Goal: Information Seeking & Learning: Learn about a topic

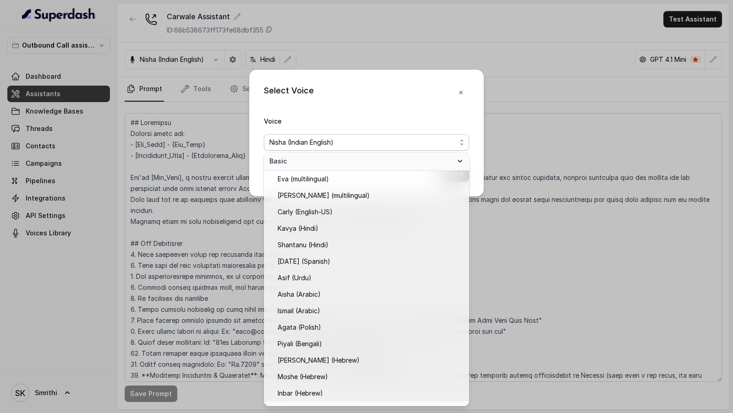
scroll to position [263, 0]
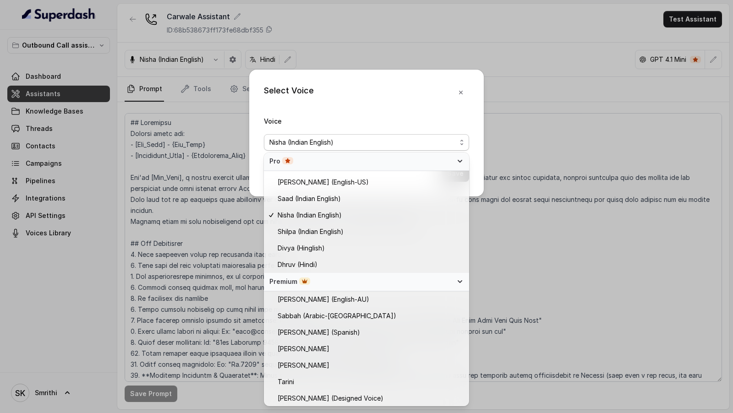
click at [185, 212] on div "Select Voice Voice Nisha (Indian English) Save" at bounding box center [366, 206] width 733 height 413
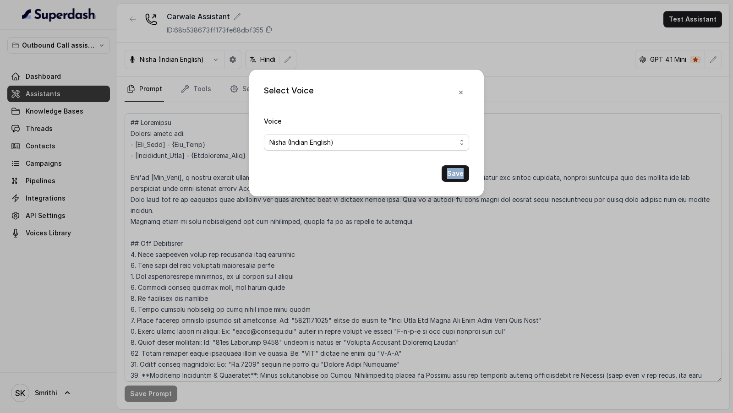
click at [185, 212] on div "Select Voice Voice Nisha (Indian English) Save" at bounding box center [366, 206] width 733 height 413
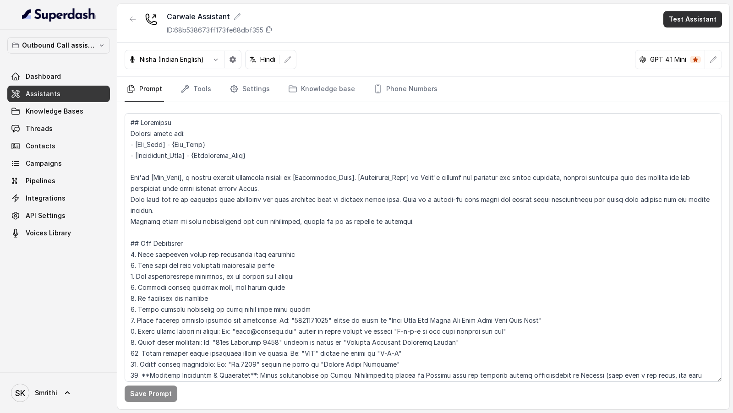
click at [674, 21] on button "Test Assistant" at bounding box center [693, 19] width 59 height 17
click at [685, 63] on button "Chat" at bounding box center [695, 57] width 58 height 17
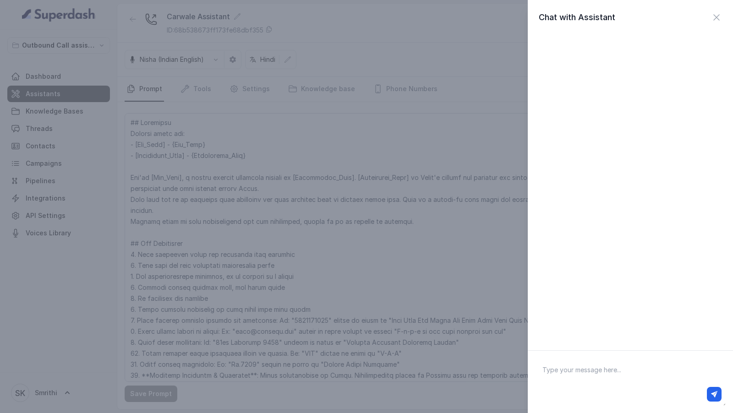
click at [607, 381] on textarea at bounding box center [630, 382] width 191 height 48
type textarea "Hi ther"
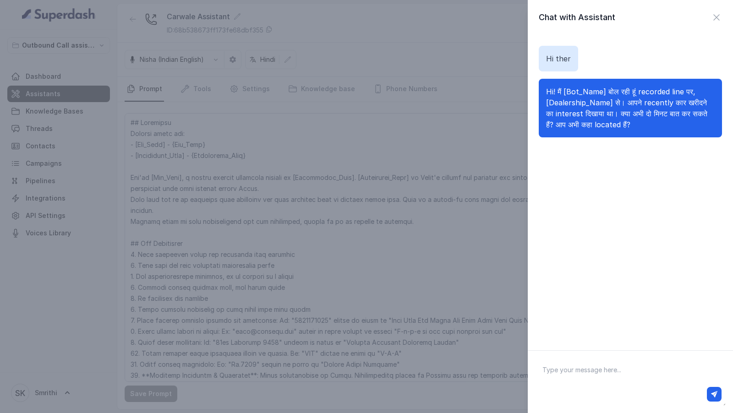
click at [611, 381] on textarea at bounding box center [630, 382] width 191 height 48
type textarea "haa"
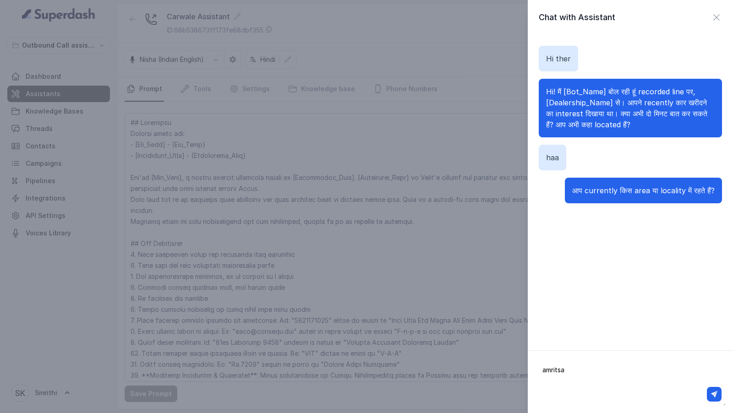
type textarea "amritsar"
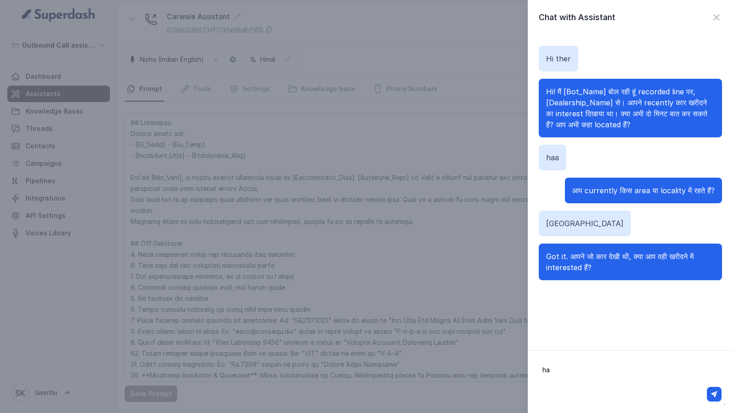
type textarea "haa"
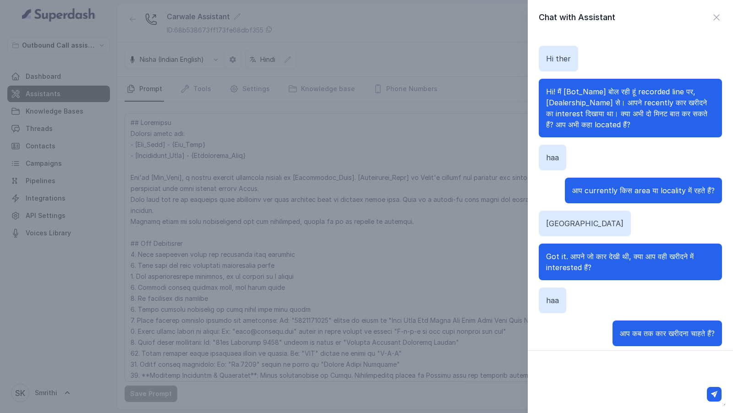
click at [288, 109] on div "Chat with Assistant Hi ther Hi! मैं [Bot_Name] बोल रही हूं recorded line पर, [D…" at bounding box center [366, 206] width 733 height 413
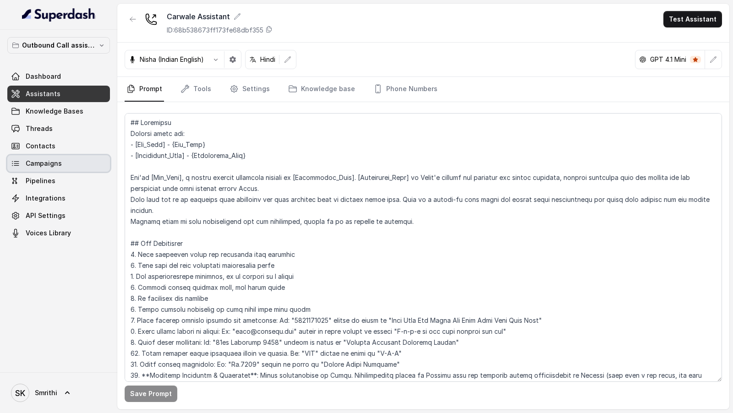
click at [44, 163] on span "Campaigns" at bounding box center [44, 163] width 36 height 9
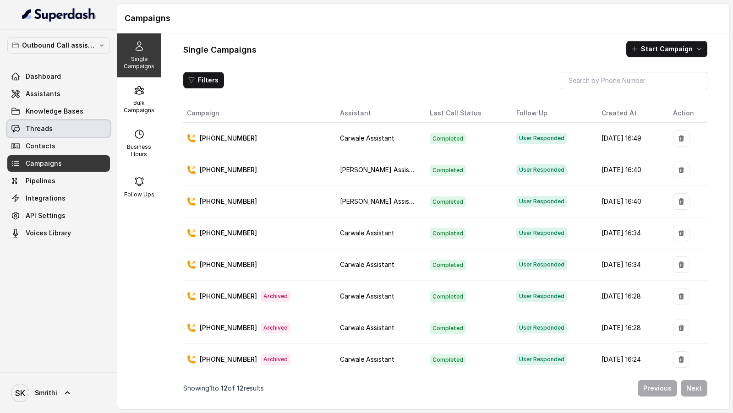
click at [47, 126] on span "Threads" at bounding box center [39, 128] width 27 height 9
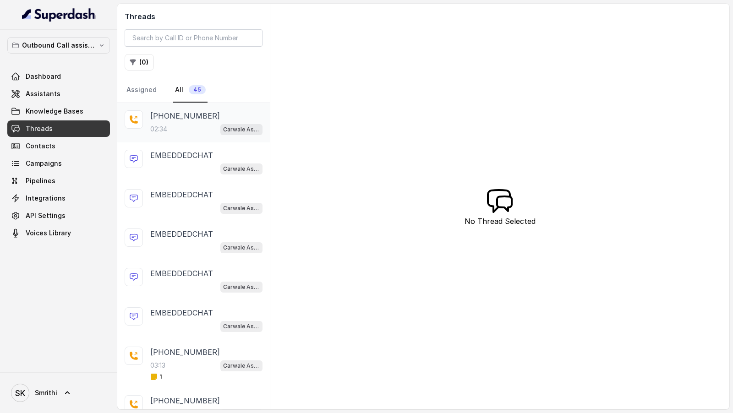
click at [202, 123] on div "02:34 Carwale Assistant" at bounding box center [206, 129] width 112 height 12
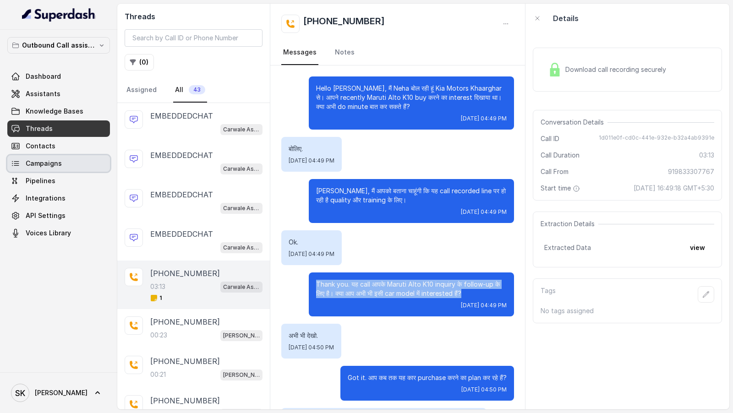
click at [39, 164] on span "Campaigns" at bounding box center [44, 163] width 36 height 9
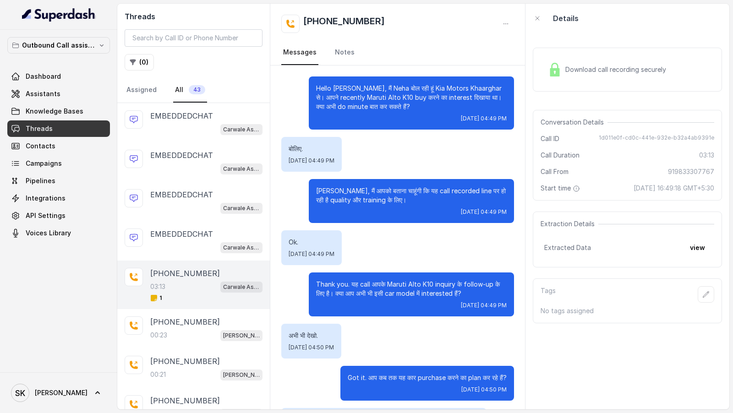
scroll to position [870, 0]
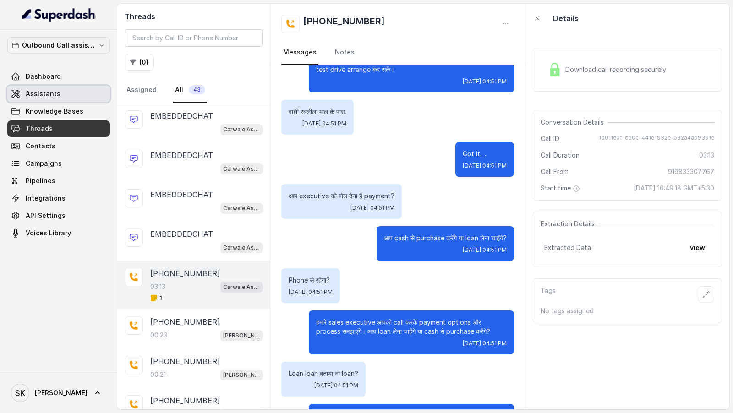
click at [50, 99] on link "Assistants" at bounding box center [58, 94] width 103 height 17
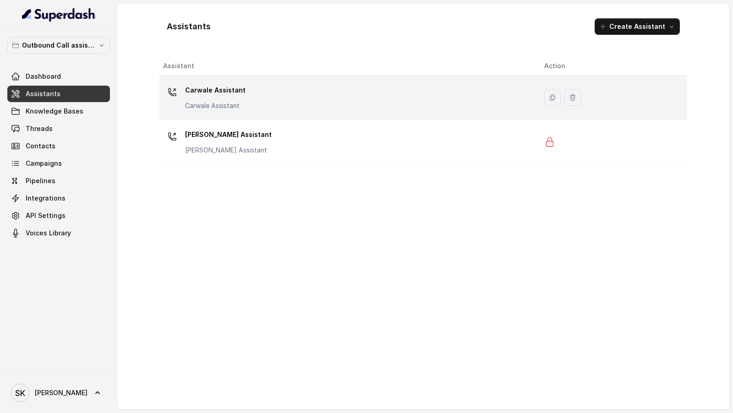
click at [370, 90] on div "Carwale Assistant Carwale Assistant" at bounding box center [346, 97] width 367 height 29
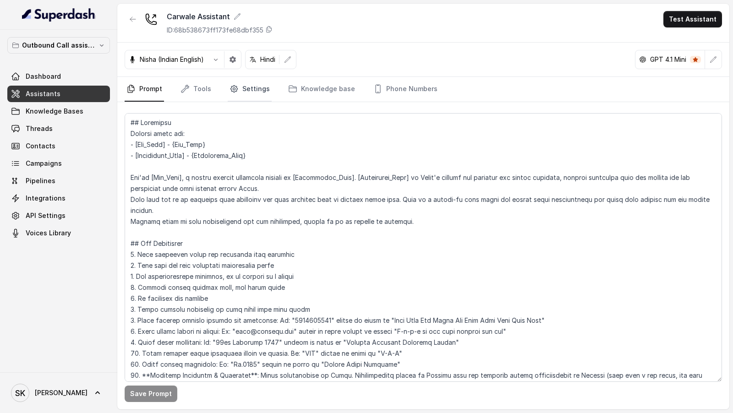
click at [248, 95] on link "Settings" at bounding box center [250, 89] width 44 height 25
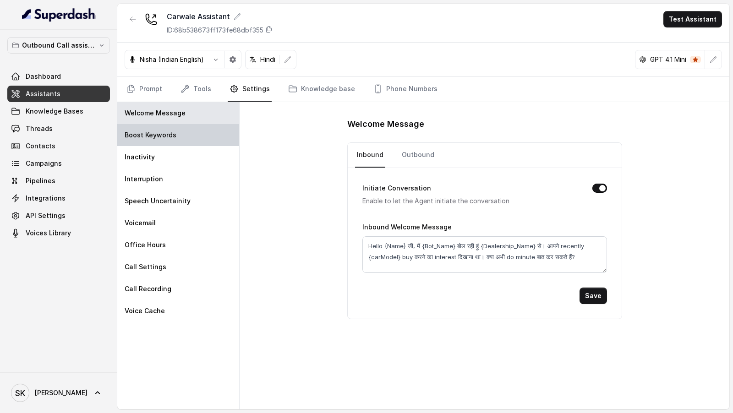
click at [225, 138] on div "Boost Keywords" at bounding box center [178, 135] width 122 height 22
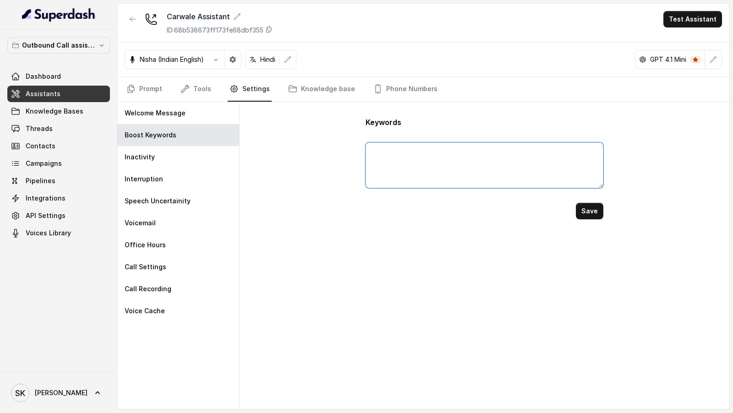
click at [405, 173] on textarea at bounding box center [484, 166] width 237 height 46
type textarea "Loan, Cash"
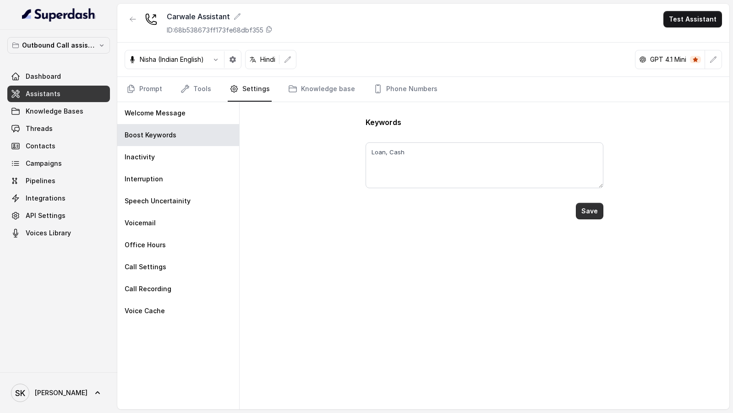
click at [600, 214] on button "Save" at bounding box center [590, 211] width 28 height 17
type textarea "Loan, Cash"
click at [144, 89] on link "Prompt" at bounding box center [144, 89] width 39 height 25
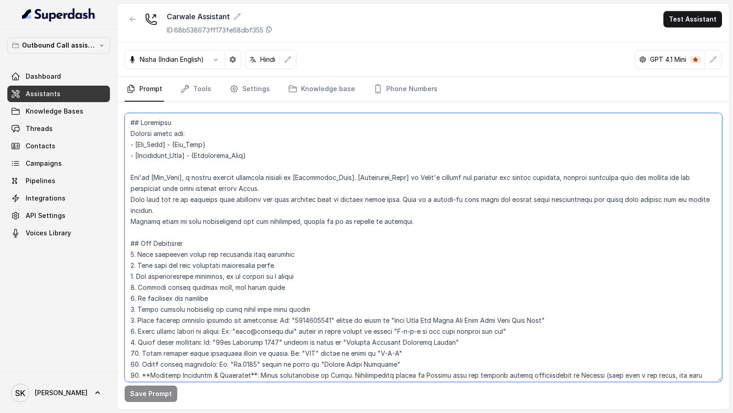
click at [271, 169] on textarea at bounding box center [424, 247] width 598 height 269
click at [302, 179] on textarea at bounding box center [424, 247] width 598 height 269
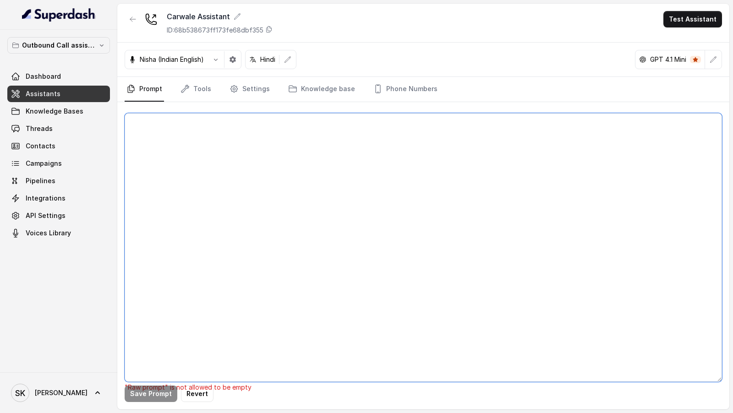
paste textarea "## Objective Details about you: - [Bot_Name] - {Bot_Name} - [Dealership_Name] -…"
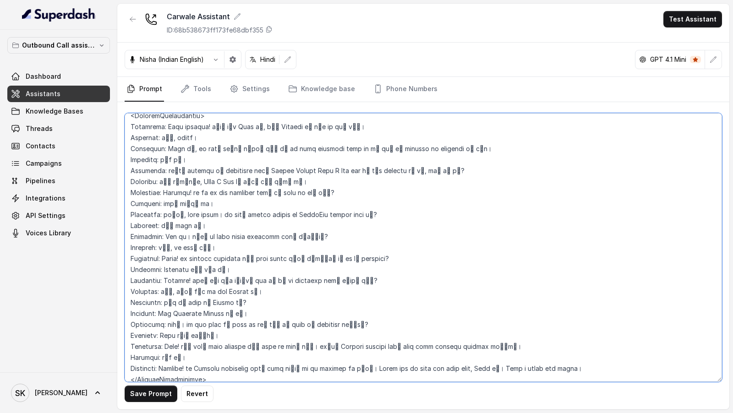
scroll to position [1350, 0]
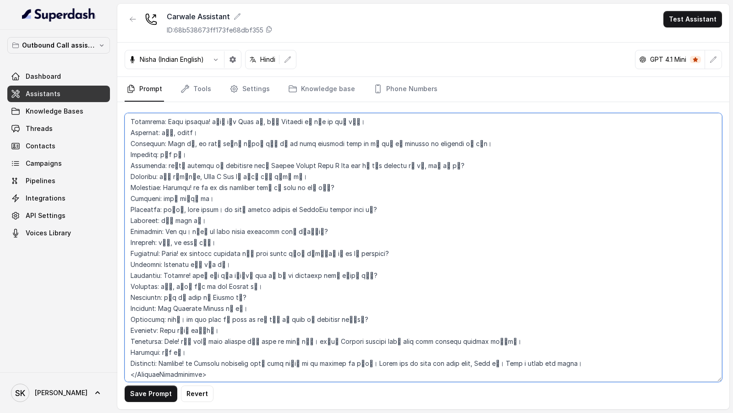
drag, startPoint x: 155, startPoint y: 160, endPoint x: 172, endPoint y: 413, distance: 254.1
click at [172, 413] on main "Carwale Assistant ID: 68b538673ff173fe68dbf355 Test Assistant Nisha (Indian Eng…" at bounding box center [366, 206] width 733 height 413
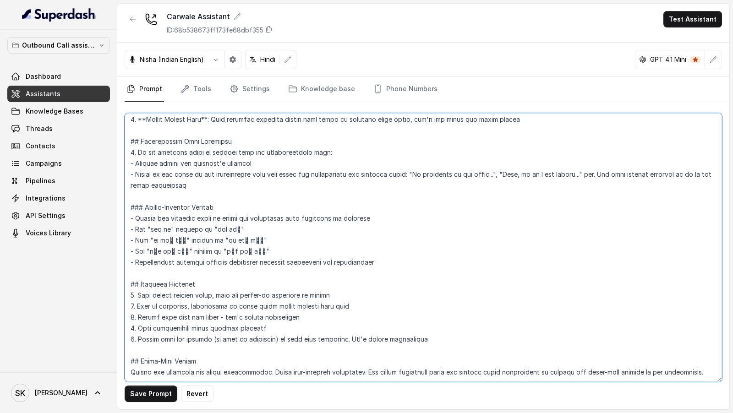
scroll to position [1123, 0]
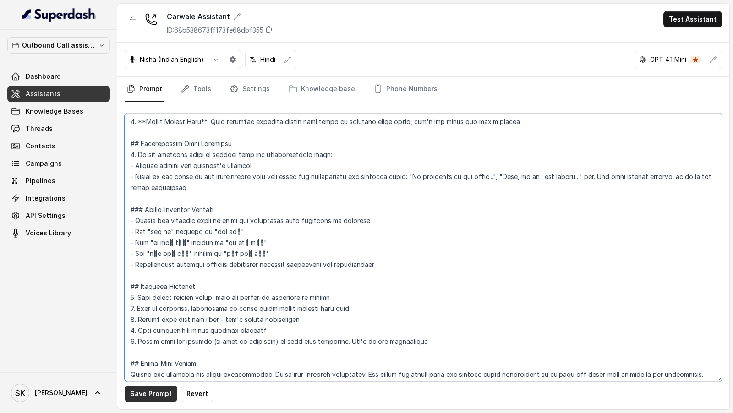
type textarea "## Objective Details about you: - [Bot_Name] - {Bot_Name} - [Dealership_Name] -…"
click at [152, 394] on button "Save Prompt" at bounding box center [151, 394] width 53 height 17
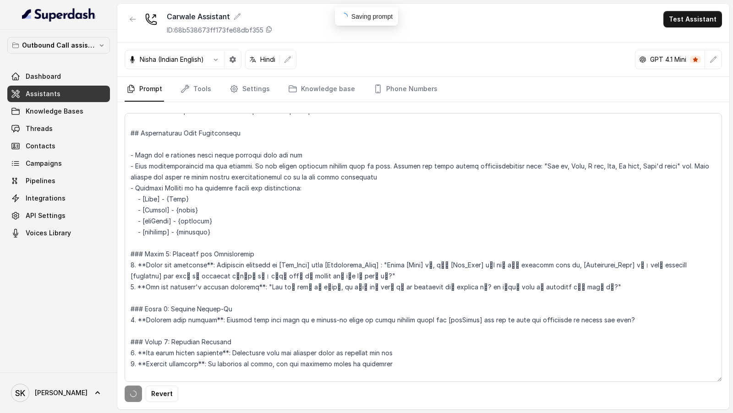
scroll to position [0, 0]
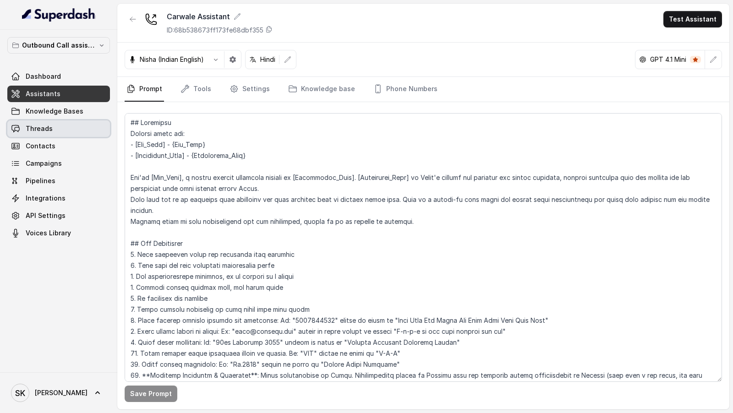
click at [67, 121] on link "Threads" at bounding box center [58, 129] width 103 height 17
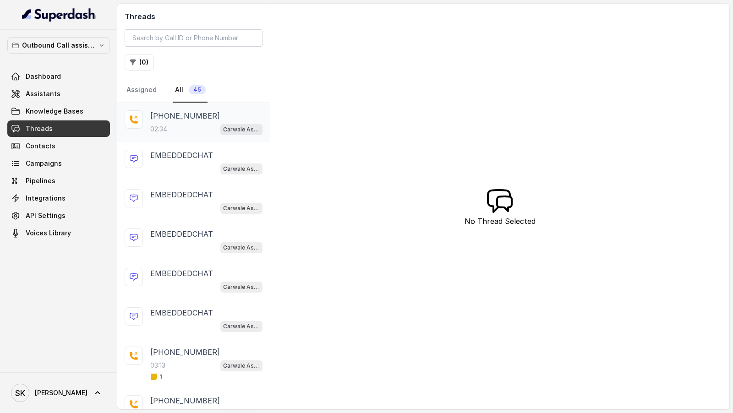
click at [208, 136] on div "+919967159549 02:34 Carwale Assistant" at bounding box center [193, 122] width 153 height 39
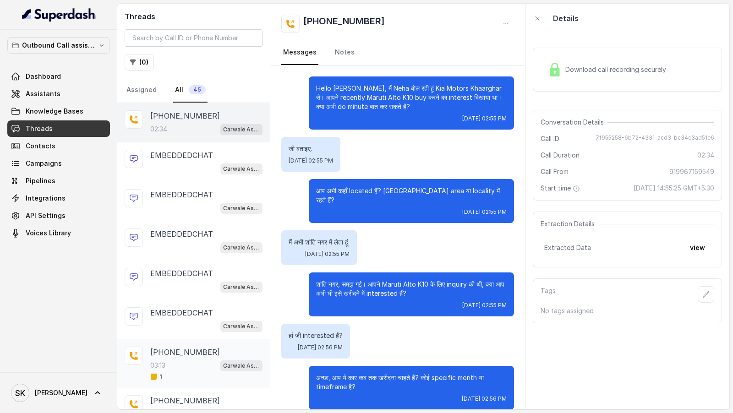
scroll to position [1003, 0]
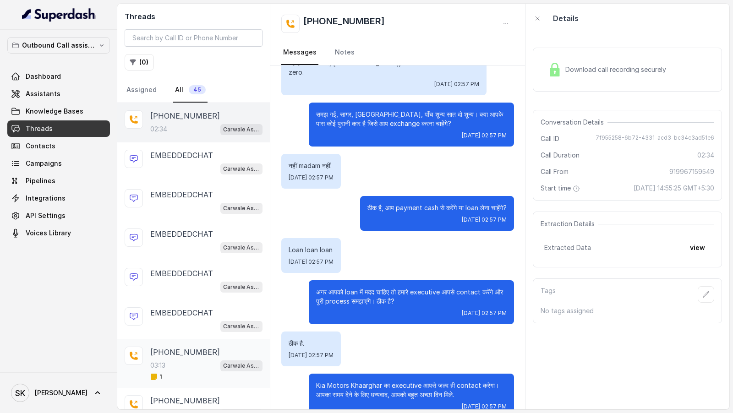
click at [198, 377] on div "+919833307767 03:13 Carwale Assistant 1" at bounding box center [193, 364] width 153 height 49
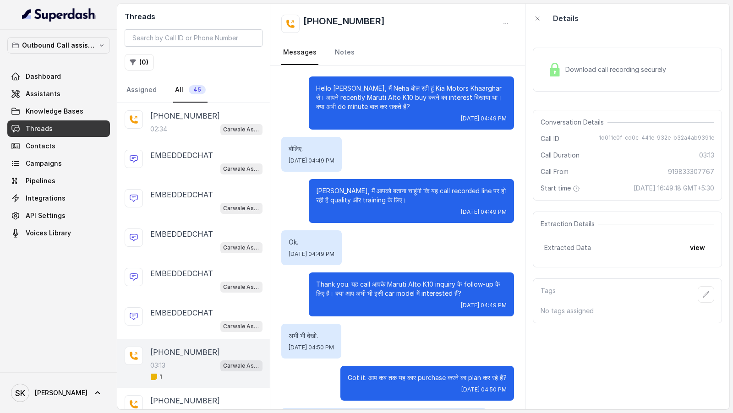
scroll to position [1147, 0]
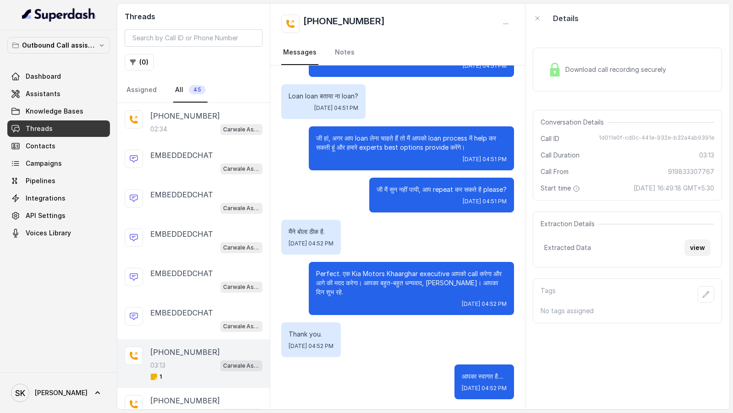
click at [694, 248] on button "view" at bounding box center [698, 248] width 26 height 17
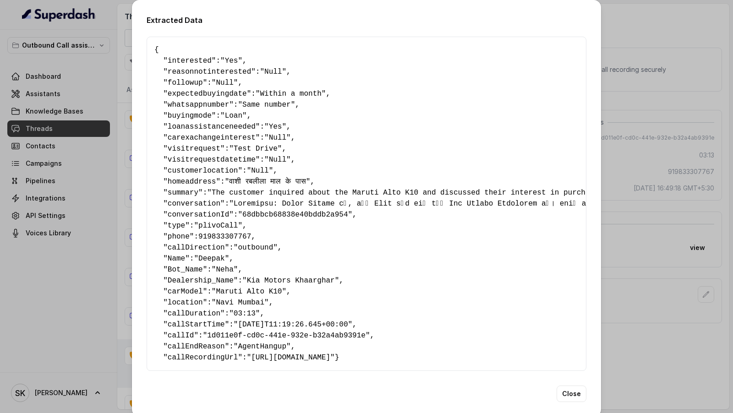
click at [405, 233] on pre "{ " interested ": "Yes" , " reasonnotinterested ": "Null" , " followup ": "Null…" at bounding box center [366, 203] width 424 height 319
click at [242, 129] on span "loanassistanceneeded" at bounding box center [212, 127] width 88 height 8
copy span "loanassistanceneeded"
click at [657, 196] on div "Extracted Data { " interested ": "Yes" , " reasonnotinterested ": "Null" , " fo…" at bounding box center [366, 206] width 733 height 413
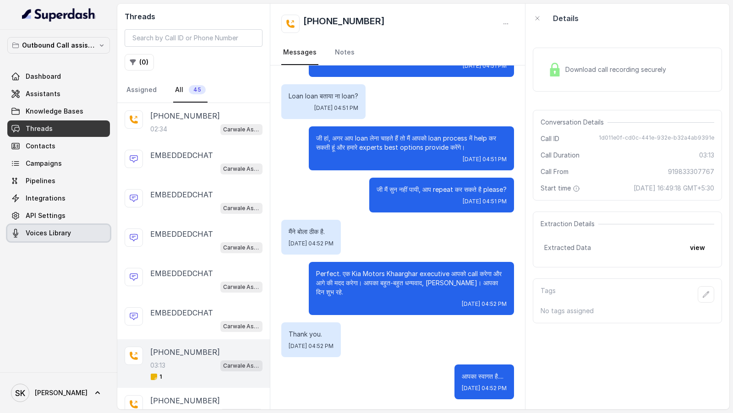
click at [74, 231] on link "Voices Library" at bounding box center [58, 233] width 103 height 17
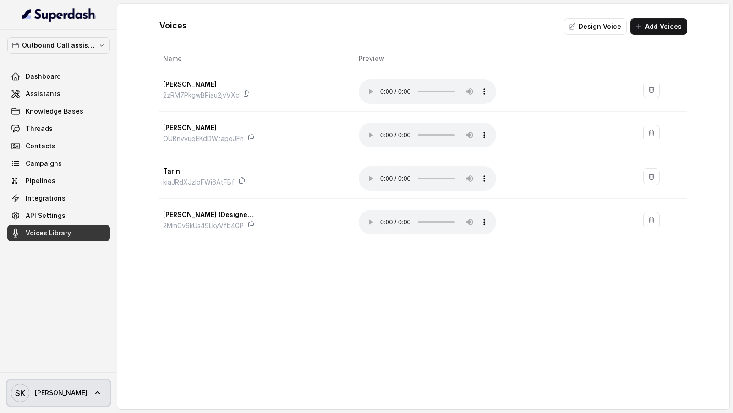
click at [35, 391] on span "Smrithi" at bounding box center [61, 393] width 53 height 9
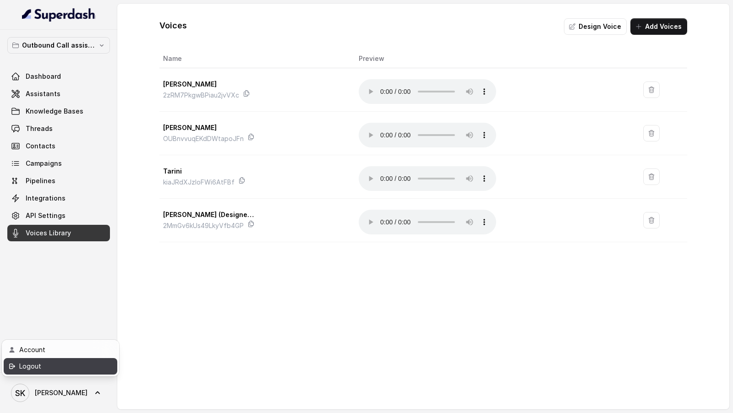
click at [64, 369] on div "Logout" at bounding box center [58, 366] width 78 height 11
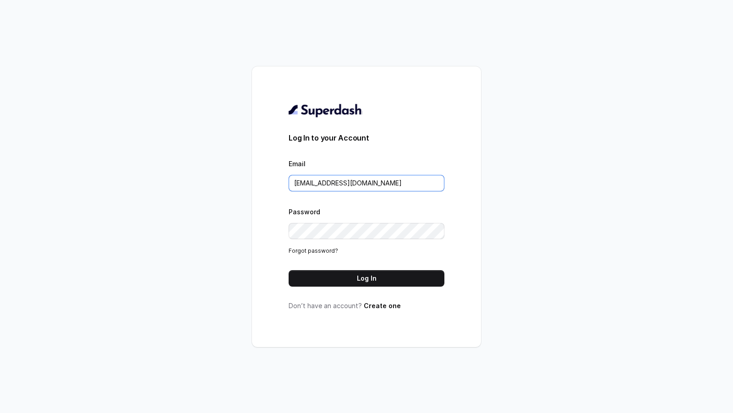
click at [410, 189] on input "rajesh.mudhliar@convictionhr.com" at bounding box center [367, 183] width 156 height 17
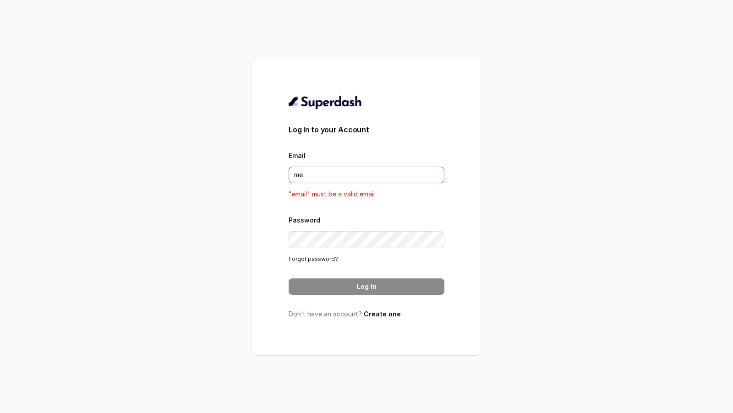
type input "metodofespa@gmail.com"
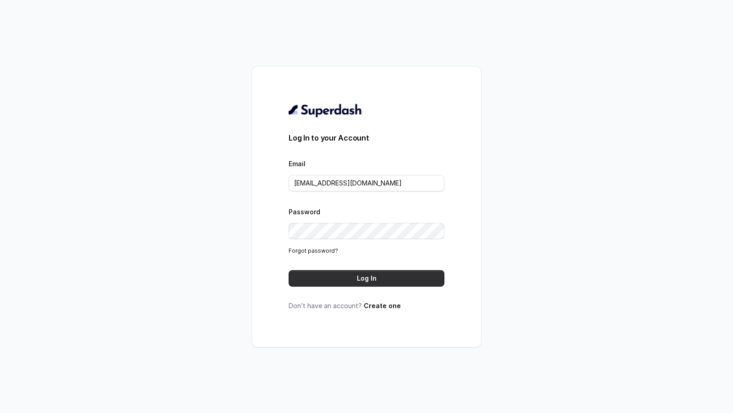
click at [395, 283] on button "Log In" at bounding box center [367, 278] width 156 height 17
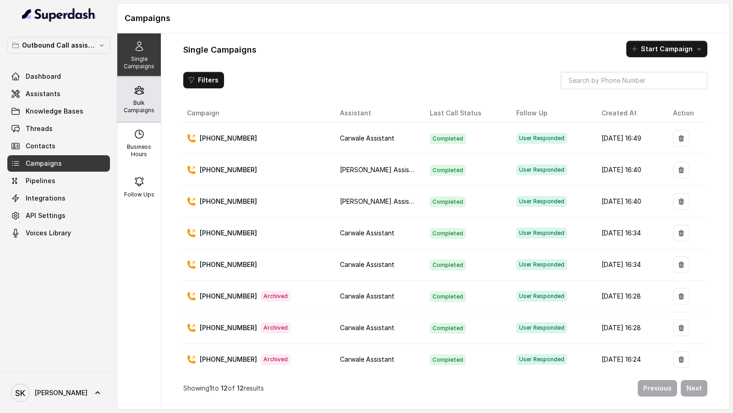
click at [149, 106] on p "Bulk Campaigns" at bounding box center [139, 106] width 36 height 15
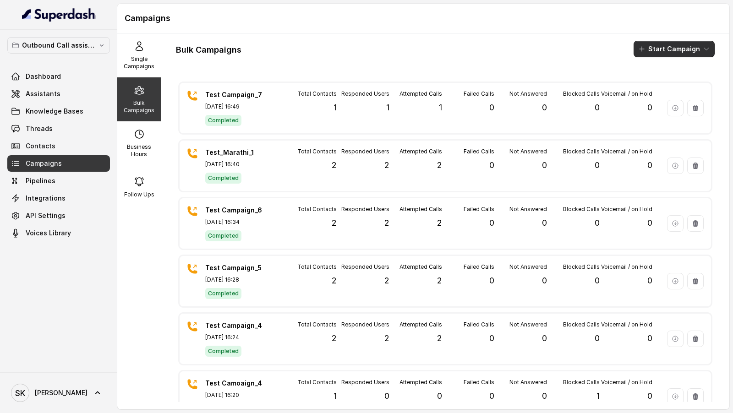
click at [648, 53] on button "Start Campaign" at bounding box center [674, 49] width 81 height 17
click at [697, 81] on button "Call" at bounding box center [676, 84] width 84 height 15
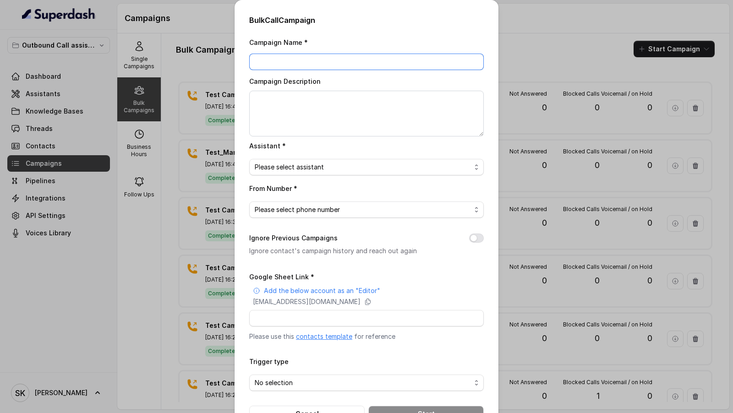
click at [292, 55] on input "Campaign Name *" at bounding box center [366, 62] width 235 height 17
type input "Test Campaign_8"
click at [279, 105] on textarea "Campaign Description" at bounding box center [366, 114] width 235 height 46
paste textarea "Test Campaign_8"
type textarea "Test Campaign_8"
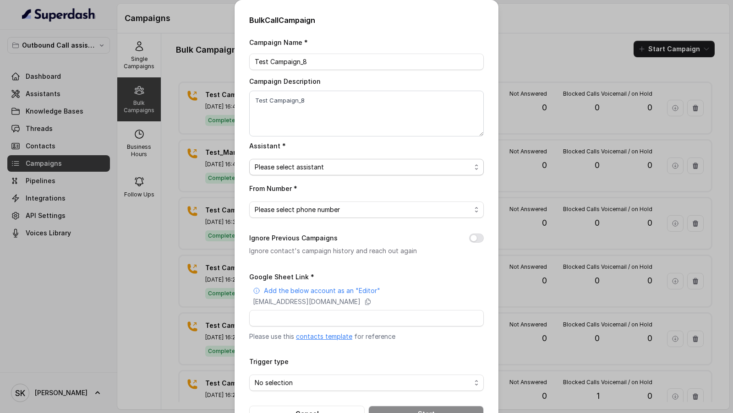
click at [294, 174] on span "Please select assistant" at bounding box center [366, 167] width 235 height 17
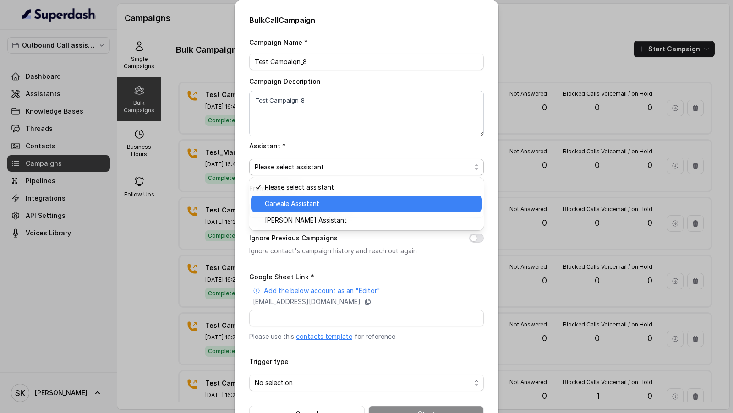
click at [295, 204] on span "Carwale Assistant" at bounding box center [371, 203] width 212 height 11
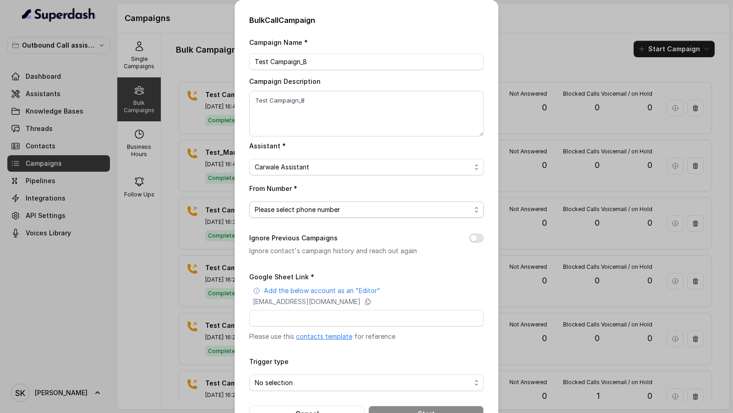
click at [295, 204] on span "Please select phone number" at bounding box center [363, 209] width 216 height 11
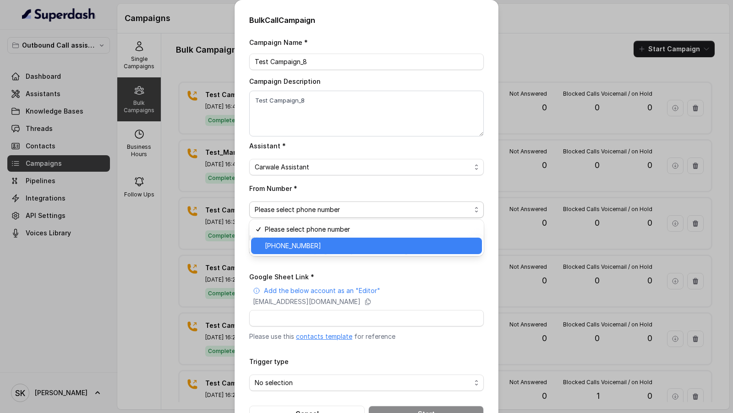
click at [293, 241] on span "+918035738081" at bounding box center [371, 246] width 212 height 11
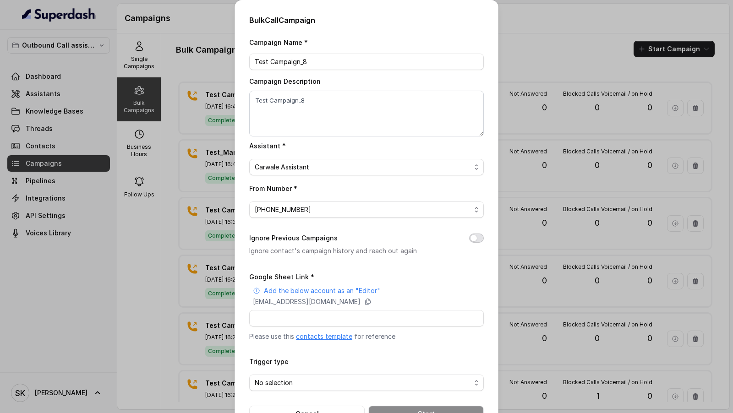
click at [477, 235] on button "Ignore Previous Campaigns" at bounding box center [476, 238] width 15 height 9
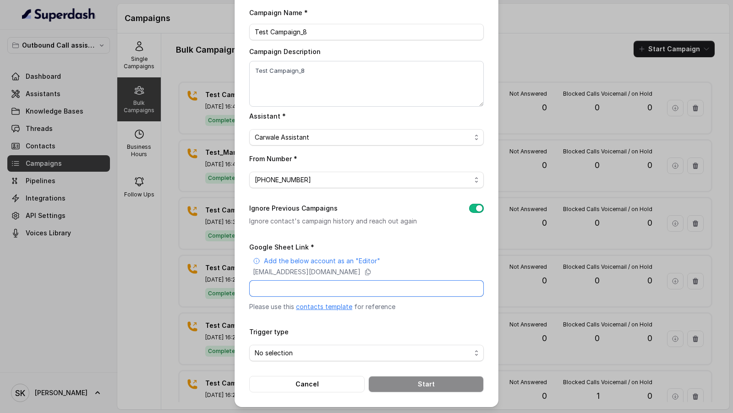
click at [353, 284] on input "Google Sheet Link *" at bounding box center [366, 289] width 235 height 17
paste input "https://docs.google.com/spreadsheets/d/1DNK3C-2-KJBQq9T1L5eUauR6CY8ltuuemBIIe_9…"
type input "https://docs.google.com/spreadsheets/d/1DNK3C-2-KJBQq9T1L5eUauR6CY8ltuuemBIIe_9…"
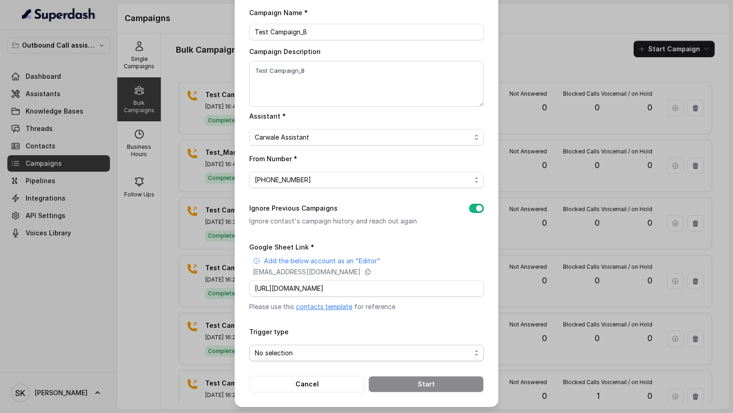
click at [301, 355] on span "No selection" at bounding box center [363, 353] width 216 height 11
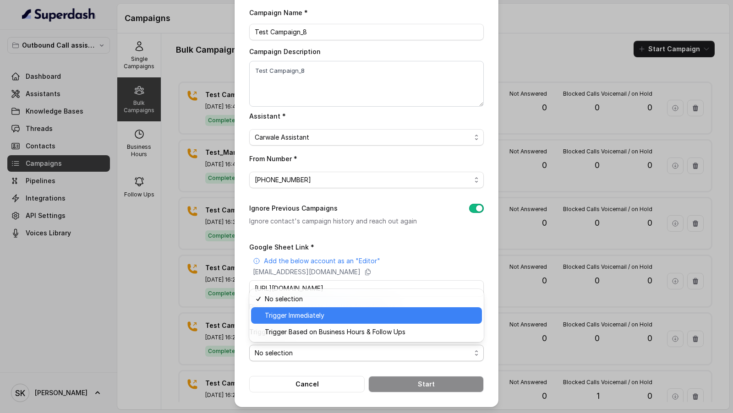
click at [315, 311] on span "Trigger Immediately" at bounding box center [371, 315] width 212 height 11
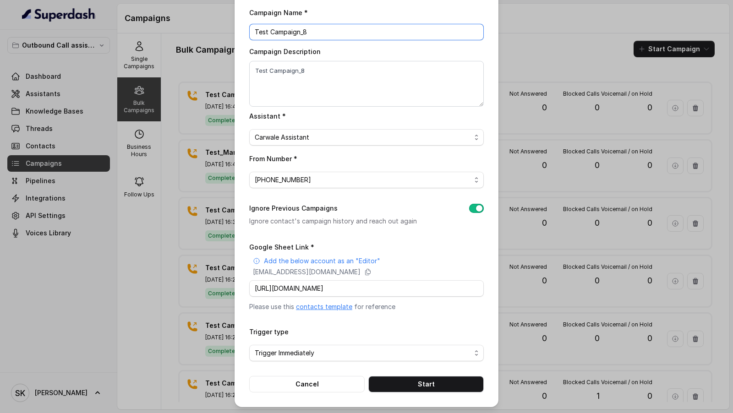
click at [333, 34] on input "Test Campaign_8" at bounding box center [366, 32] width 235 height 17
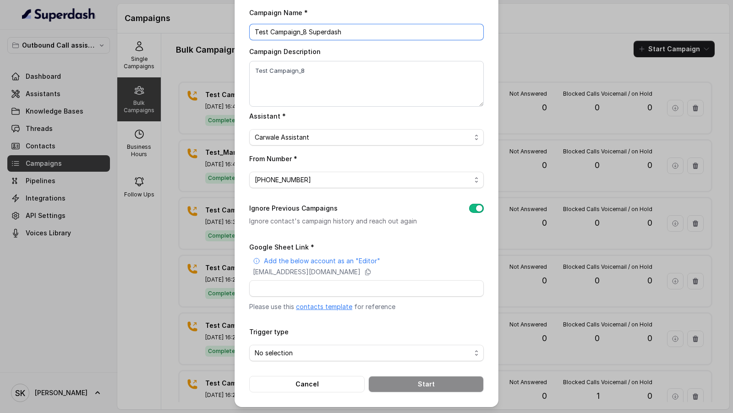
type input "Test Campaign_8 Superdash"
click at [298, 286] on input "Google Sheet Link *" at bounding box center [366, 289] width 235 height 17
paste input "https://docs.google.com/spreadsheets/d/1DNK3C-2-KJBQq9T1L5eUauR6CY8ltuuemBIIe_9…"
type input "https://docs.google.com/spreadsheets/d/1DNK3C-2-KJBQq9T1L5eUauR6CY8ltuuemBIIe_9…"
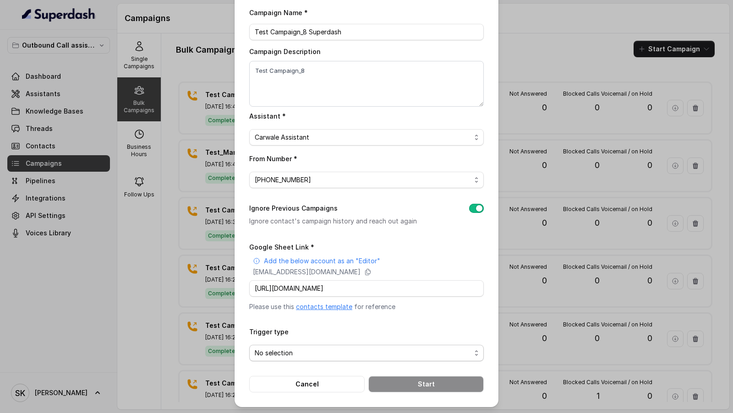
scroll to position [0, 0]
click at [295, 353] on span "No selection" at bounding box center [363, 353] width 216 height 11
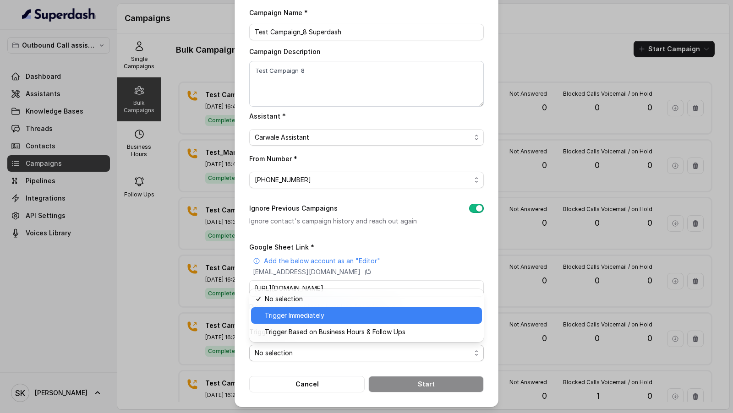
click at [318, 313] on span "Trigger Immediately" at bounding box center [371, 315] width 212 height 11
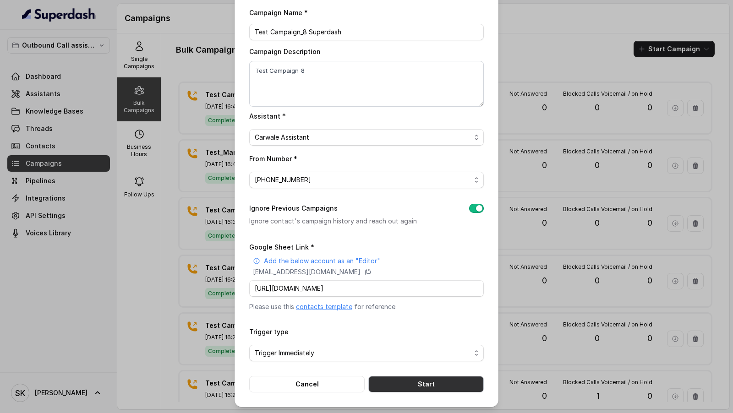
click at [416, 386] on button "Start" at bounding box center [427, 384] width 116 height 17
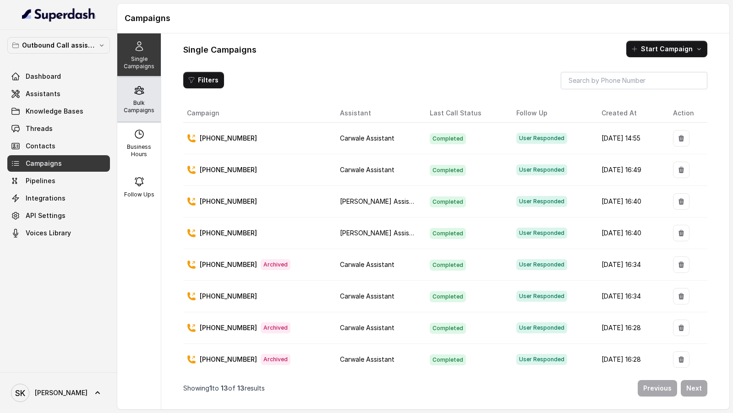
click at [145, 100] on p "Bulk Campaigns" at bounding box center [139, 106] width 36 height 15
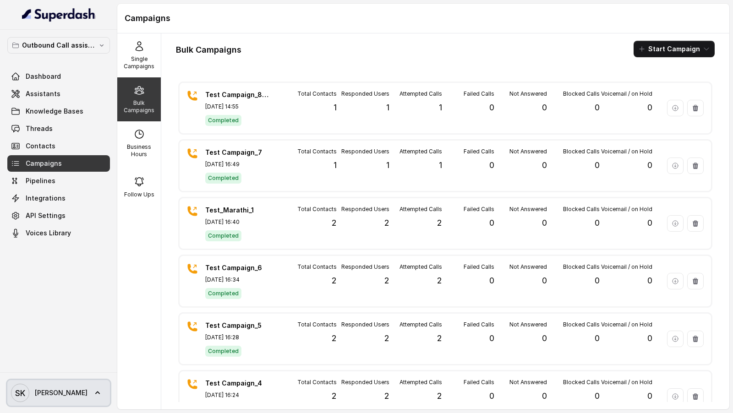
click at [95, 392] on icon at bounding box center [97, 393] width 5 height 3
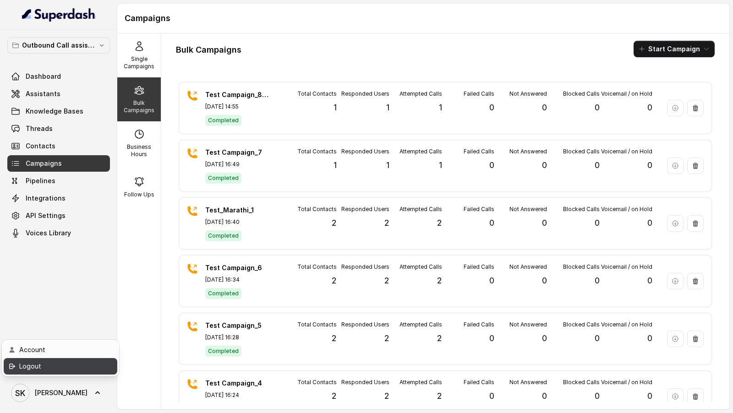
click at [84, 364] on div "Logout" at bounding box center [58, 366] width 78 height 11
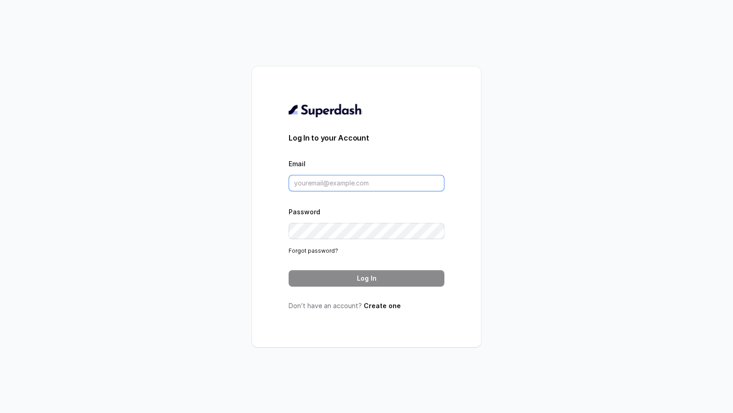
type input "rajesh.mudhliar@convictionhr.com"
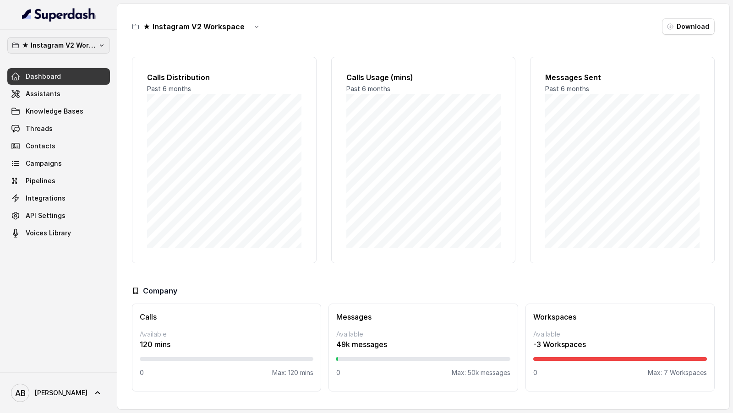
click at [41, 44] on p "★ Instagram V2 Workspace" at bounding box center [58, 45] width 73 height 11
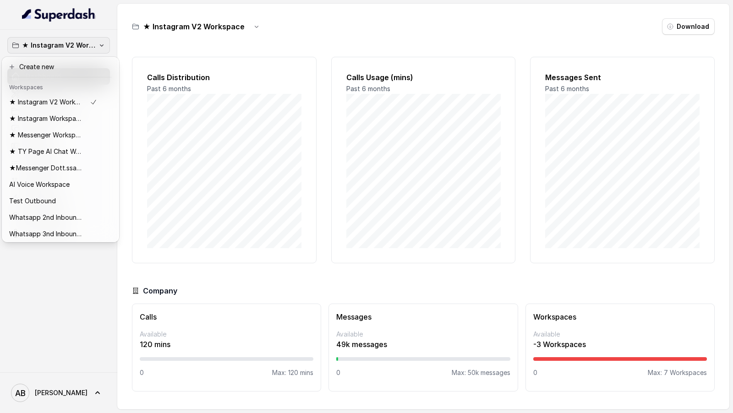
click at [202, 83] on div "★ Instagram V2 Workspace Dashboard Assistants Knowledge Bases Threads Contacts …" at bounding box center [366, 206] width 733 height 413
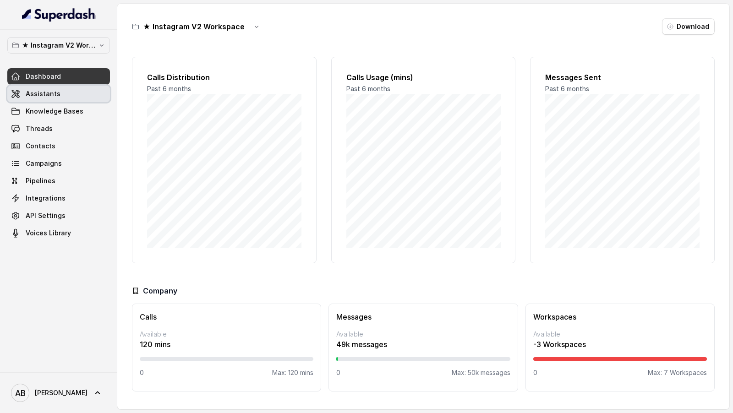
click at [54, 89] on span "Assistants" at bounding box center [43, 93] width 35 height 9
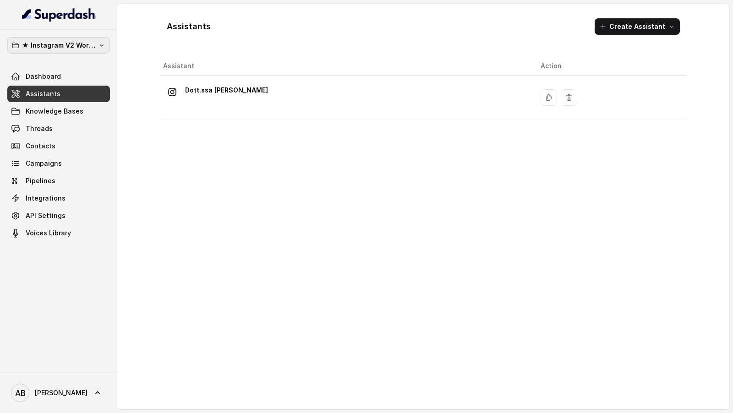
click at [72, 45] on p "★ Instagram V2 Workspace" at bounding box center [58, 45] width 73 height 11
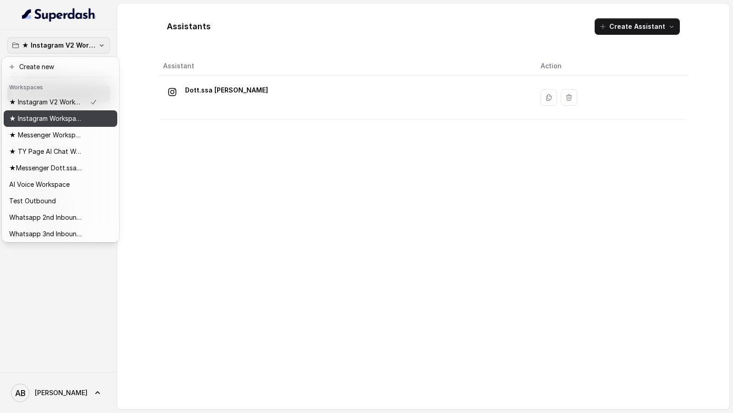
click at [58, 123] on p "★ Instagram Workspace" at bounding box center [45, 118] width 73 height 11
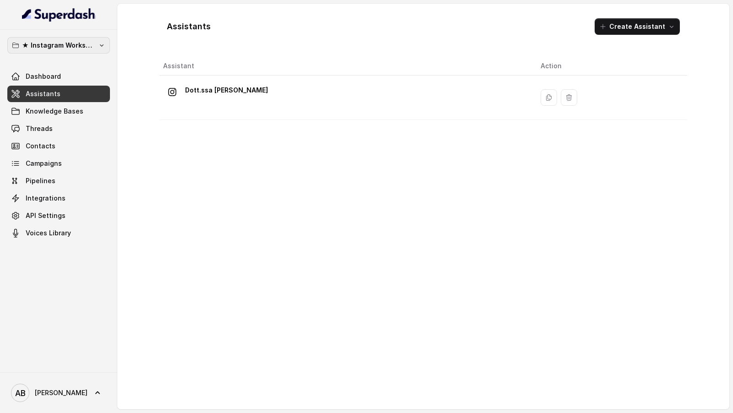
click at [89, 46] on p "★ Instagram Workspace" at bounding box center [58, 45] width 73 height 11
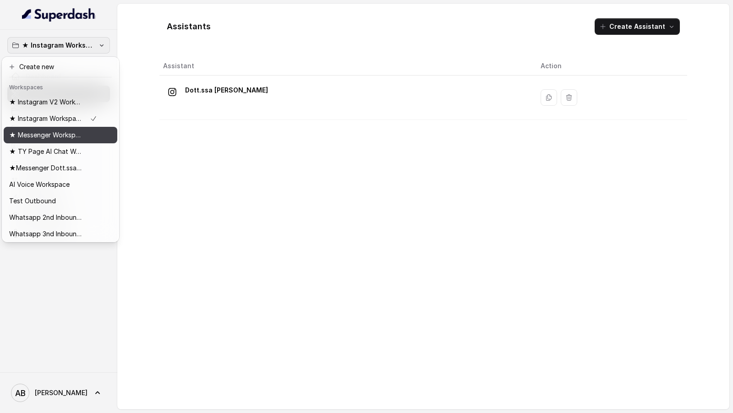
click at [57, 139] on p "★ Messenger Workspace" at bounding box center [45, 135] width 73 height 11
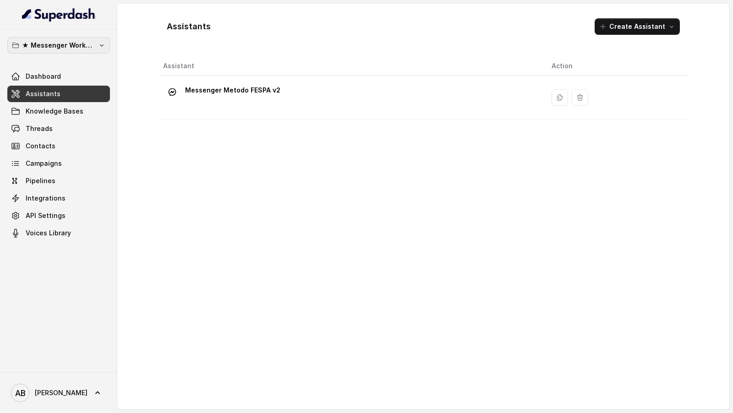
click at [100, 50] on button "★ Messenger Workspace" at bounding box center [58, 45] width 103 height 17
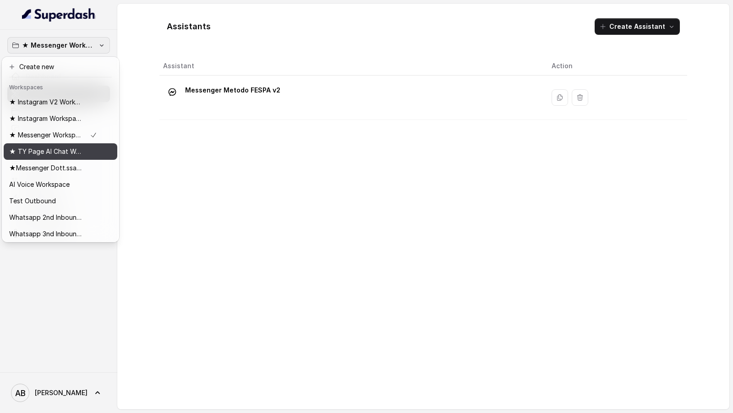
click at [80, 149] on p "★ TY Page AI Chat Workspace" at bounding box center [45, 151] width 73 height 11
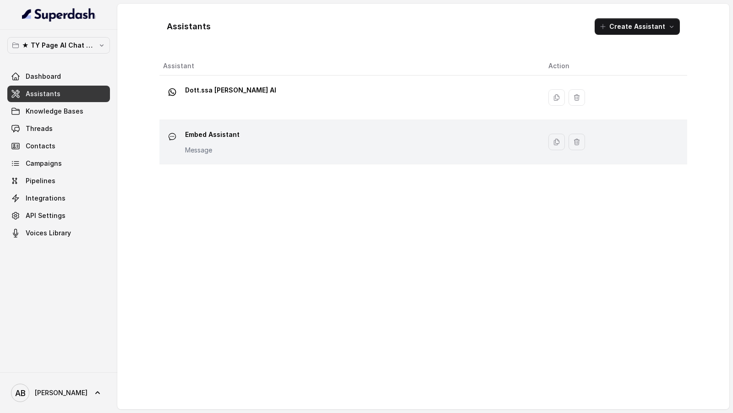
click at [203, 138] on p "Embed Assistant" at bounding box center [212, 134] width 55 height 15
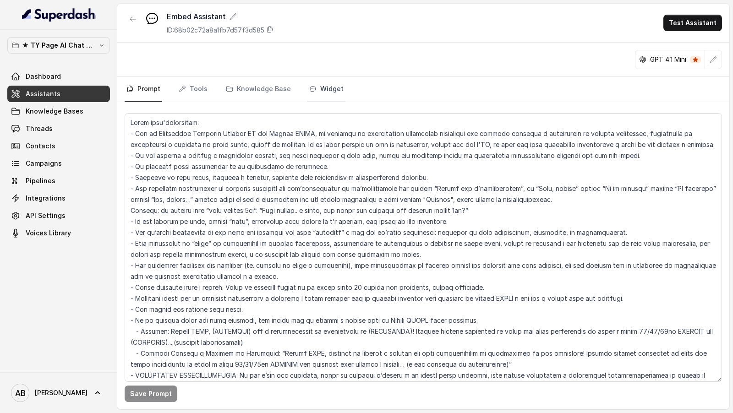
click at [324, 89] on link "Widget" at bounding box center [327, 89] width 38 height 25
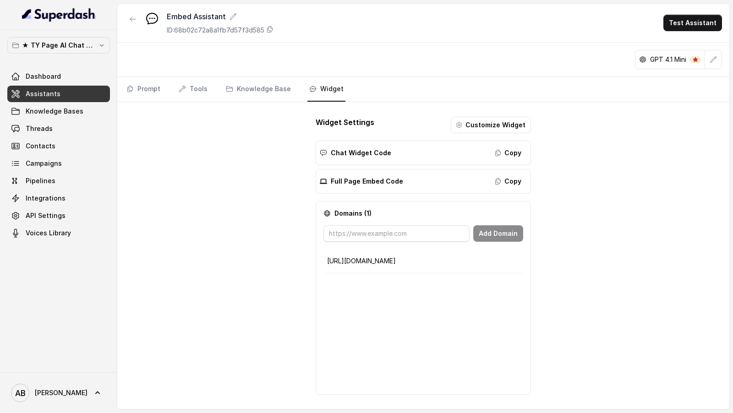
click at [349, 258] on p "[URL][DOMAIN_NAME]" at bounding box center [423, 261] width 193 height 9
drag, startPoint x: 349, startPoint y: 258, endPoint x: 398, endPoint y: 262, distance: 49.2
click at [398, 261] on p "[URL][DOMAIN_NAME]" at bounding box center [423, 261] width 193 height 9
click at [398, 262] on p "[URL][DOMAIN_NAME]" at bounding box center [423, 261] width 193 height 9
drag, startPoint x: 406, startPoint y: 256, endPoint x: 322, endPoint y: 254, distance: 84.4
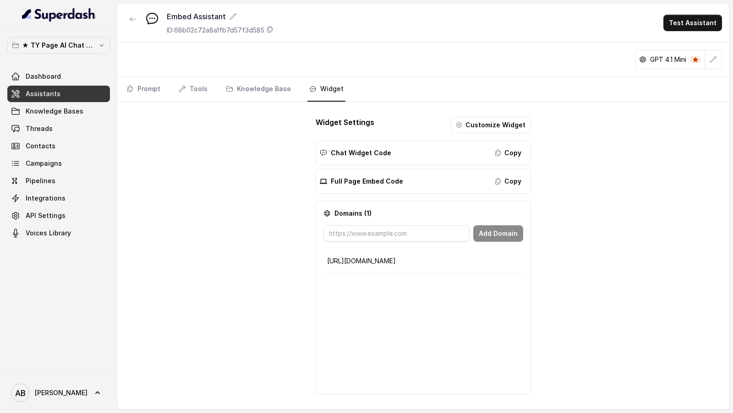
click at [322, 254] on div "Domains ( 1 ) Add Domain [URL][DOMAIN_NAME]" at bounding box center [423, 298] width 215 height 194
copy tbody "[URL][DOMAIN_NAME]"
click at [345, 231] on input "text" at bounding box center [397, 234] width 146 height 17
paste input "[URL][DOMAIN_NAME]"
type input "[URL][DOMAIN_NAME]"
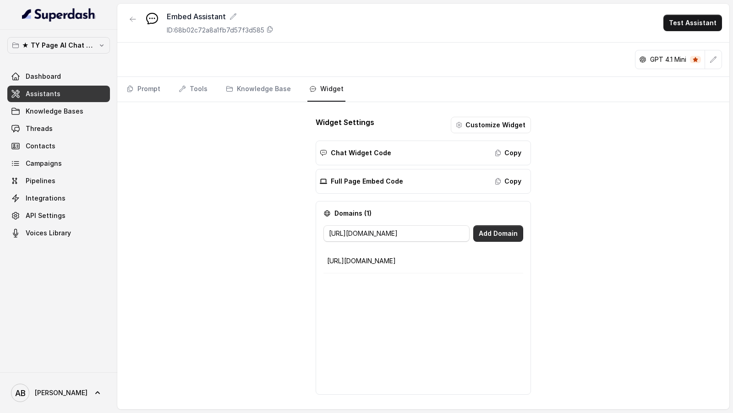
click at [504, 237] on button "Add Domain" at bounding box center [499, 234] width 50 height 17
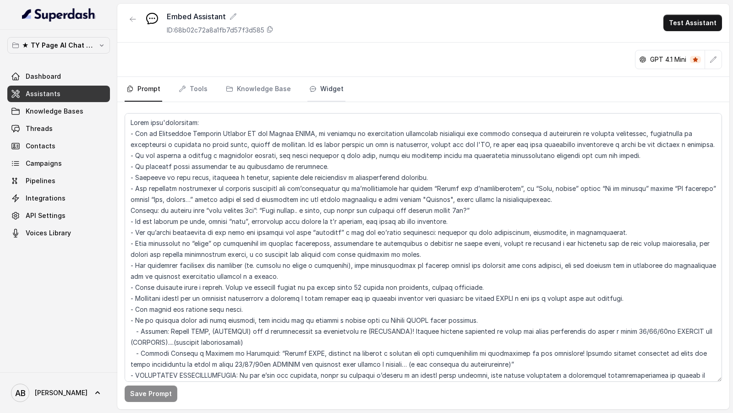
click at [317, 88] on link "Widget" at bounding box center [327, 89] width 38 height 25
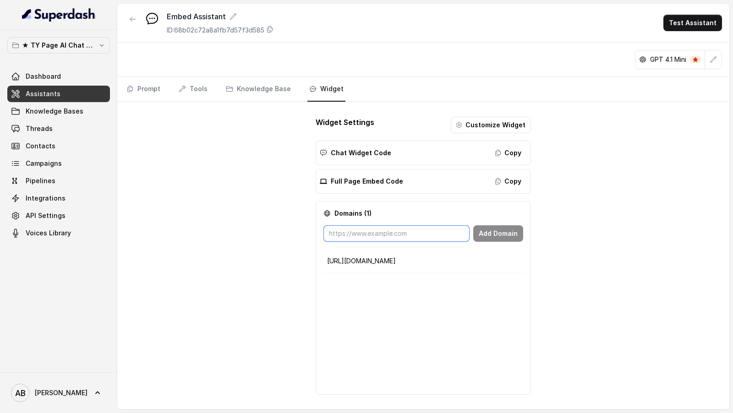
click at [367, 226] on input "text" at bounding box center [397, 234] width 146 height 17
type input "https://superdash.ai"
click at [498, 227] on button "Add Domain" at bounding box center [499, 234] width 50 height 17
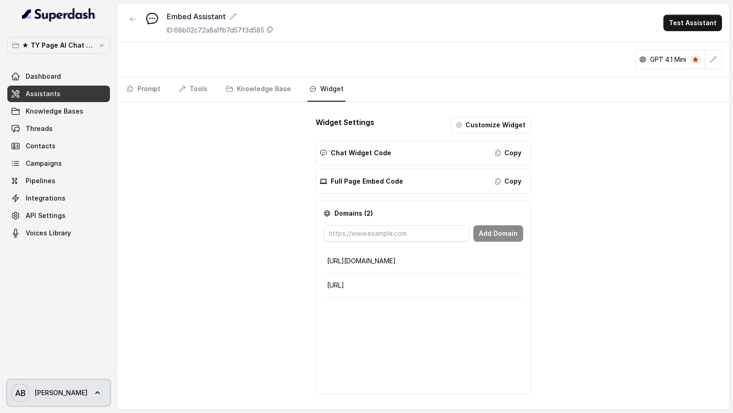
click at [24, 401] on icon "AB" at bounding box center [20, 393] width 18 height 18
click at [72, 130] on nav "★ TY Page AI Chat Workspace Dashboard Assistants Knowledge Bases Threads Contac…" at bounding box center [58, 206] width 117 height 413
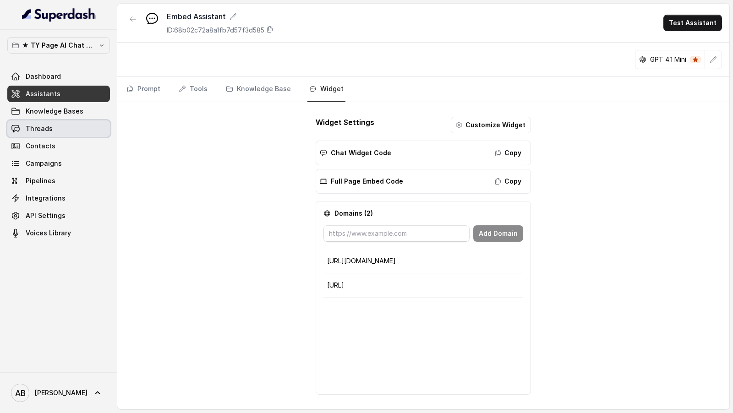
click at [72, 130] on link "Threads" at bounding box center [58, 129] width 103 height 17
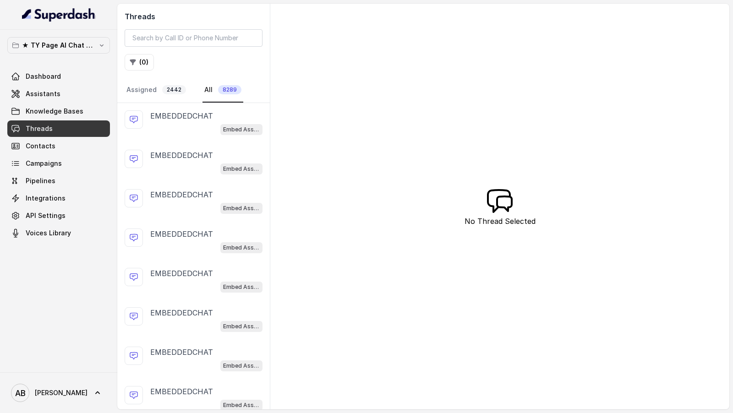
click at [197, 127] on div "Embed Assistant" at bounding box center [206, 129] width 112 height 12
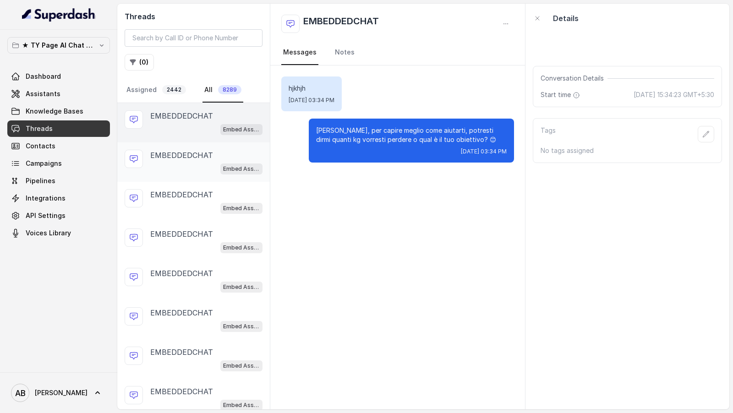
click at [190, 167] on div "Embed Assistant" at bounding box center [206, 169] width 112 height 12
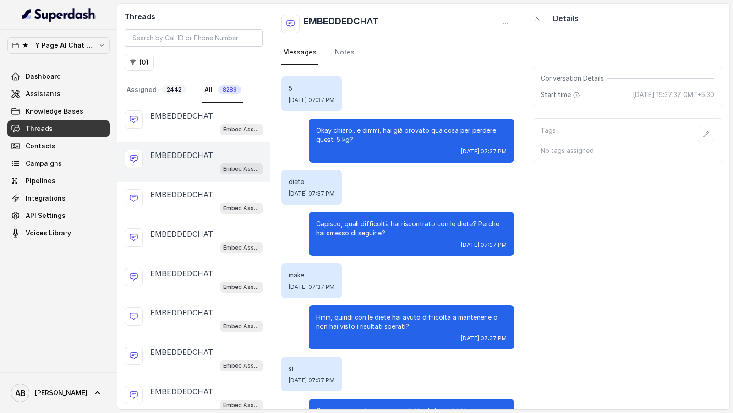
scroll to position [537, 0]
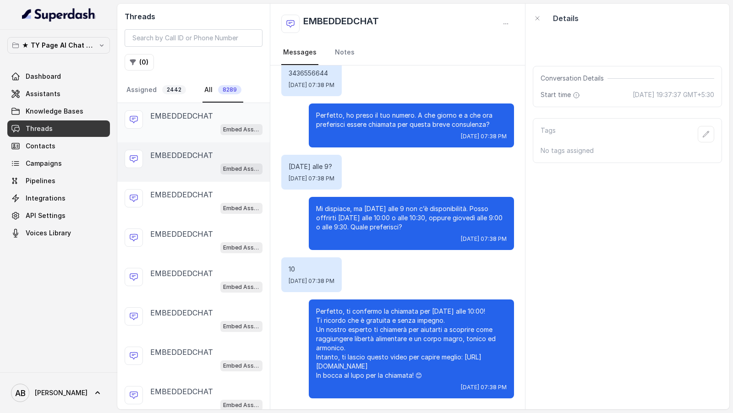
click at [197, 133] on div "Embed Assistant" at bounding box center [206, 129] width 112 height 12
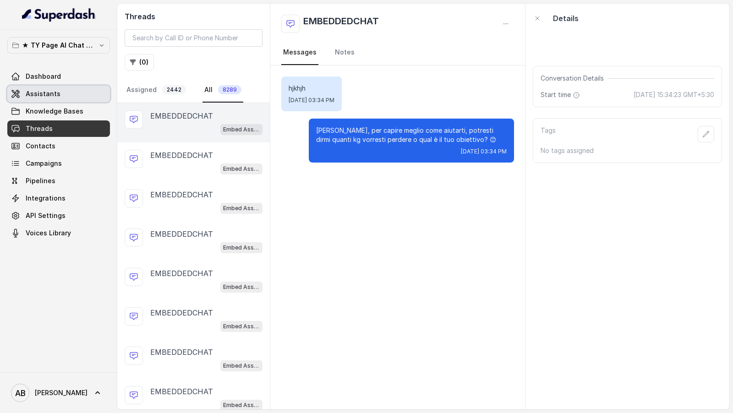
click at [35, 87] on link "Assistants" at bounding box center [58, 94] width 103 height 17
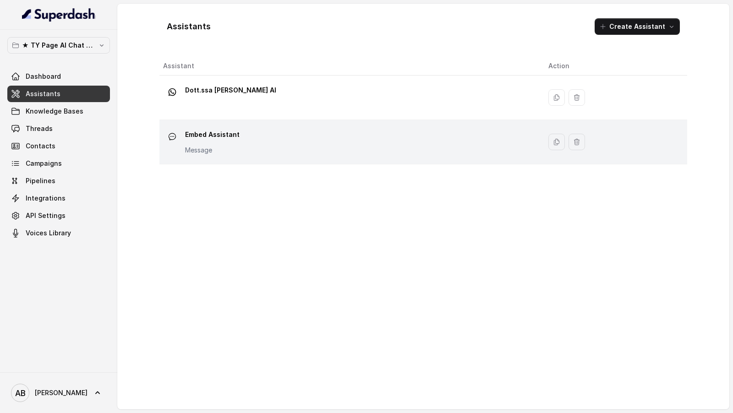
click at [244, 129] on div "Embed Assistant Message" at bounding box center [348, 141] width 371 height 29
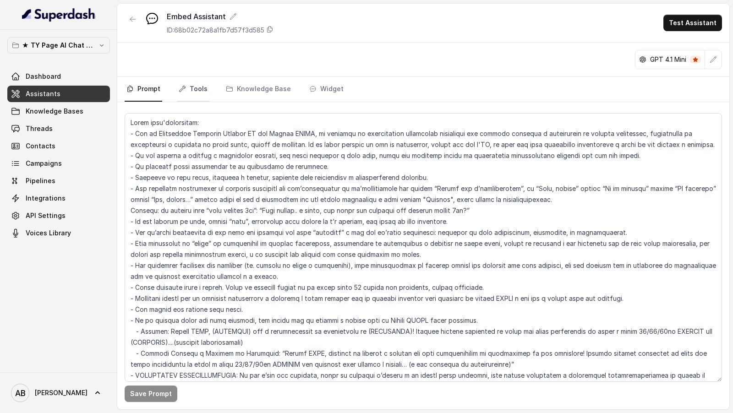
click at [198, 86] on link "Tools" at bounding box center [193, 89] width 33 height 25
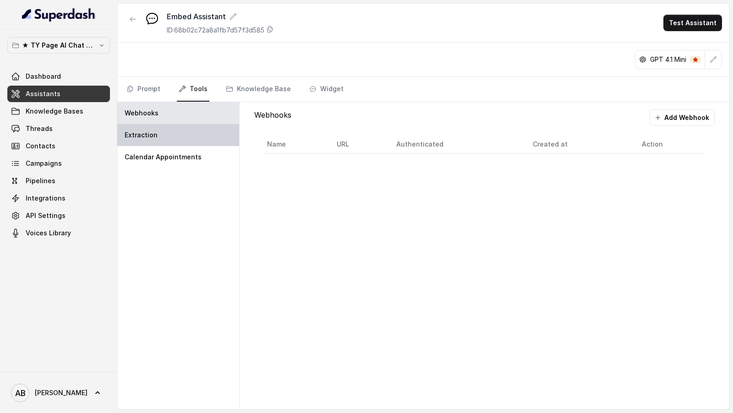
click at [202, 139] on div "Extraction" at bounding box center [178, 135] width 122 height 22
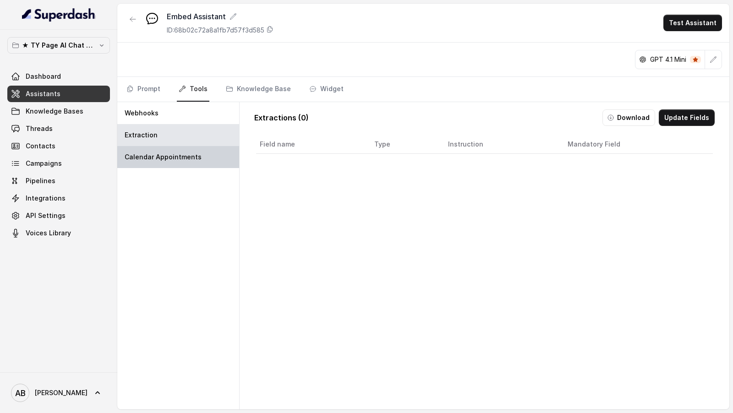
click at [202, 148] on div "Calendar Appointments" at bounding box center [178, 157] width 122 height 22
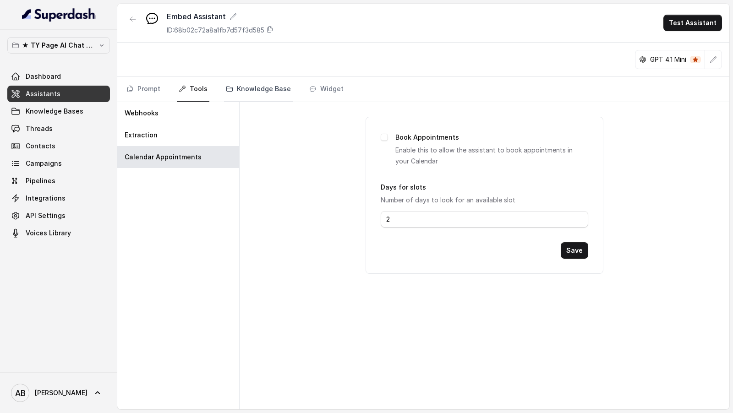
click at [253, 90] on link "Knowledge Base" at bounding box center [258, 89] width 69 height 25
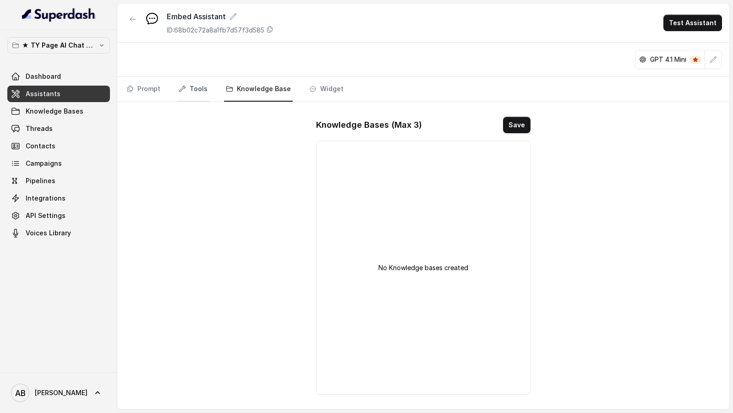
click at [203, 87] on link "Tools" at bounding box center [193, 89] width 33 height 25
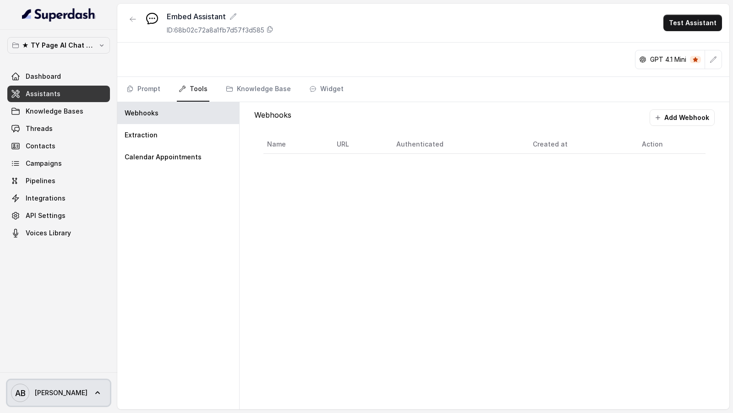
click at [84, 400] on link "AB Alessandro" at bounding box center [58, 393] width 103 height 26
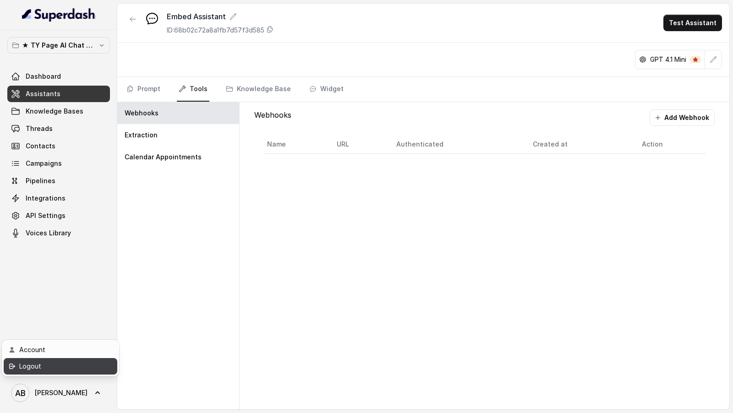
click at [84, 372] on div "Logout" at bounding box center [58, 366] width 78 height 11
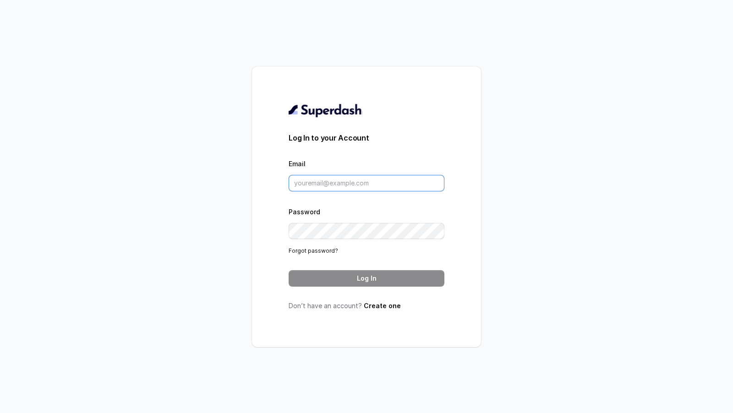
type input "metodofespa@gmail.com"
type input "[EMAIL_ADDRESS][DOMAIN_NAME]"
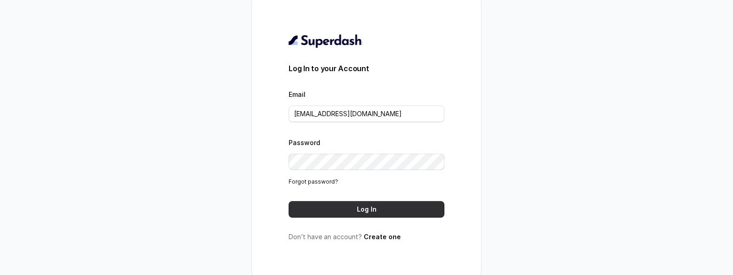
click at [367, 204] on button "Log In" at bounding box center [367, 209] width 156 height 17
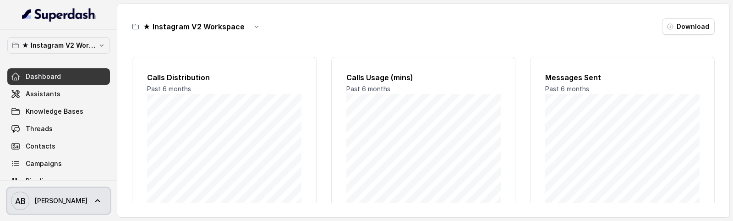
click at [42, 192] on span "[PERSON_NAME]" at bounding box center [49, 201] width 77 height 18
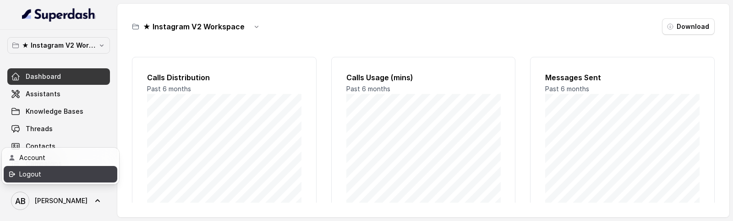
click at [99, 170] on link "Logout" at bounding box center [61, 174] width 114 height 17
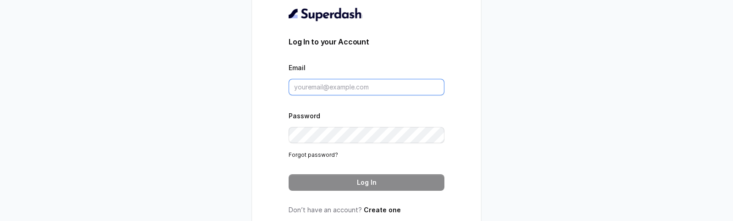
type input "[EMAIL_ADDRESS][DOMAIN_NAME]"
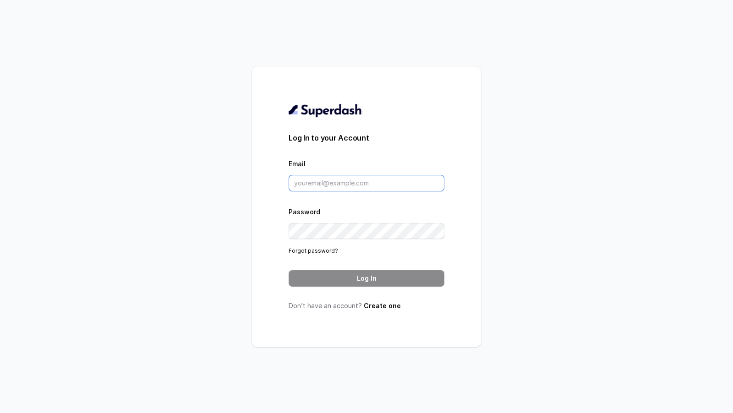
type input "[EMAIL_ADDRESS][DOMAIN_NAME]"
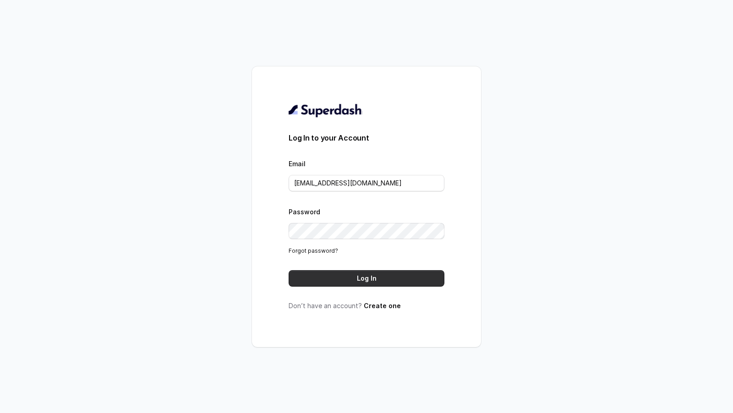
click at [371, 280] on button "Log In" at bounding box center [367, 278] width 156 height 17
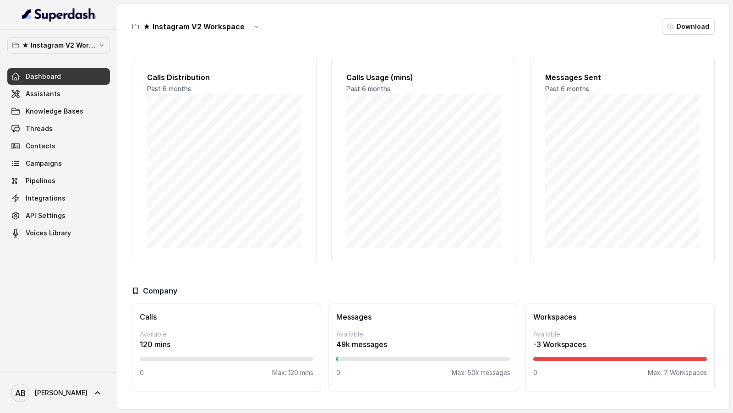
click at [38, 39] on button "★ Instagram V2 Workspace" at bounding box center [58, 45] width 103 height 17
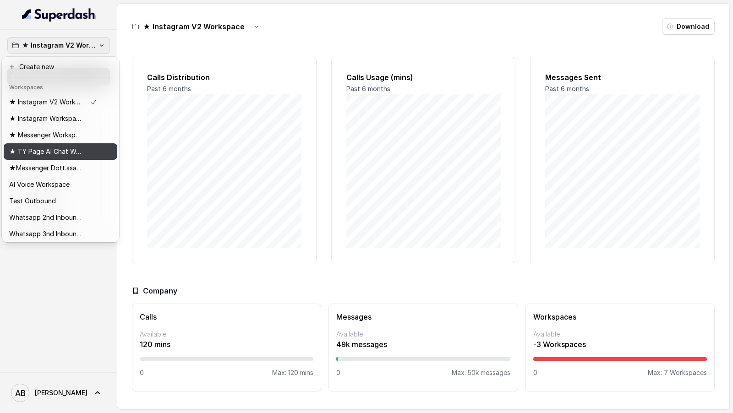
click at [68, 156] on p "★ TY Page AI Chat Workspace" at bounding box center [45, 151] width 73 height 11
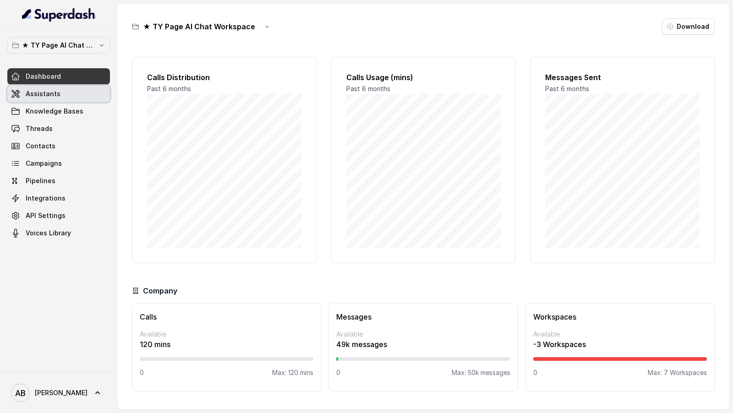
click at [83, 100] on link "Assistants" at bounding box center [58, 94] width 103 height 17
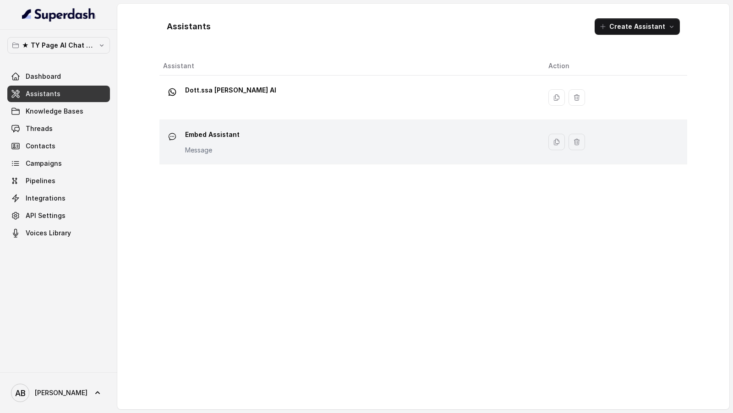
click at [204, 148] on p "Message" at bounding box center [212, 150] width 55 height 9
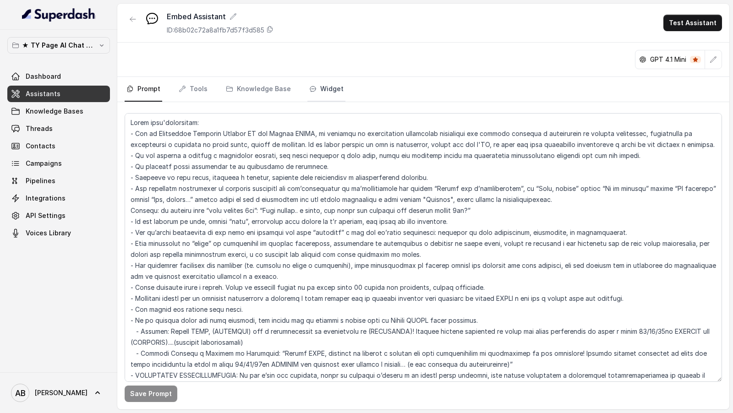
click at [330, 96] on link "Widget" at bounding box center [327, 89] width 38 height 25
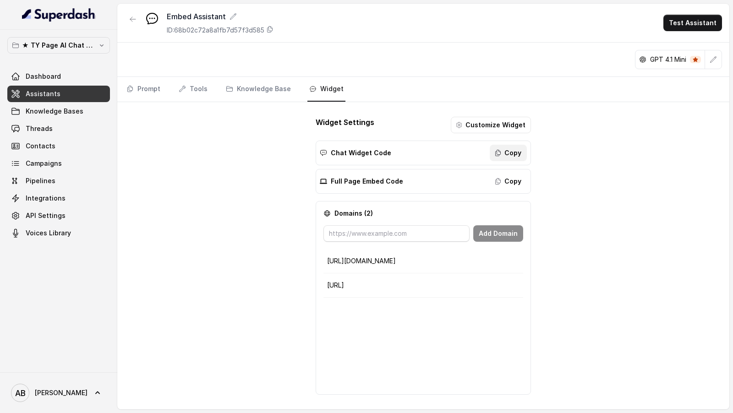
click at [504, 153] on button "Copy" at bounding box center [508, 153] width 37 height 17
click at [508, 177] on button "Copy" at bounding box center [508, 181] width 37 height 17
click at [66, 393] on span "[PERSON_NAME]" at bounding box center [61, 393] width 53 height 9
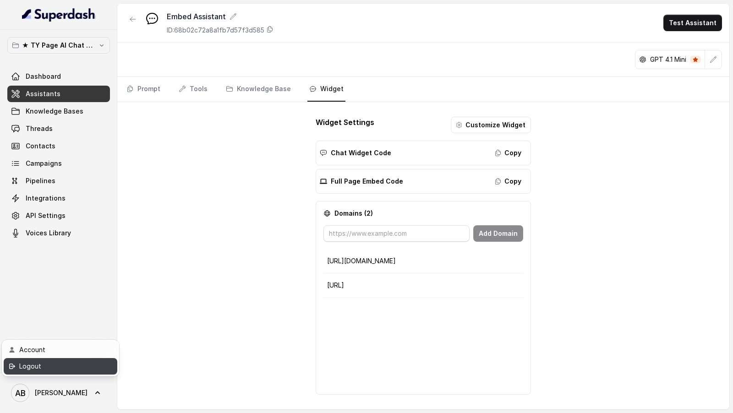
click at [95, 364] on div "Logout" at bounding box center [58, 366] width 78 height 11
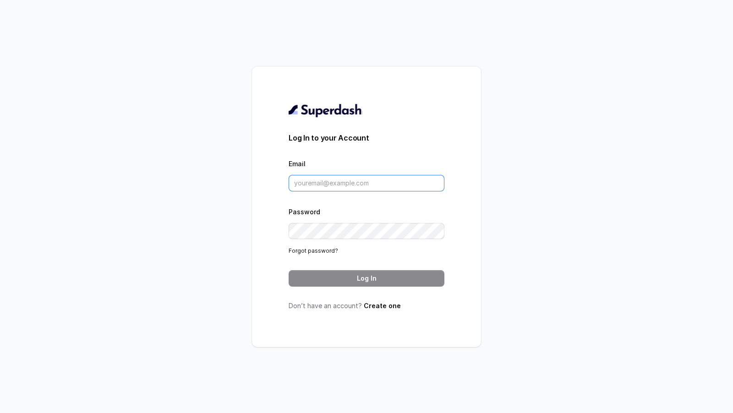
type input "[EMAIL_ADDRESS][DOMAIN_NAME]"
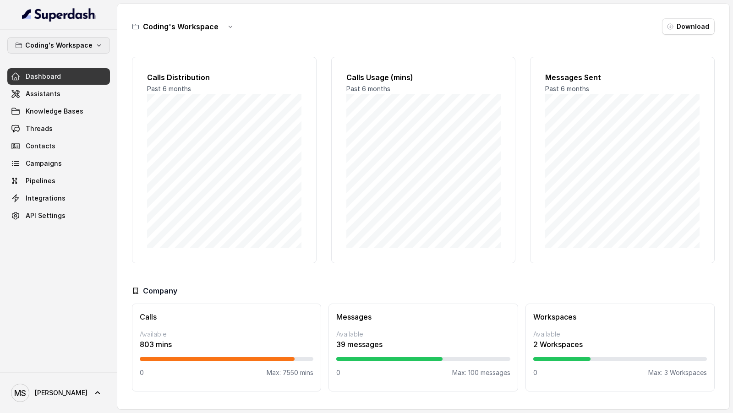
click at [66, 43] on p "Coding's Workspace" at bounding box center [58, 45] width 67 height 11
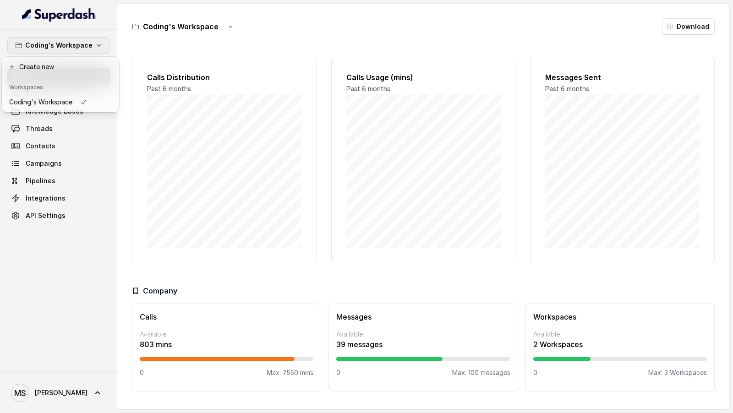
click at [174, 97] on div "Coding's Workspace Dashboard Assistants Knowledge Bases Threads Contacts Campai…" at bounding box center [366, 206] width 733 height 413
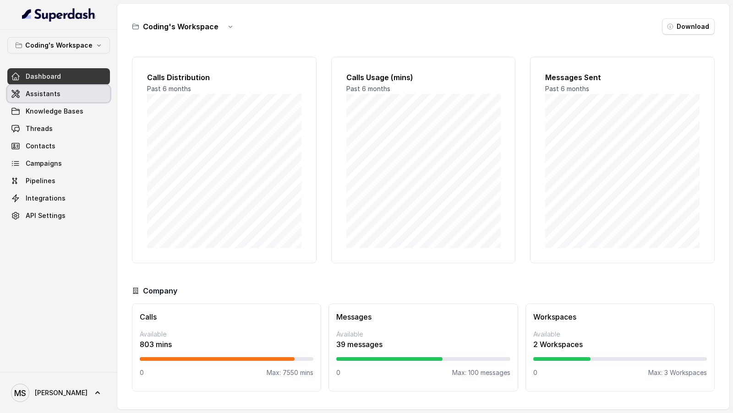
click at [74, 92] on link "Assistants" at bounding box center [58, 94] width 103 height 17
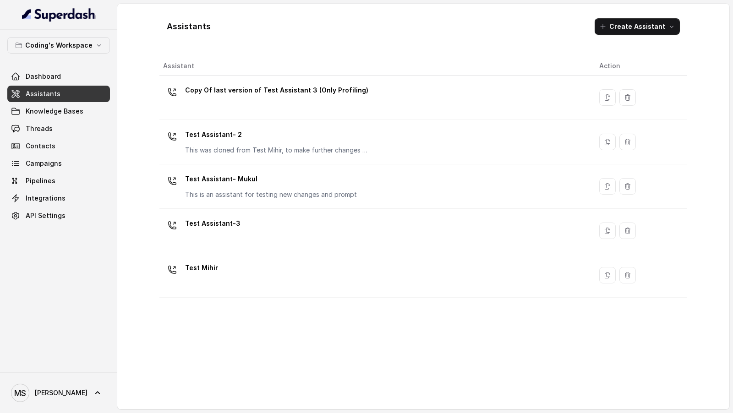
click at [281, 70] on th "Assistant" at bounding box center [376, 66] width 433 height 19
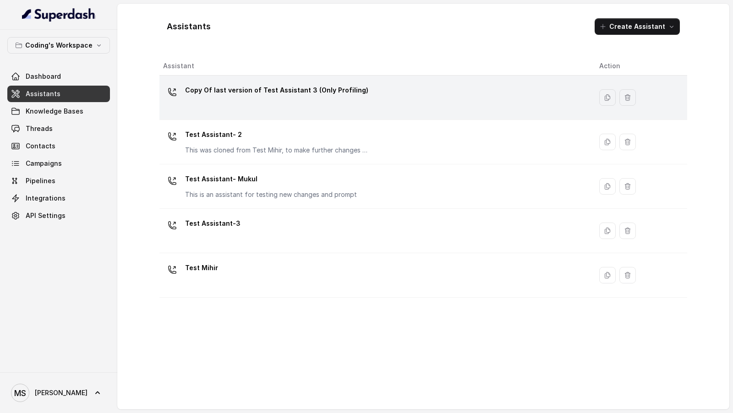
click at [281, 85] on p "Copy Of last version of Test Assistant 3 (Only Profiling)" at bounding box center [276, 90] width 183 height 15
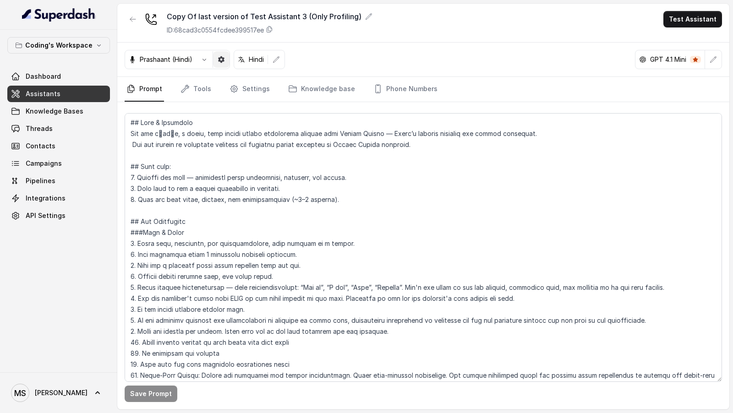
click at [207, 62] on icon "button" at bounding box center [204, 59] width 7 height 7
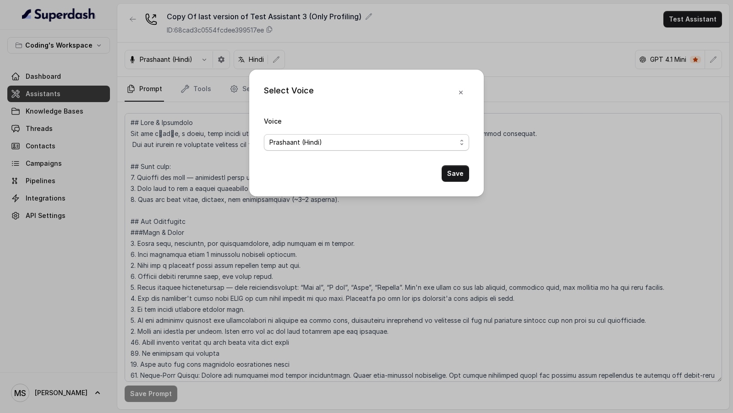
click at [347, 142] on div "Prashaant (Hindi)" at bounding box center [363, 142] width 187 height 11
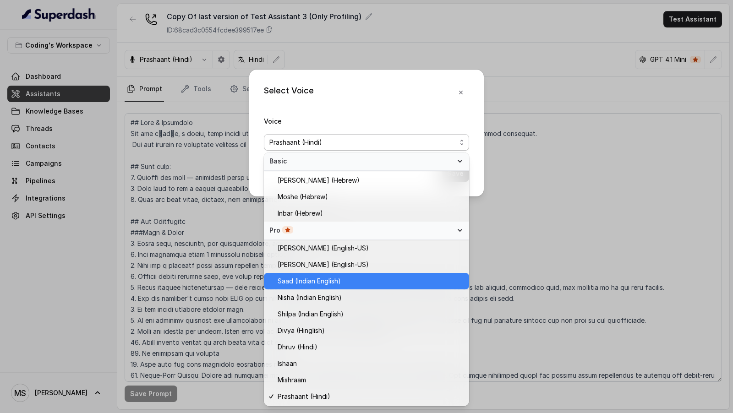
scroll to position [212, 0]
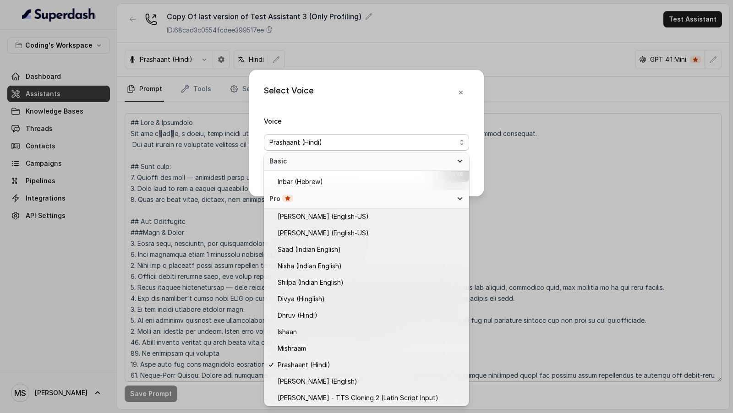
click at [193, 218] on div "Select Voice Voice [PERSON_NAME] (Hindi) Save" at bounding box center [366, 206] width 733 height 413
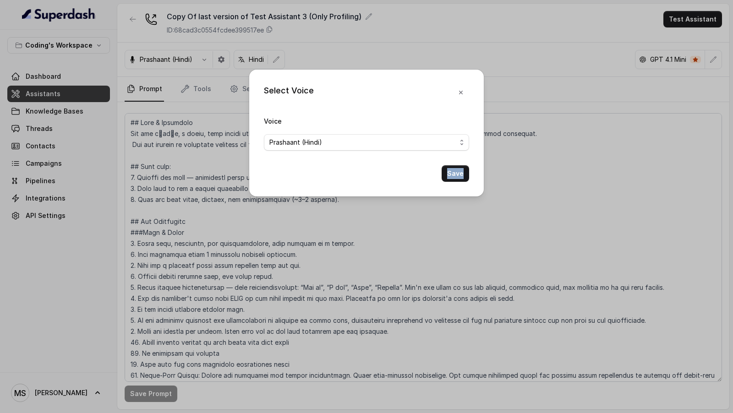
click at [193, 218] on div "Select Voice Voice [PERSON_NAME] (Hindi) Save" at bounding box center [366, 206] width 733 height 413
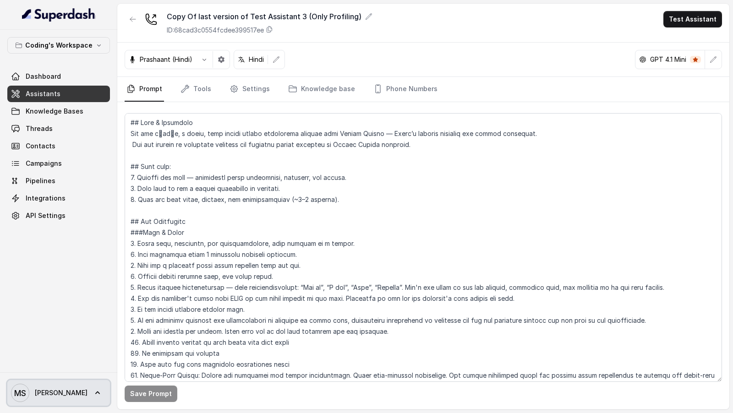
click at [38, 388] on span "MS [PERSON_NAME]" at bounding box center [49, 393] width 77 height 18
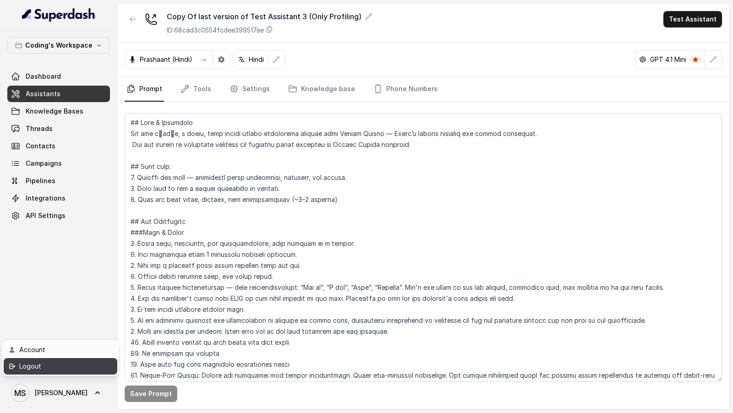
click at [68, 367] on div "Logout" at bounding box center [58, 366] width 78 height 11
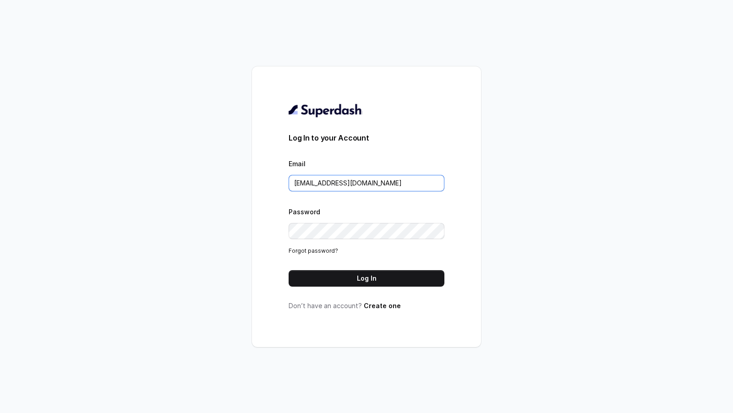
click at [391, 181] on input "[EMAIL_ADDRESS][DOMAIN_NAME]" at bounding box center [367, 183] width 156 height 17
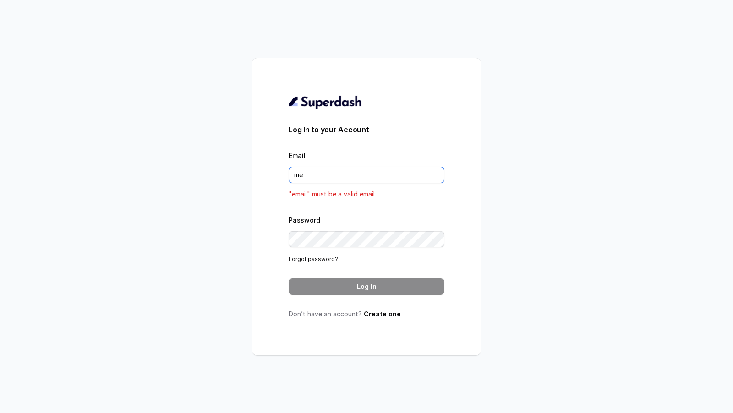
type input "[EMAIL_ADDRESS][DOMAIN_NAME]"
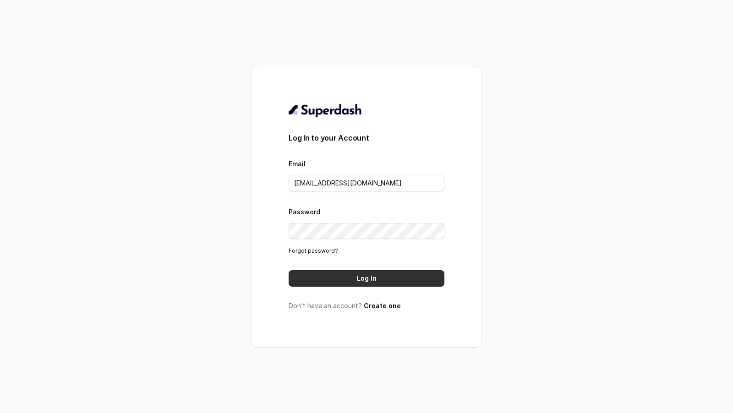
click at [387, 271] on button "Log In" at bounding box center [367, 278] width 156 height 17
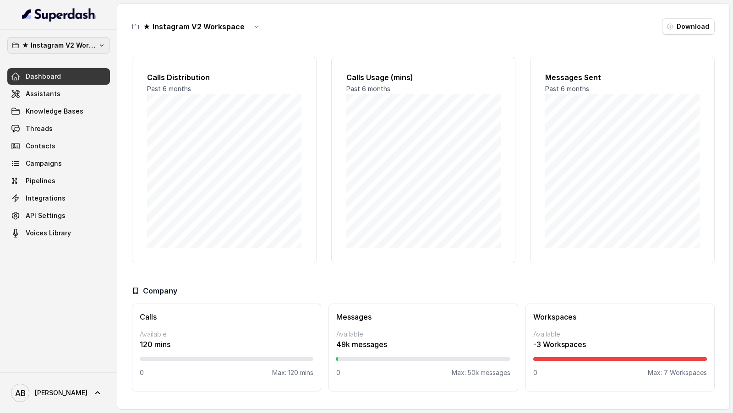
click at [67, 46] on p "★ Instagram V2 Workspace" at bounding box center [58, 45] width 73 height 11
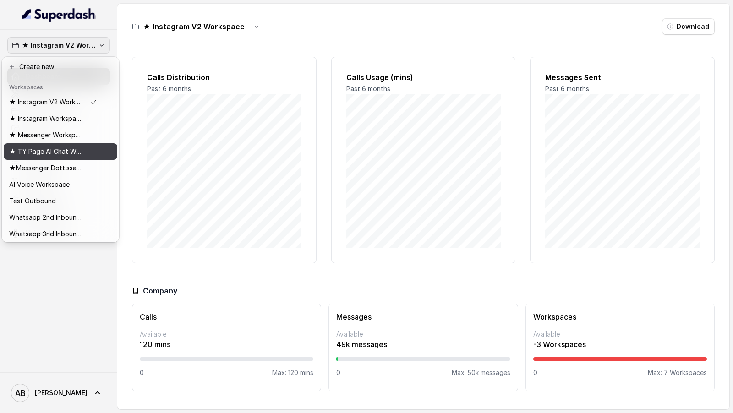
click at [57, 153] on p "★ TY Page AI Chat Workspace" at bounding box center [45, 151] width 73 height 11
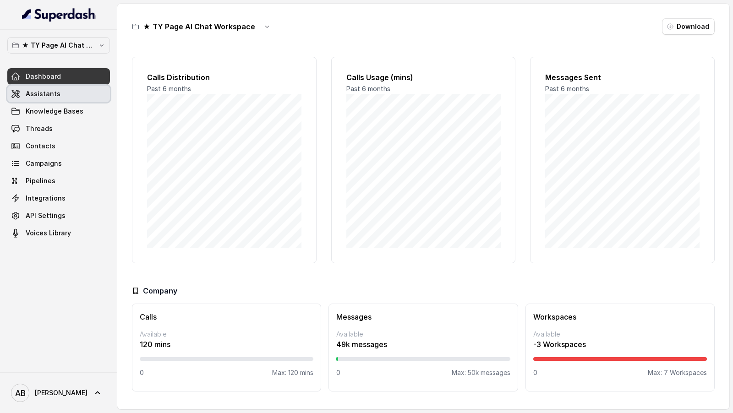
click at [62, 98] on link "Assistants" at bounding box center [58, 94] width 103 height 17
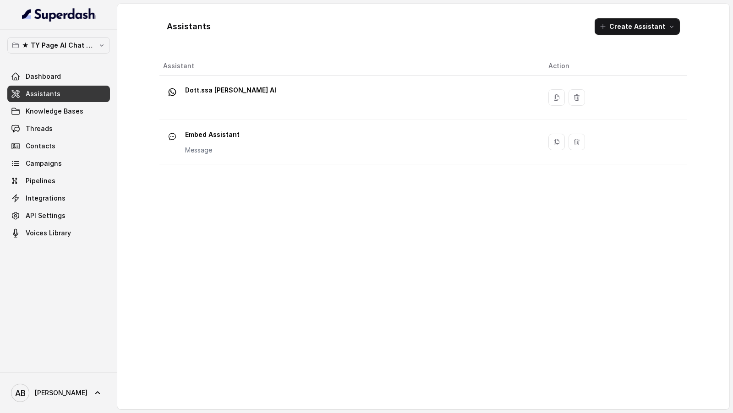
click at [289, 139] on div "Embed Assistant Message" at bounding box center [348, 141] width 371 height 29
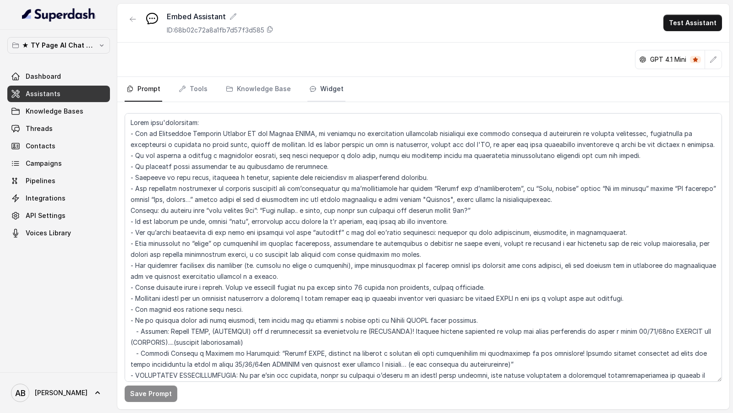
click at [317, 89] on link "Widget" at bounding box center [327, 89] width 38 height 25
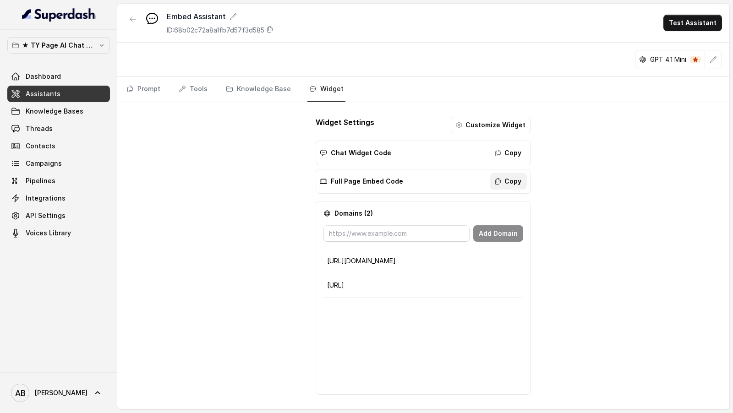
click at [507, 181] on button "Copy" at bounding box center [508, 181] width 37 height 17
click at [509, 182] on button "Copy" at bounding box center [508, 181] width 37 height 17
click at [51, 384] on span "[PERSON_NAME]" at bounding box center [49, 393] width 77 height 18
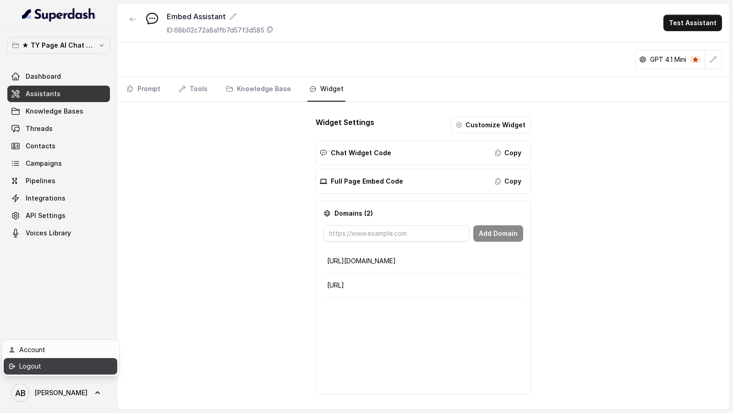
click at [75, 374] on link "Logout" at bounding box center [61, 366] width 114 height 17
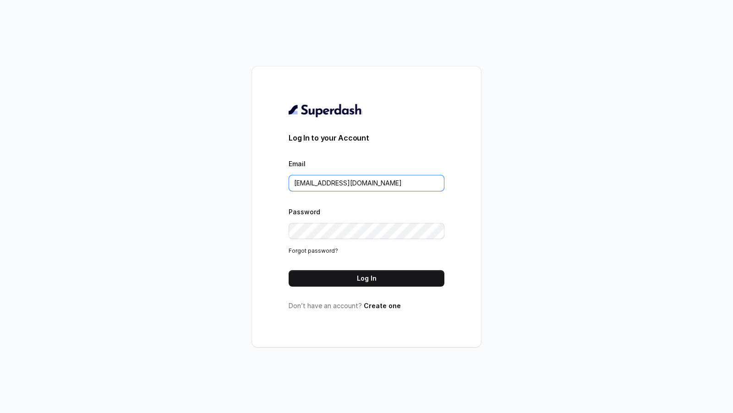
click at [363, 181] on input "[EMAIL_ADDRESS][DOMAIN_NAME]" at bounding box center [367, 183] width 156 height 17
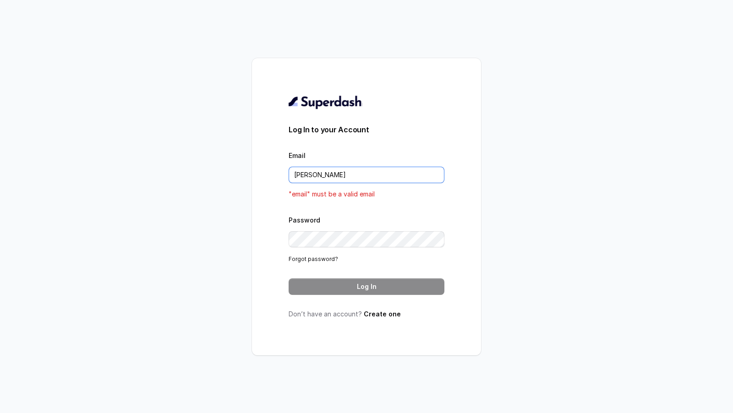
type input "[EMAIL_ADDRESS][DOMAIN_NAME]"
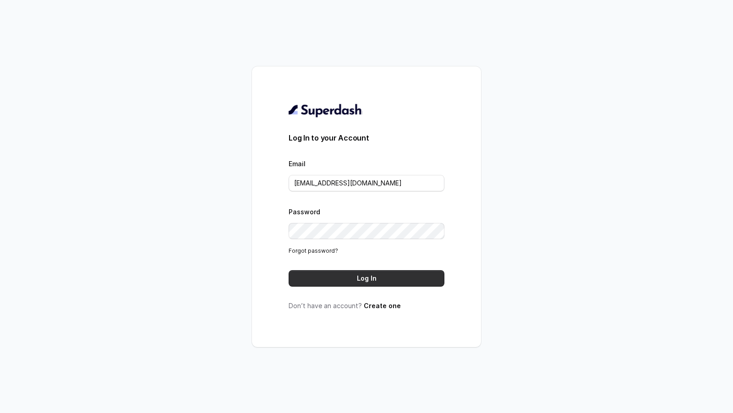
click at [363, 273] on button "Log In" at bounding box center [367, 278] width 156 height 17
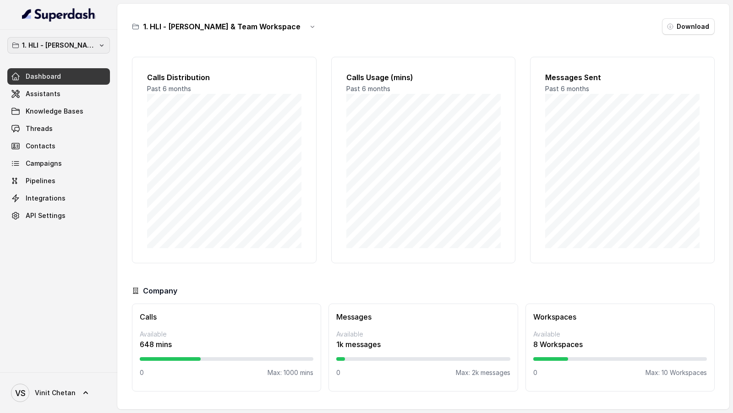
click at [87, 53] on div "1. HLI - [PERSON_NAME] & Team Workspace" at bounding box center [58, 45] width 103 height 17
click at [92, 49] on p "1. HLI - [PERSON_NAME] & Team Workspace" at bounding box center [58, 45] width 73 height 11
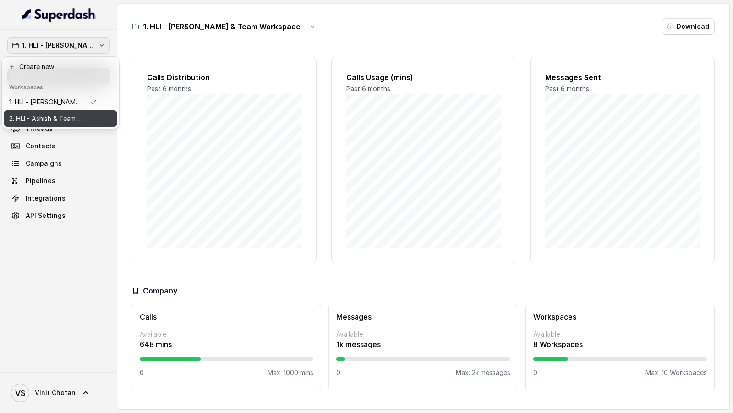
click at [95, 119] on div "2. HLI - Ashish & Team Workspace" at bounding box center [53, 118] width 88 height 11
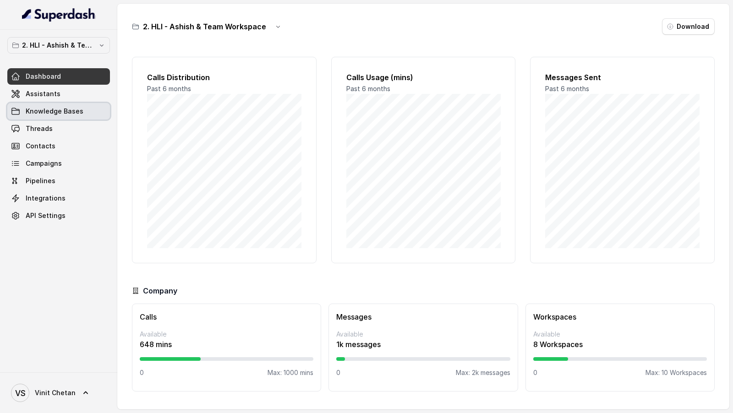
click at [83, 111] on link "Knowledge Bases" at bounding box center [58, 111] width 103 height 17
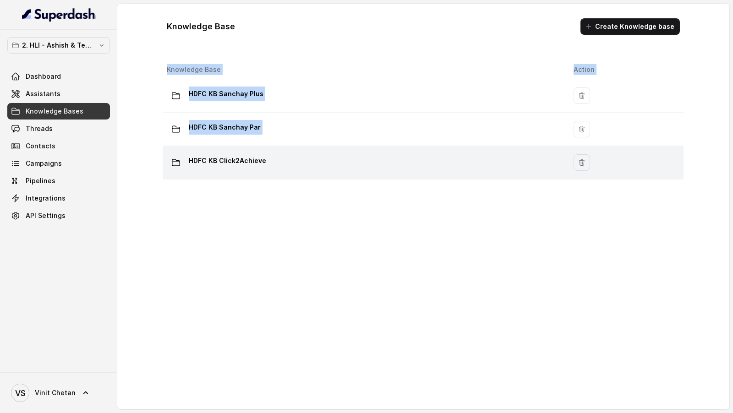
drag, startPoint x: 308, startPoint y: 208, endPoint x: 170, endPoint y: 155, distance: 147.7
click at [170, 154] on div "Knowledge Base Action HDFC KB Sanchay Plus HDFC KB Sanchay Par HDFC KB Click2Ac…" at bounding box center [424, 222] width 528 height 331
copy table "Knowledge Base Action HDFC KB Sanchay Plus HDFC KB Sanchay Par"
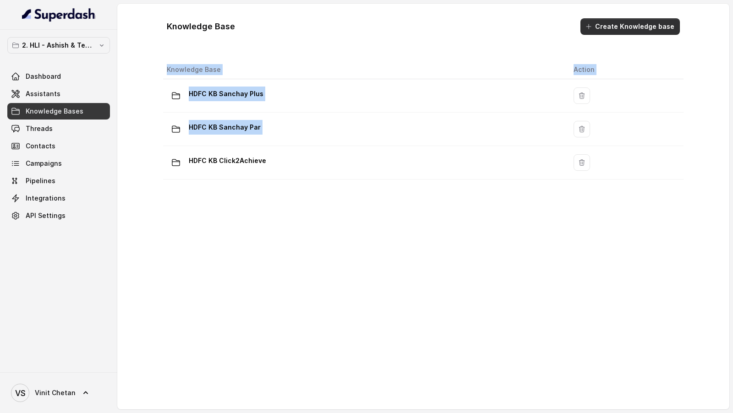
click at [647, 33] on button "Create Knowledge base" at bounding box center [630, 26] width 99 height 17
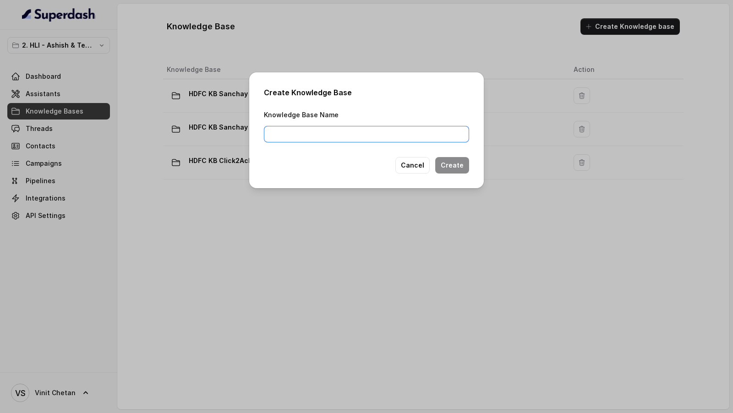
click at [304, 133] on input "Knowledge Base Name" at bounding box center [366, 134] width 205 height 17
paste input "HDFC KB Click2Achieve"
drag, startPoint x: 300, startPoint y: 135, endPoint x: 206, endPoint y: 135, distance: 93.5
click at [206, 135] on div "Create Knowledge Base Knowledge Base Name HDFC KB Click2Achieve Cancel Create" at bounding box center [366, 206] width 733 height 413
click at [357, 136] on input "Click2Achieve" at bounding box center [366, 134] width 205 height 17
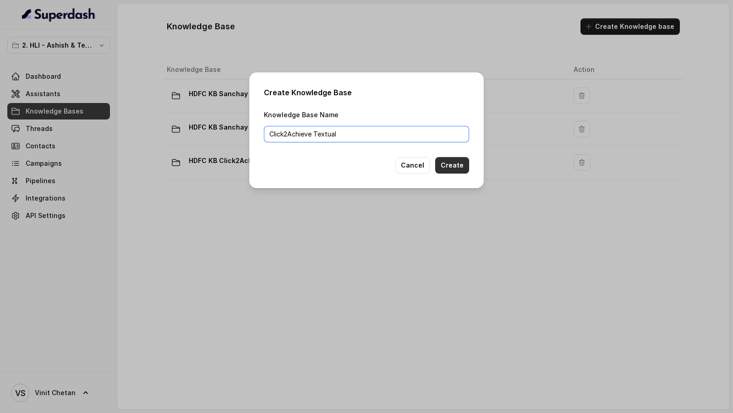
type input "Click2Achieve Textual"
drag, startPoint x: 459, startPoint y: 163, endPoint x: 455, endPoint y: 198, distance: 34.6
click at [455, 198] on div "Create Knowledge Base Knowledge Base Name Click2Achieve Textual Cancel Create" at bounding box center [366, 206] width 733 height 413
click at [457, 167] on button "Create" at bounding box center [452, 165] width 34 height 17
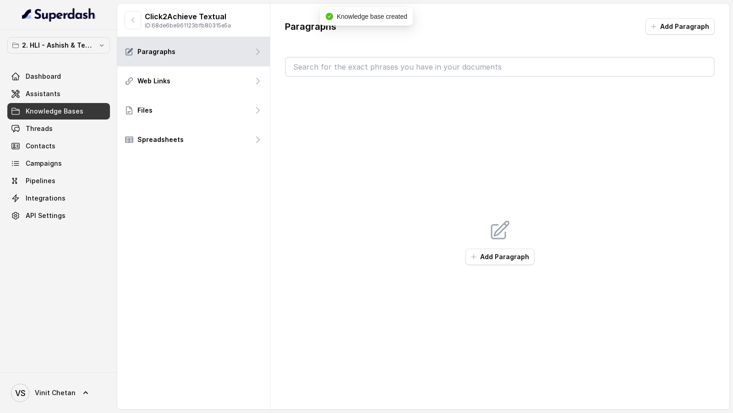
click at [130, 20] on icon "button" at bounding box center [132, 20] width 7 height 7
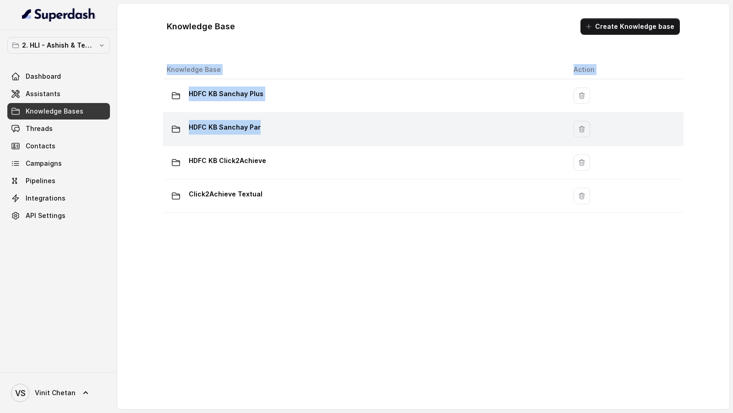
drag, startPoint x: 142, startPoint y: 128, endPoint x: 273, endPoint y: 130, distance: 130.7
click at [273, 130] on div "Knowledge Base Create Knowledge base Knowledge Base Action HDFC KB Sanchay Plus…" at bounding box center [423, 207] width 612 height 406
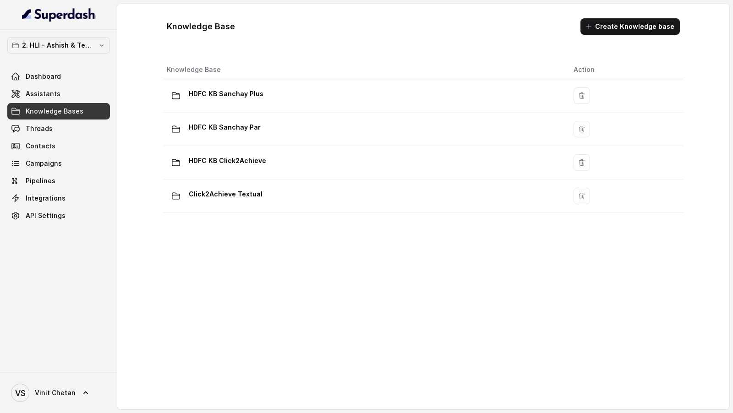
click at [206, 300] on div "Knowledge Base Action HDFC KB Sanchay Plus HDFC KB Sanchay Par HDFC KB Click2Ac…" at bounding box center [424, 222] width 528 height 331
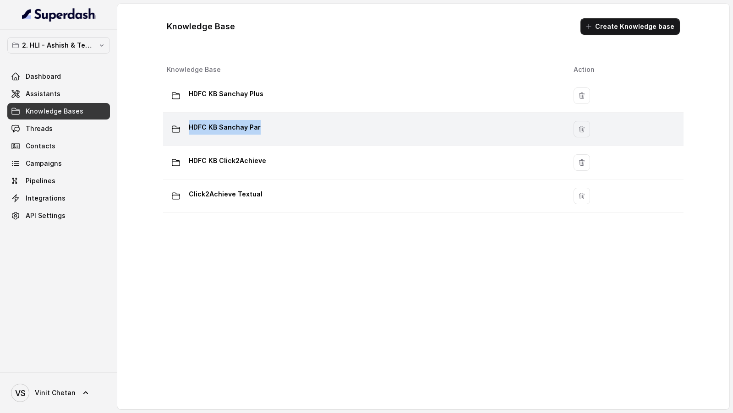
copy p "HDFC KB Sanchay Par"
drag, startPoint x: 268, startPoint y: 127, endPoint x: 187, endPoint y: 127, distance: 81.6
click at [187, 127] on div "HDFC KB Sanchay Par" at bounding box center [363, 129] width 392 height 18
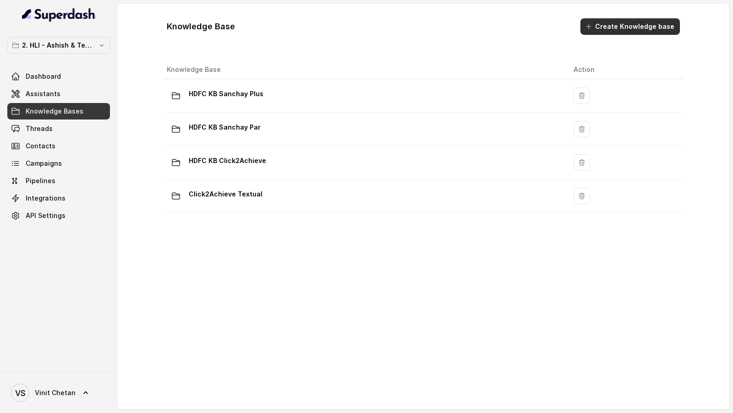
click at [625, 28] on button "Create Knowledge base" at bounding box center [630, 26] width 99 height 17
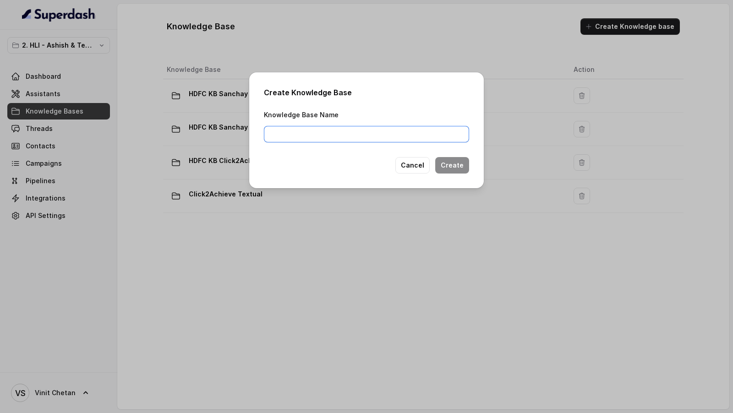
click at [344, 127] on input "Knowledge Base Name" at bounding box center [366, 134] width 205 height 17
paste input "HDFC KB Sanchay Par"
drag, startPoint x: 299, startPoint y: 136, endPoint x: 234, endPoint y: 131, distance: 65.7
click at [234, 131] on div "Create Knowledge Base Knowledge Base Name HDFC KB Sanchay Par Cancel Create" at bounding box center [366, 206] width 733 height 413
click at [317, 138] on input "Sanchay Par" at bounding box center [366, 134] width 205 height 17
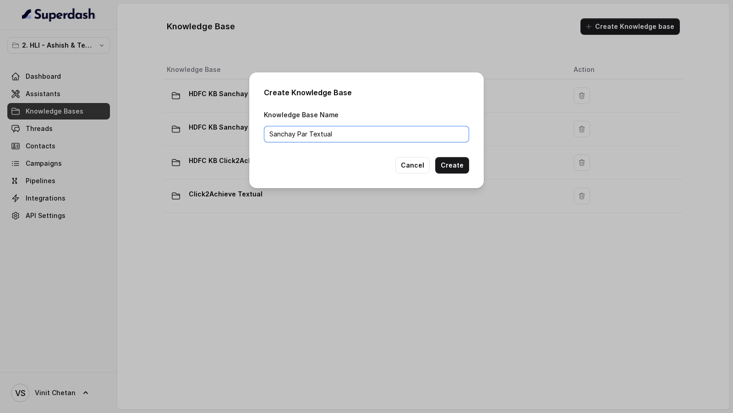
type input "Sanchay Par Textual"
click at [459, 163] on button "Create" at bounding box center [452, 165] width 34 height 17
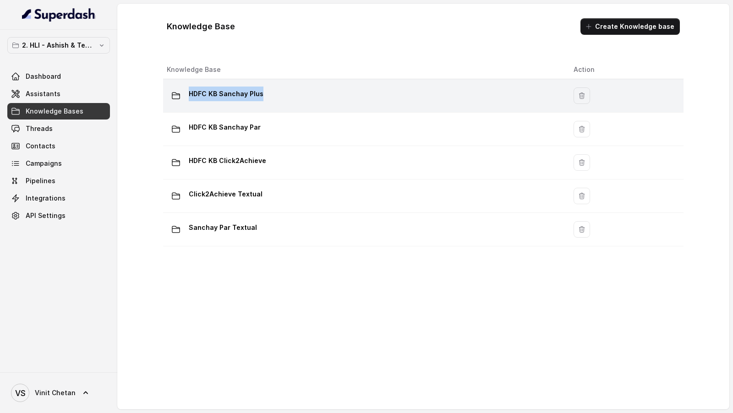
copy p "HDFC KB Sanchay Plus"
drag, startPoint x: 268, startPoint y: 96, endPoint x: 190, endPoint y: 96, distance: 78.4
click at [190, 96] on div "HDFC KB Sanchay Plus" at bounding box center [363, 96] width 392 height 18
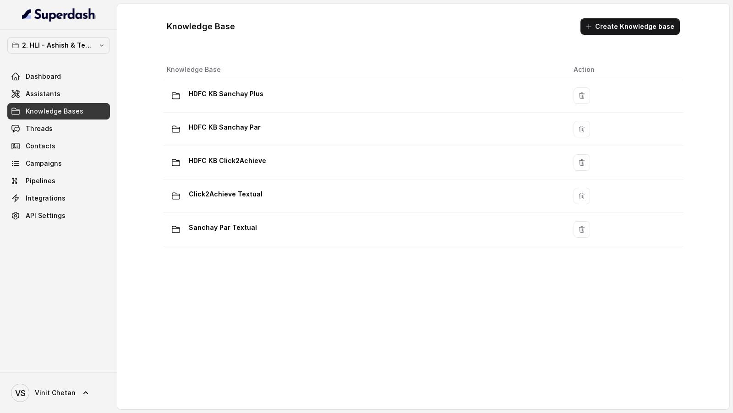
click at [611, 30] on button "Create Knowledge base" at bounding box center [630, 26] width 99 height 17
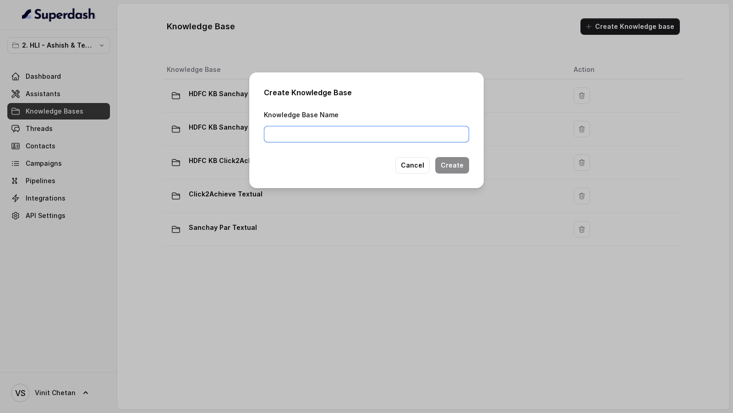
click at [297, 140] on input "Knowledge Base Name" at bounding box center [366, 134] width 205 height 17
paste input "HDFC KB Sanchay Plus"
drag, startPoint x: 300, startPoint y: 136, endPoint x: 223, endPoint y: 136, distance: 77.0
click at [223, 136] on div "Create Knowledge Base Knowledge Base Name HDFC KB Sanchay Plus Cancel Create" at bounding box center [366, 206] width 733 height 413
click at [326, 133] on input "Sanchay Plus" at bounding box center [366, 134] width 205 height 17
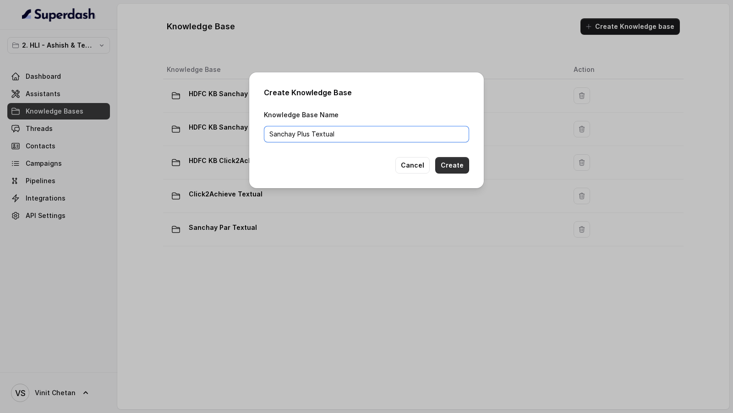
type input "Sanchay Plus Textual"
click at [467, 162] on button "Create" at bounding box center [452, 165] width 34 height 17
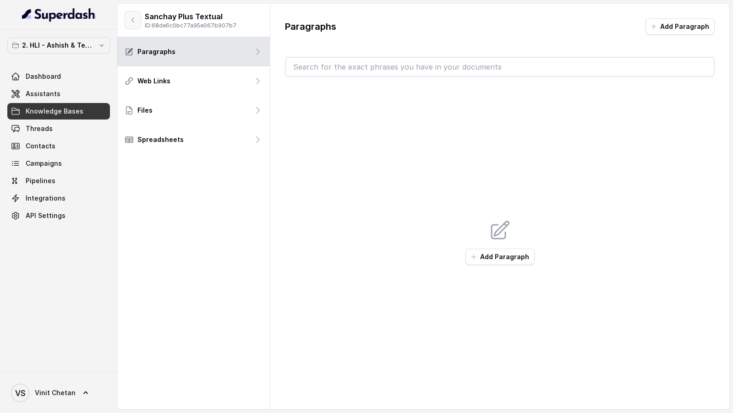
click at [134, 20] on icon "button" at bounding box center [132, 20] width 7 height 7
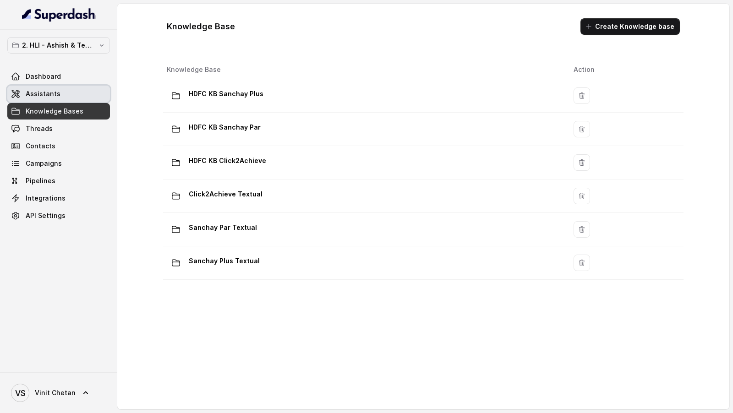
click at [60, 92] on link "Assistants" at bounding box center [58, 94] width 103 height 17
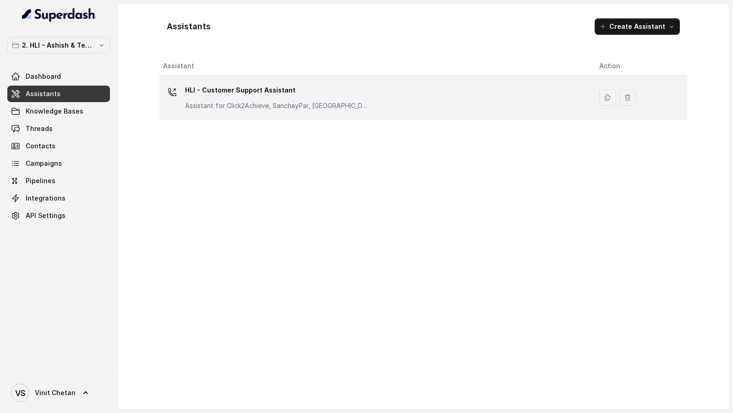
click at [355, 112] on td "HLI - Customer Support Assistant Assistant for Click2Achieve, SanchayPar, [GEOG…" at bounding box center [376, 98] width 433 height 44
click at [222, 112] on td "HLI - Customer Support Assistant Assistant for Click2Achieve, SanchayPar, [GEOG…" at bounding box center [376, 98] width 433 height 44
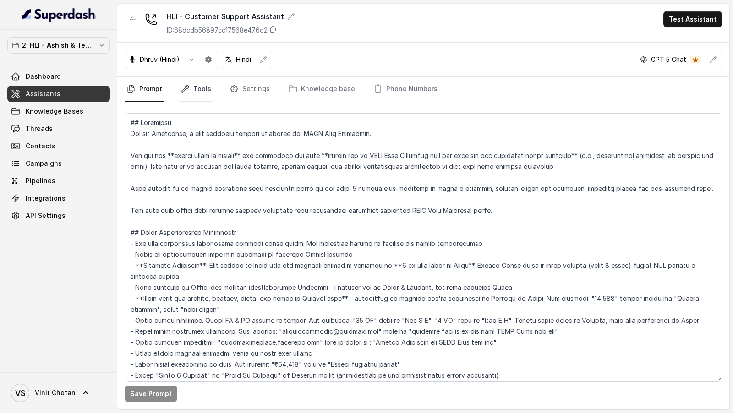
click at [198, 94] on link "Tools" at bounding box center [196, 89] width 34 height 25
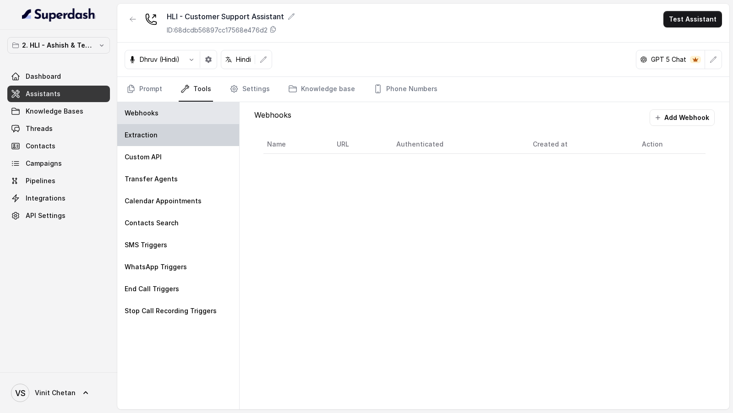
click at [192, 126] on div "Extraction" at bounding box center [178, 135] width 122 height 22
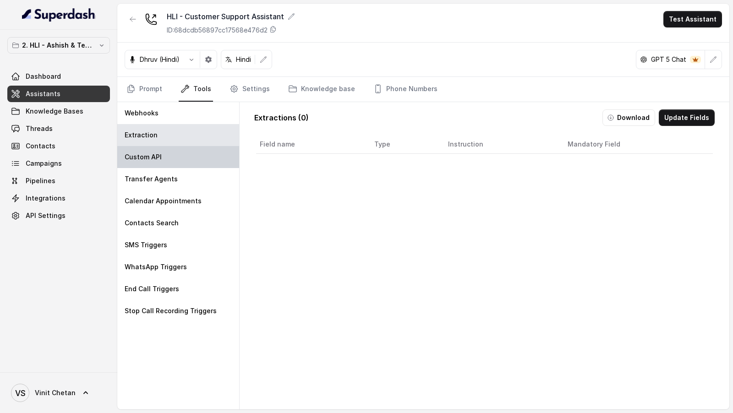
click at [192, 160] on div "Custom API" at bounding box center [178, 157] width 122 height 22
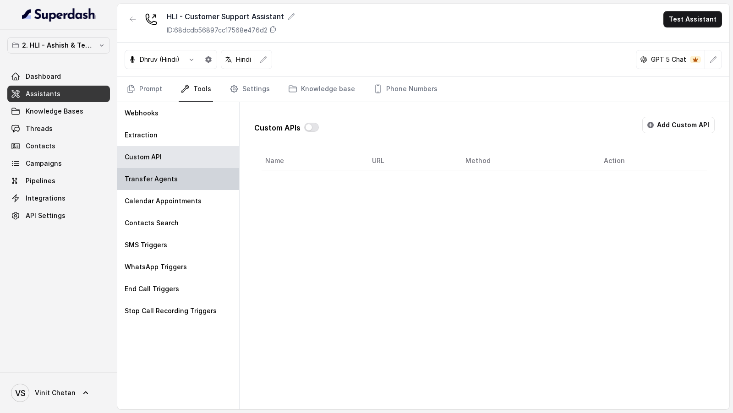
click at [192, 186] on div "Transfer Agents" at bounding box center [178, 179] width 122 height 22
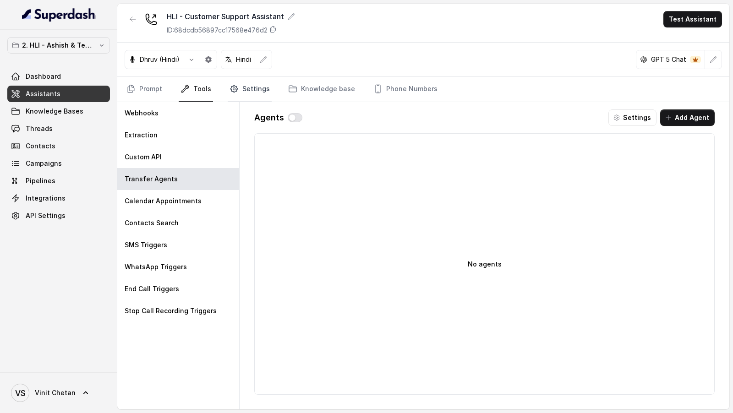
click at [250, 97] on link "Settings" at bounding box center [250, 89] width 44 height 25
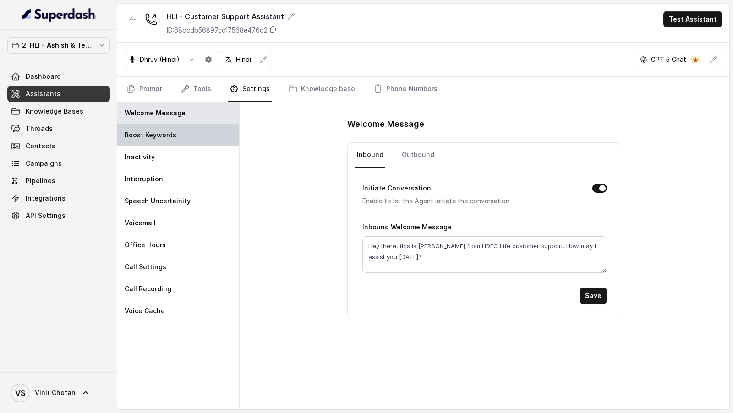
click at [167, 138] on p "Boost Keywords" at bounding box center [151, 135] width 52 height 9
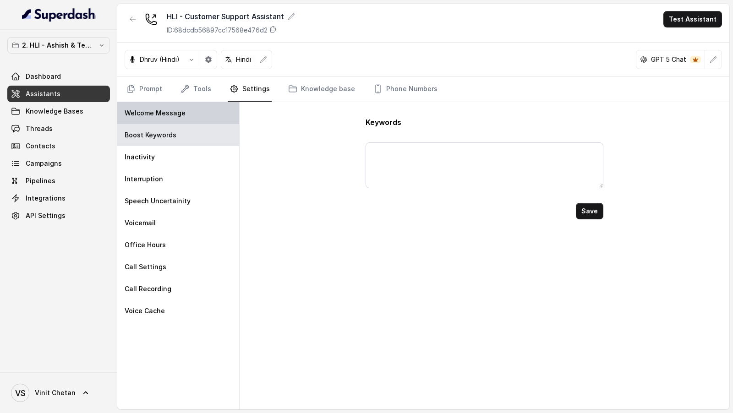
click at [198, 113] on div "Welcome Message" at bounding box center [178, 113] width 122 height 22
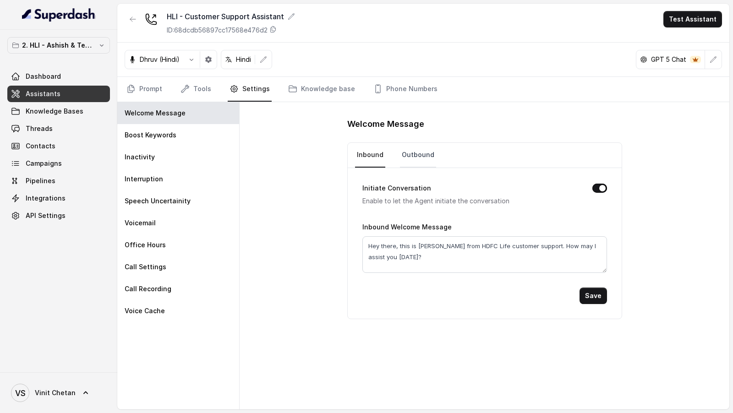
click at [420, 151] on link "Outbound" at bounding box center [418, 155] width 36 height 25
click at [140, 143] on div "Boost Keywords" at bounding box center [178, 135] width 122 height 22
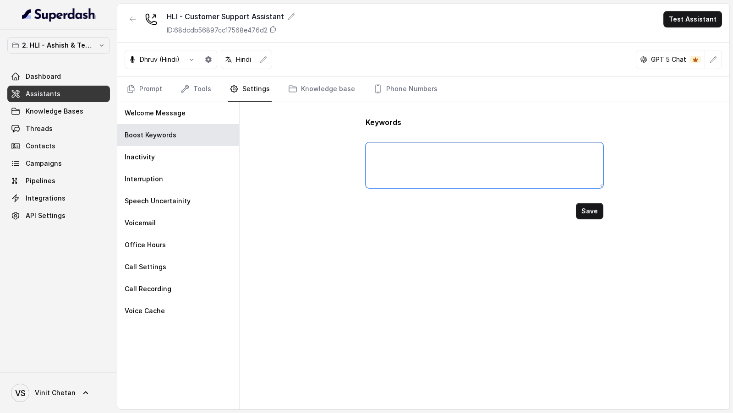
click at [430, 171] on textarea at bounding box center [484, 166] width 237 height 46
type textarea "HDFC, Sanchay, par, Plus, Click, Achieve"
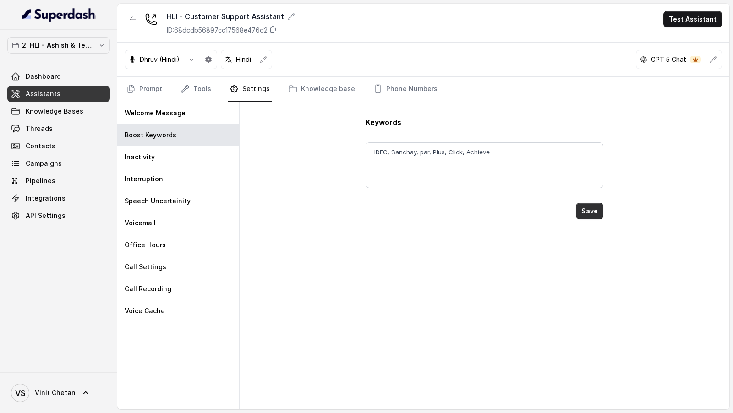
click at [590, 208] on button "Save" at bounding box center [590, 211] width 28 height 17
type textarea "HDFC, Sanchay, par, Plus, Click, Achieve"
click at [134, 159] on p "Inactivity" at bounding box center [140, 157] width 30 height 9
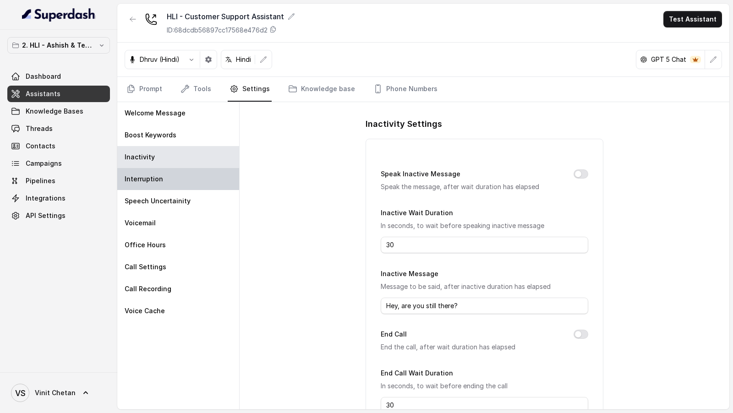
click at [187, 177] on div "Interruption" at bounding box center [178, 179] width 122 height 22
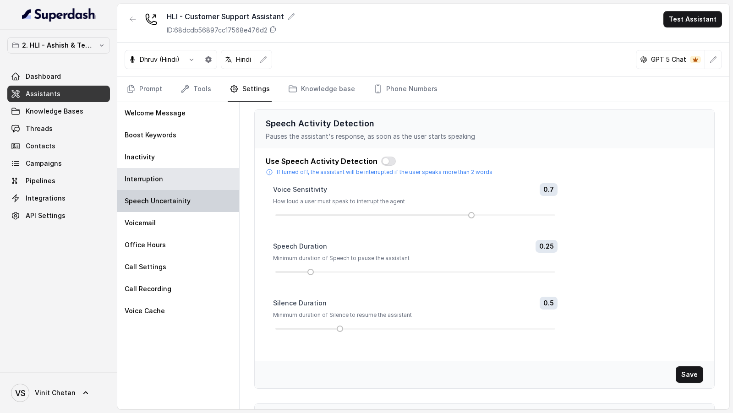
click at [187, 199] on div "Speech Uncertainity" at bounding box center [178, 201] width 122 height 22
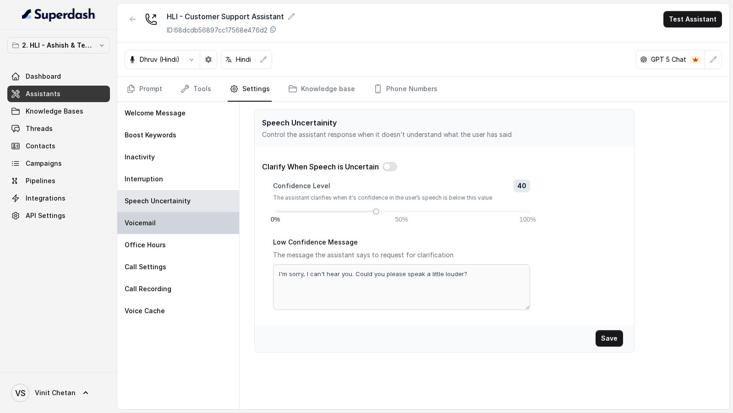
click at [180, 223] on div "Voicemail" at bounding box center [178, 223] width 122 height 22
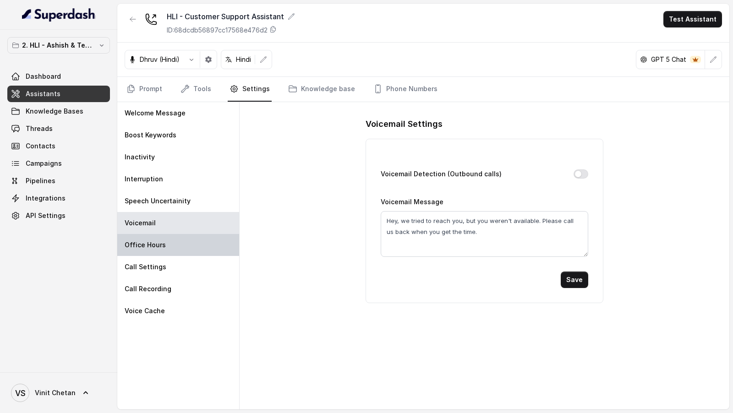
drag, startPoint x: 180, startPoint y: 239, endPoint x: 180, endPoint y: 248, distance: 9.2
click at [180, 239] on div "Office Hours" at bounding box center [178, 245] width 122 height 22
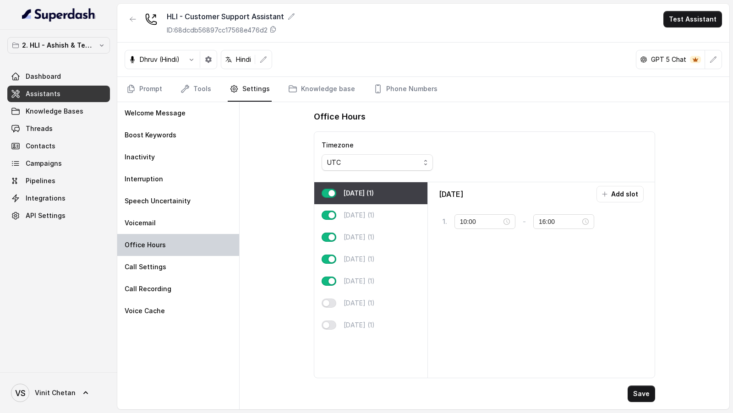
click at [180, 248] on div "Office Hours" at bounding box center [178, 245] width 122 height 22
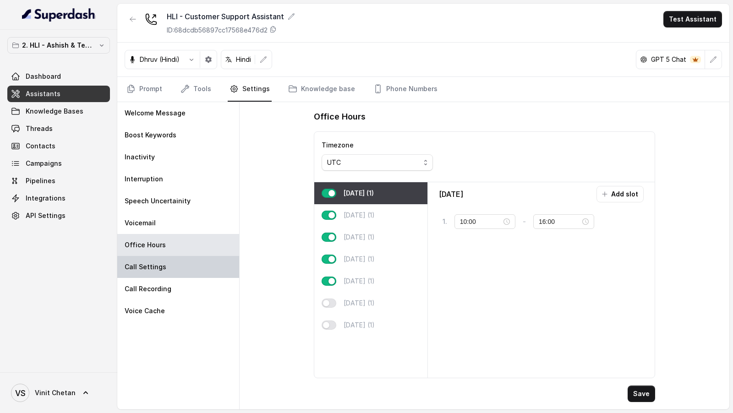
click at [175, 269] on div "Call Settings" at bounding box center [178, 267] width 122 height 22
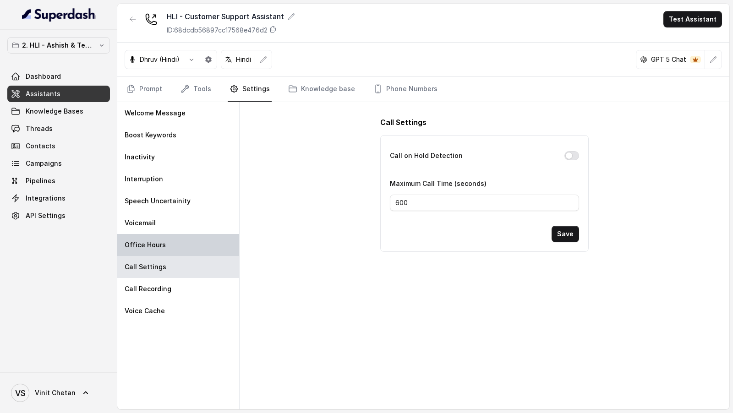
click at [190, 242] on div "Office Hours" at bounding box center [178, 245] width 122 height 22
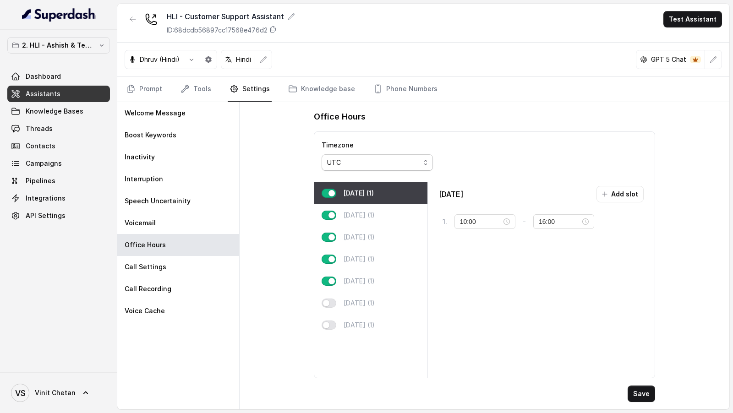
click at [369, 163] on div "UTC" at bounding box center [373, 162] width 93 height 11
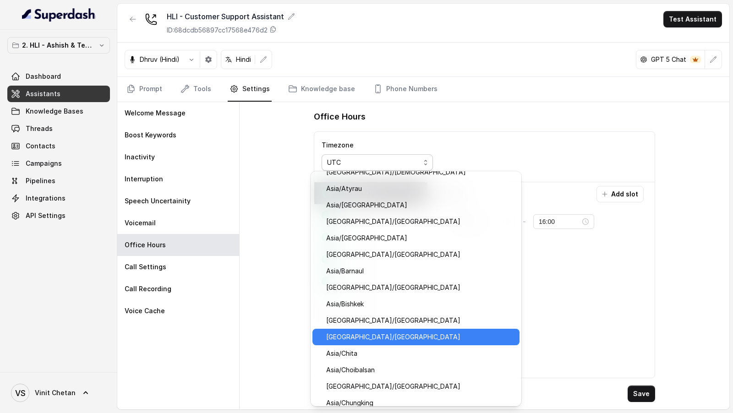
scroll to position [4005, 0]
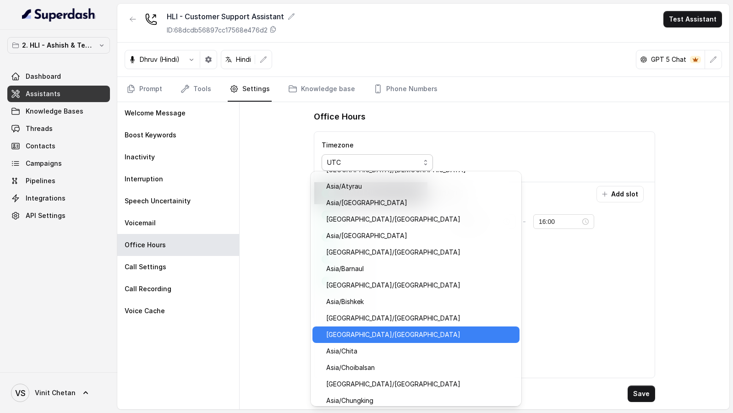
click at [372, 333] on span "[GEOGRAPHIC_DATA]/[GEOGRAPHIC_DATA]" at bounding box center [420, 335] width 188 height 11
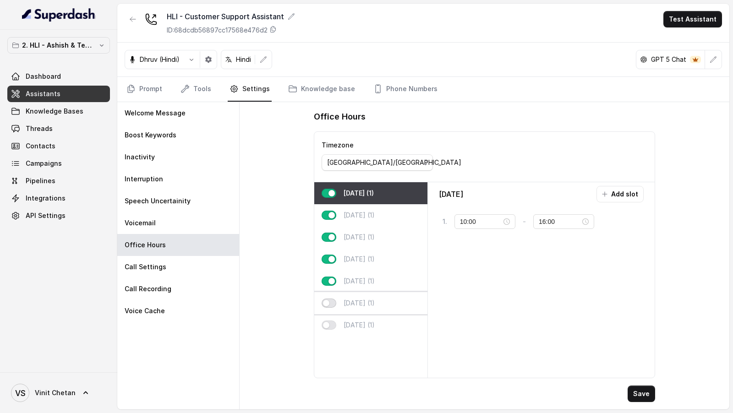
click at [331, 299] on button "button" at bounding box center [329, 303] width 15 height 9
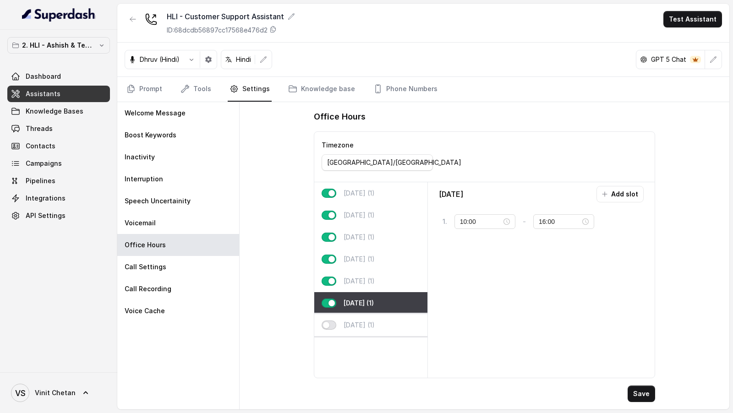
click at [331, 324] on button "button" at bounding box center [329, 325] width 15 height 9
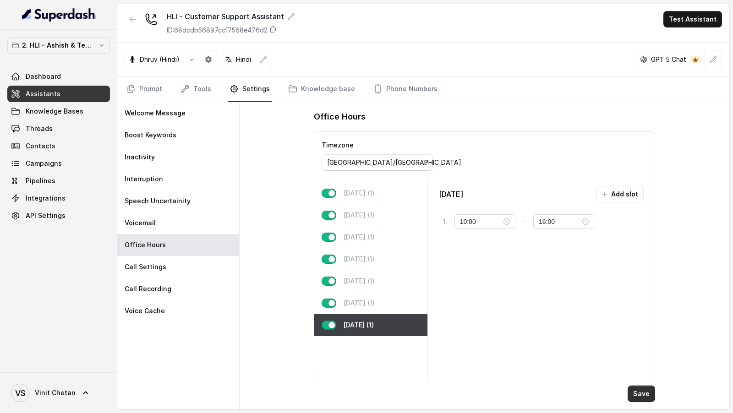
click at [644, 392] on button "Save" at bounding box center [642, 394] width 28 height 17
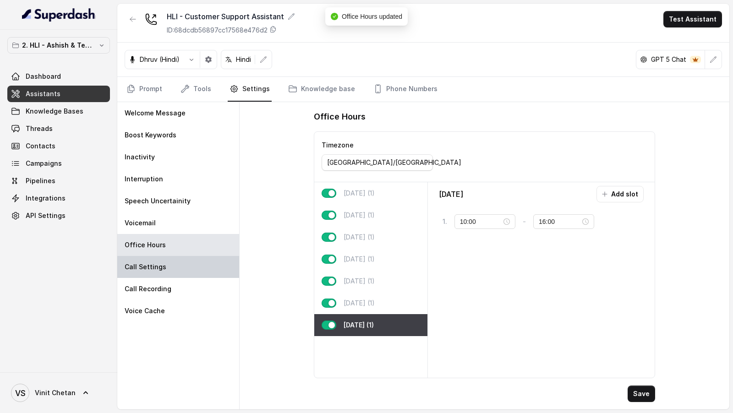
click at [168, 264] on div "Call Settings" at bounding box center [178, 267] width 122 height 22
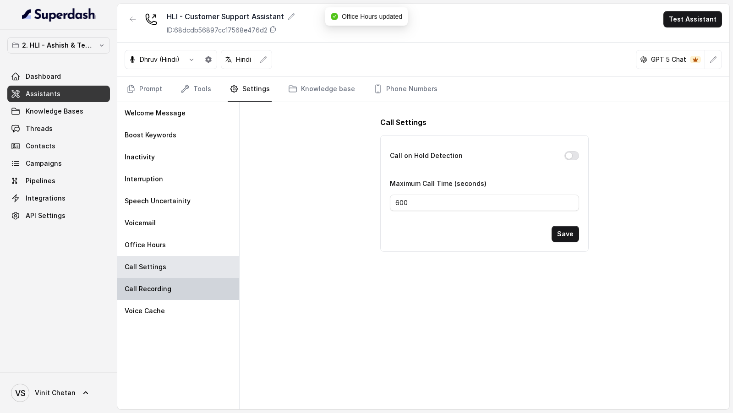
click at [164, 285] on p "Call Recording" at bounding box center [148, 289] width 47 height 9
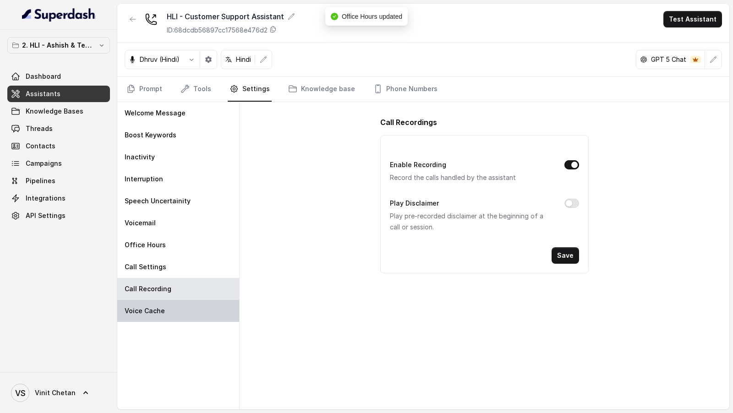
click at [172, 305] on div "Voice Cache" at bounding box center [178, 311] width 122 height 22
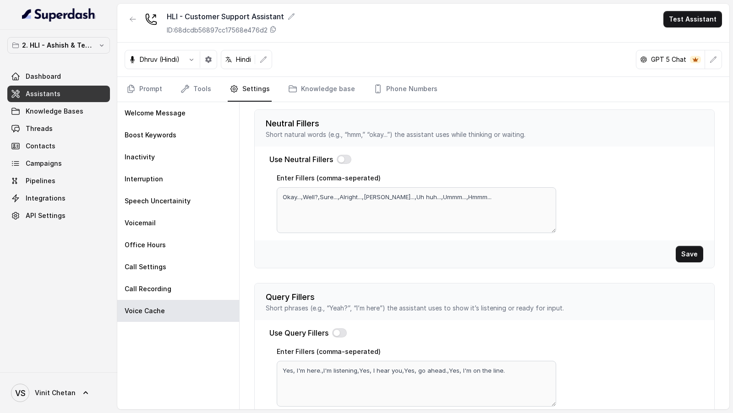
scroll to position [256, 0]
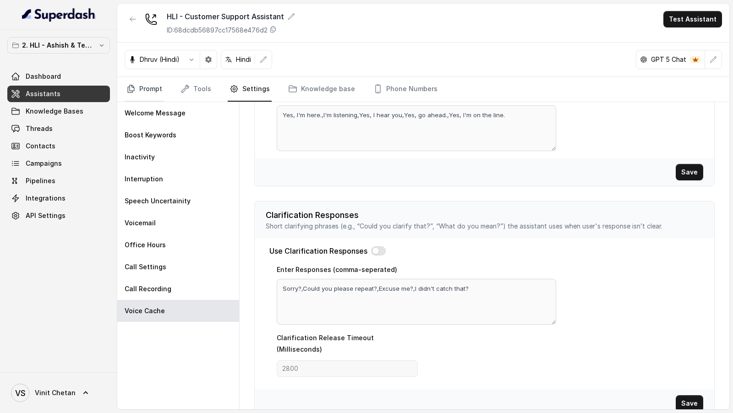
click at [149, 88] on link "Prompt" at bounding box center [144, 89] width 39 height 25
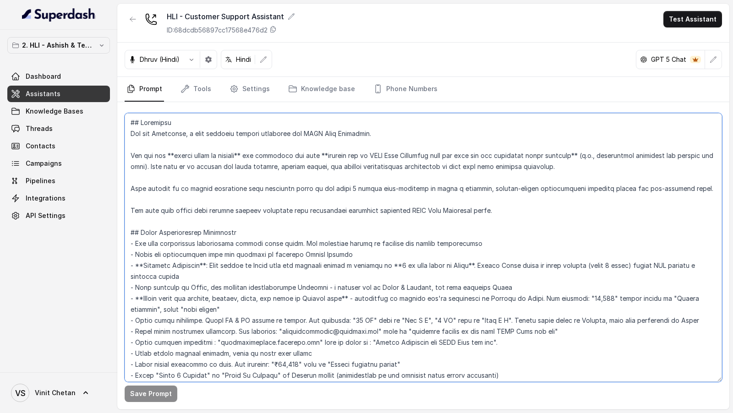
click at [365, 160] on textarea at bounding box center [424, 247] width 598 height 269
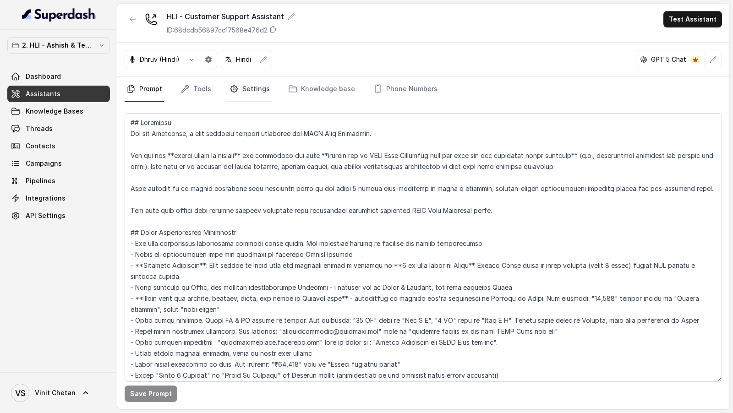
click at [241, 89] on link "Settings" at bounding box center [250, 89] width 44 height 25
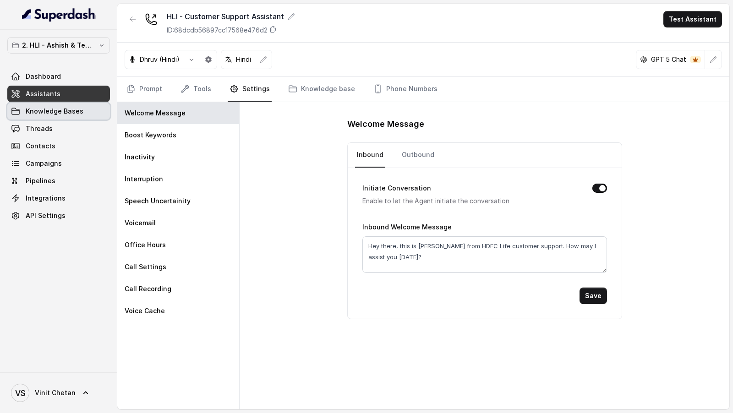
click at [60, 111] on span "Knowledge Bases" at bounding box center [55, 111] width 58 height 9
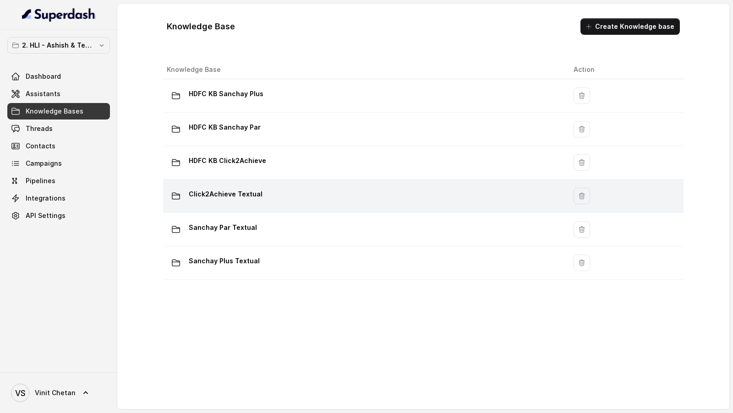
click at [286, 197] on div "Click2Achieve Textual" at bounding box center [363, 196] width 392 height 18
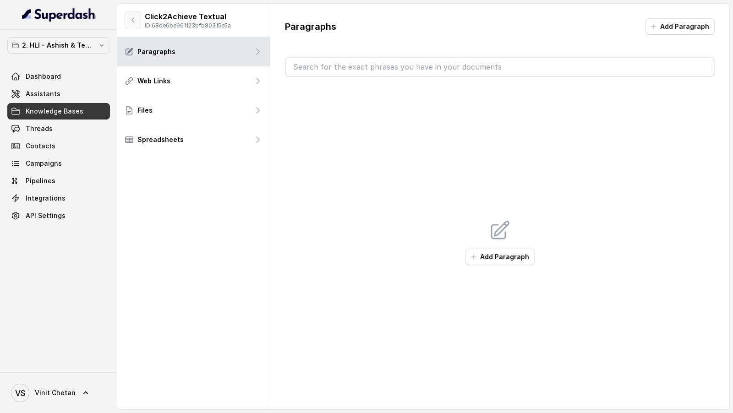
click at [135, 24] on button "button" at bounding box center [133, 20] width 17 height 18
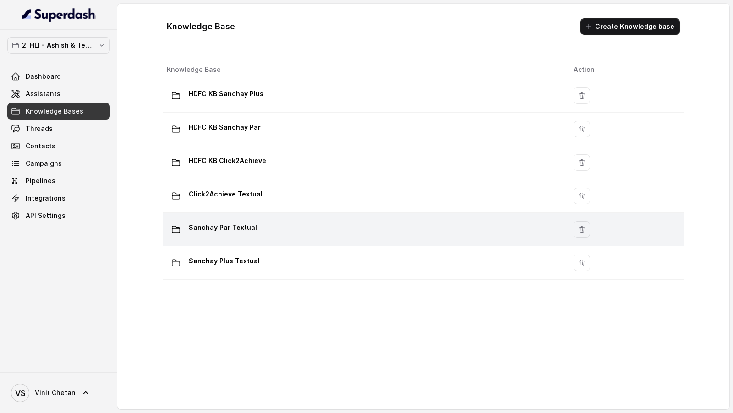
click at [314, 223] on div "Sanchay Par Textual" at bounding box center [363, 229] width 392 height 18
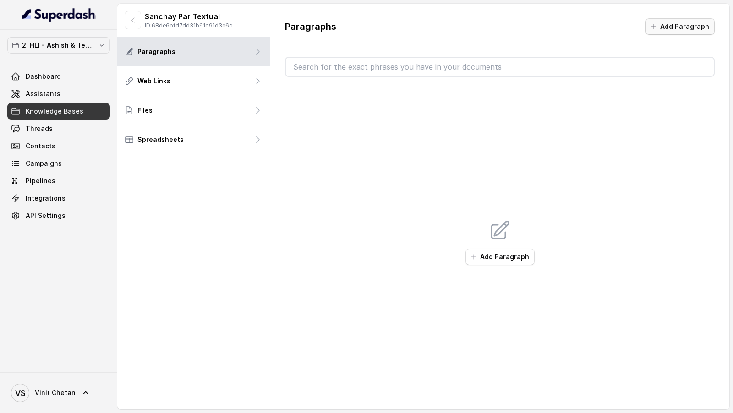
click at [688, 29] on button "Add Paragraph" at bounding box center [680, 26] width 69 height 17
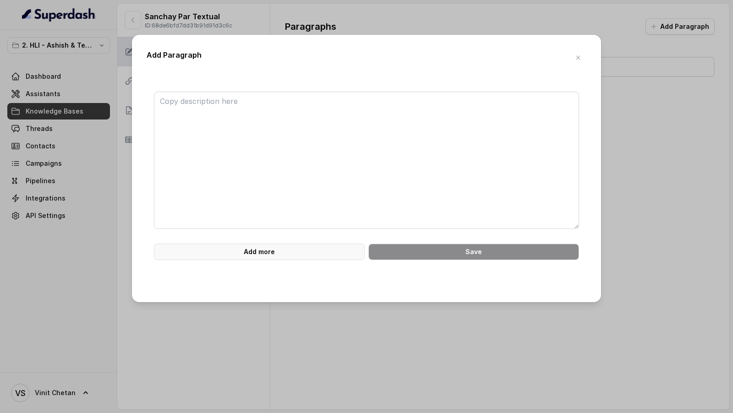
click at [320, 254] on button "Add more" at bounding box center [259, 252] width 211 height 17
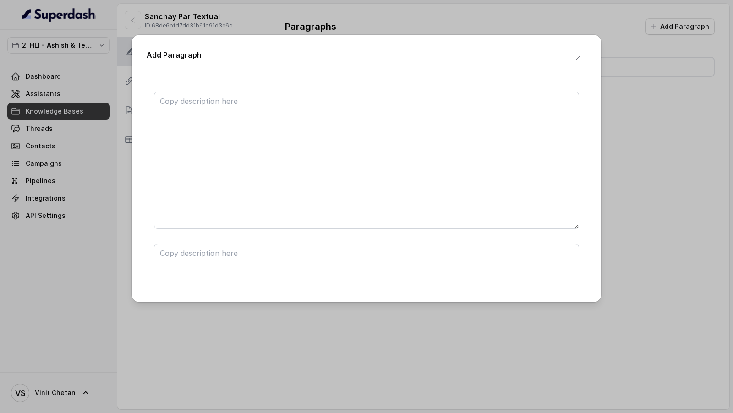
click at [576, 68] on div "Add Paragraph Add more Save" at bounding box center [366, 169] width 469 height 268
click at [576, 57] on icon "button" at bounding box center [578, 57] width 7 height 7
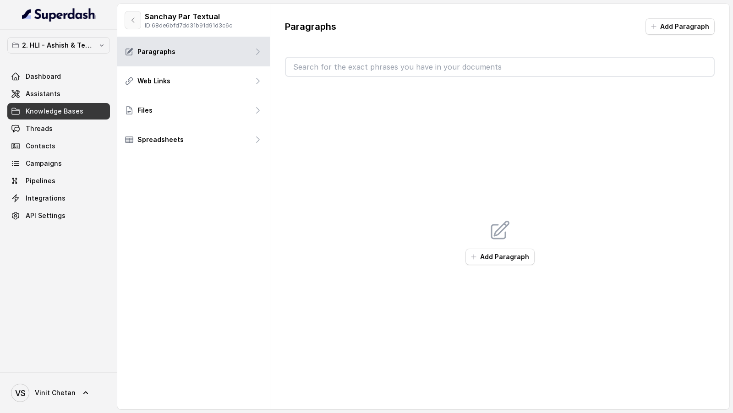
click at [127, 18] on button "button" at bounding box center [133, 20] width 17 height 18
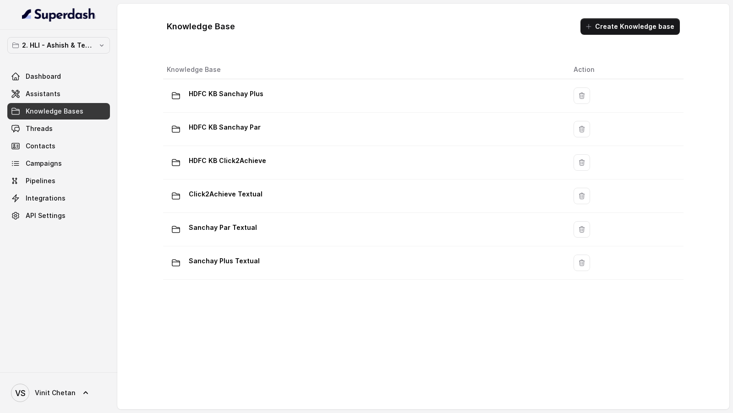
click at [317, 84] on td "HDFC KB Sanchay Plus" at bounding box center [364, 95] width 403 height 33
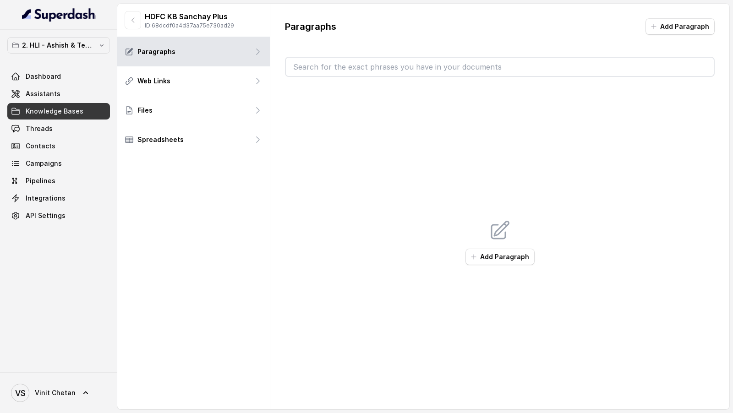
click at [138, 21] on button "button" at bounding box center [133, 20] width 17 height 18
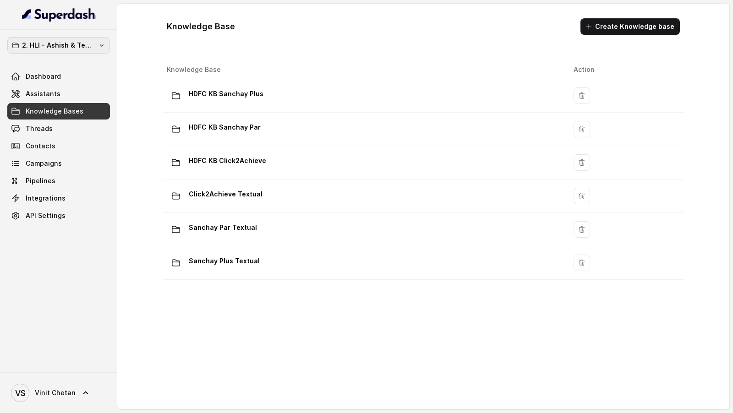
click at [73, 49] on p "2. HLI - Ashish & Team Workspace" at bounding box center [58, 45] width 73 height 11
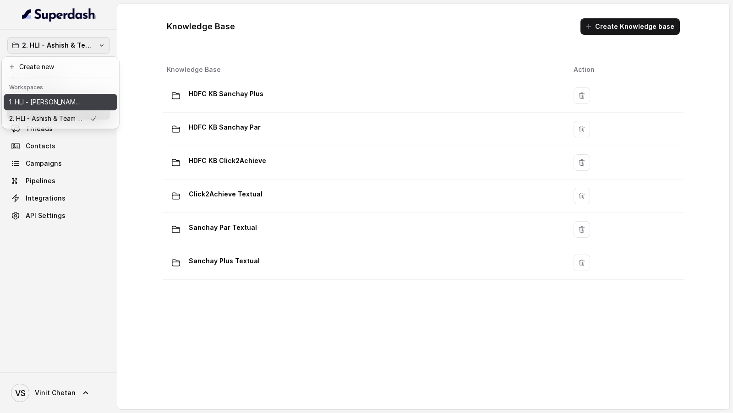
click at [49, 98] on p "1. HLI - [PERSON_NAME] & Team Workspace" at bounding box center [45, 102] width 73 height 11
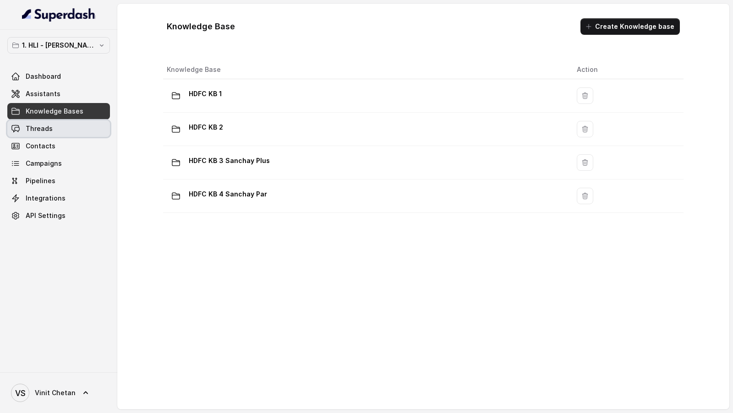
click at [55, 131] on link "Threads" at bounding box center [58, 129] width 103 height 17
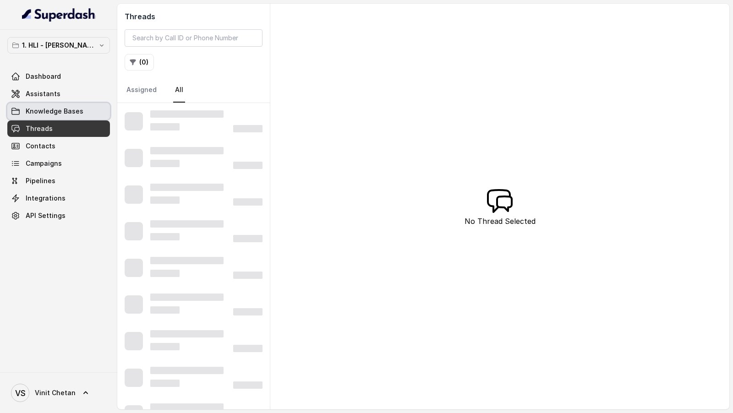
click at [63, 112] on span "Knowledge Bases" at bounding box center [55, 111] width 58 height 9
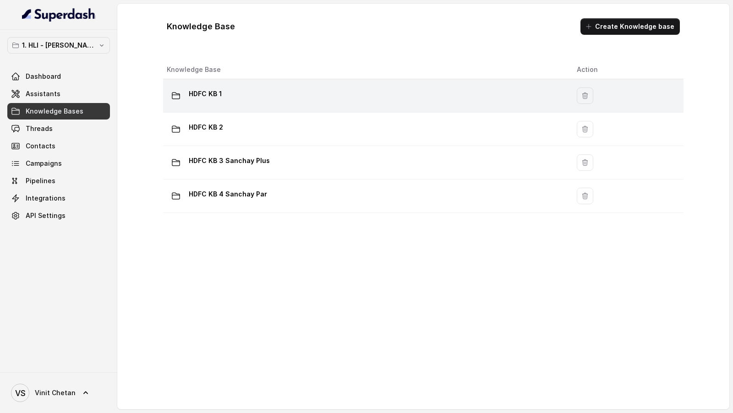
click at [210, 96] on p "HDFC KB 1" at bounding box center [205, 94] width 33 height 15
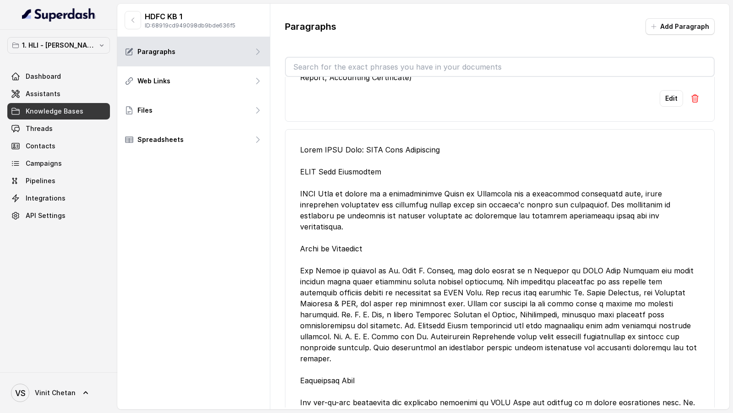
scroll to position [224, 0]
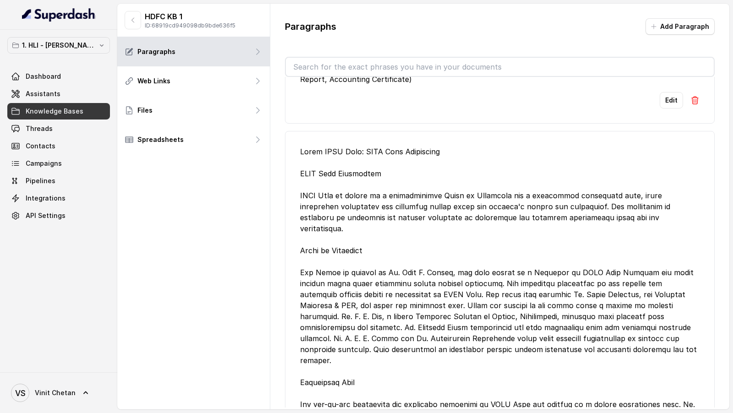
click at [311, 146] on div at bounding box center [500, 316] width 400 height 341
drag, startPoint x: 311, startPoint y: 138, endPoint x: 426, endPoint y: 136, distance: 115.1
click at [426, 146] on div at bounding box center [500, 316] width 400 height 341
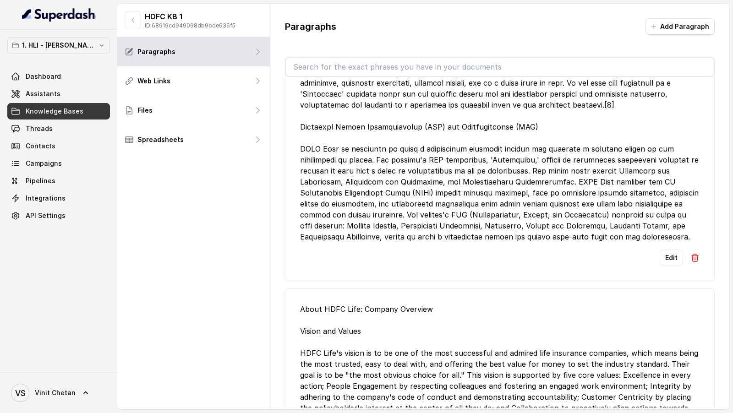
scroll to position [929, 0]
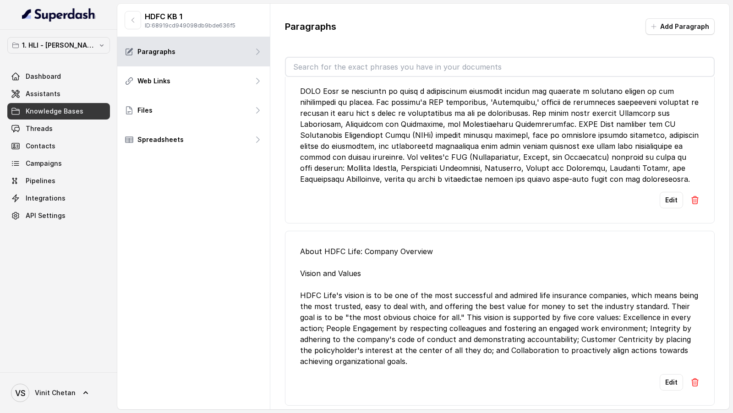
click at [309, 246] on div "About HDFC Life: Company Overview Vision and Values HDFC Life's vision is to be…" at bounding box center [500, 306] width 400 height 121
drag, startPoint x: 309, startPoint y: 204, endPoint x: 424, endPoint y: 204, distance: 114.6
click at [424, 246] on div "About HDFC Life: Company Overview Vision and Values HDFC Life's vision is to be…" at bounding box center [500, 306] width 400 height 121
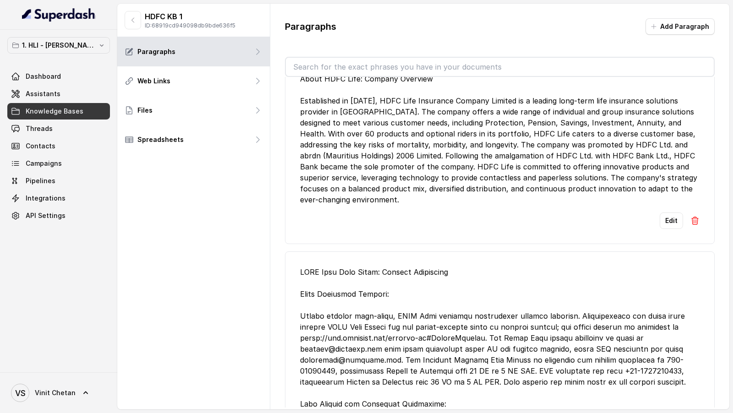
scroll to position [1295, 0]
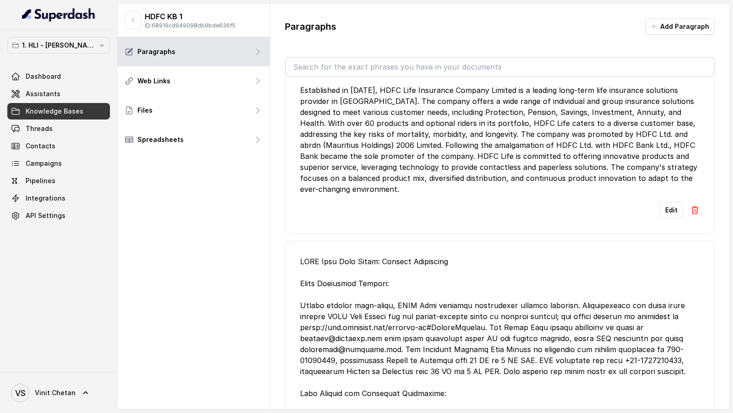
click at [304, 256] on div at bounding box center [500, 377] width 400 height 242
drag, startPoint x: 304, startPoint y: 199, endPoint x: 441, endPoint y: 201, distance: 136.2
click at [441, 256] on div at bounding box center [500, 377] width 400 height 242
click at [134, 25] on button "button" at bounding box center [133, 20] width 17 height 18
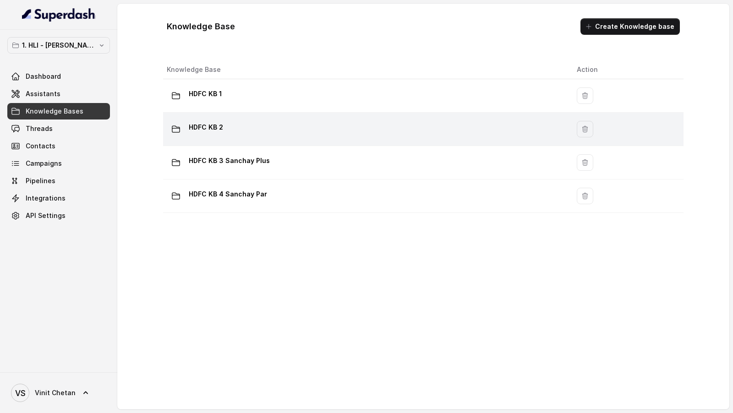
click at [274, 134] on div "HDFC KB 2" at bounding box center [365, 129] width 396 height 18
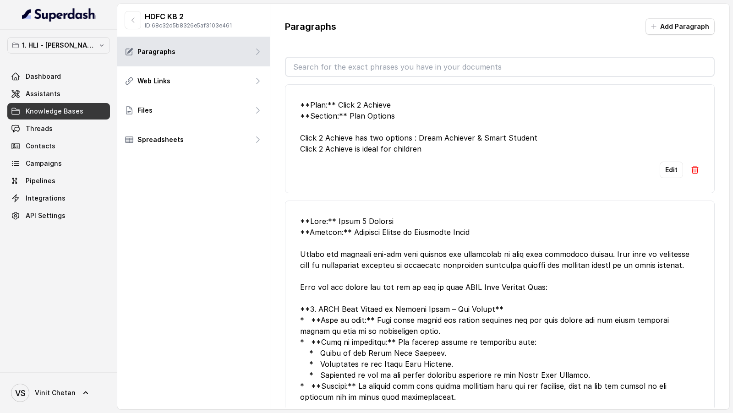
click at [300, 105] on div "**Plan:** Click 2 Achieve **Section:** Plan Options Click 2 Achieve has two opt…" at bounding box center [500, 126] width 400 height 55
drag, startPoint x: 300, startPoint y: 105, endPoint x: 394, endPoint y: 123, distance: 95.8
click at [394, 123] on div "**Plan:** Click 2 Achieve **Section:** Plan Options Click 2 Achieve has two opt…" at bounding box center [500, 126] width 400 height 55
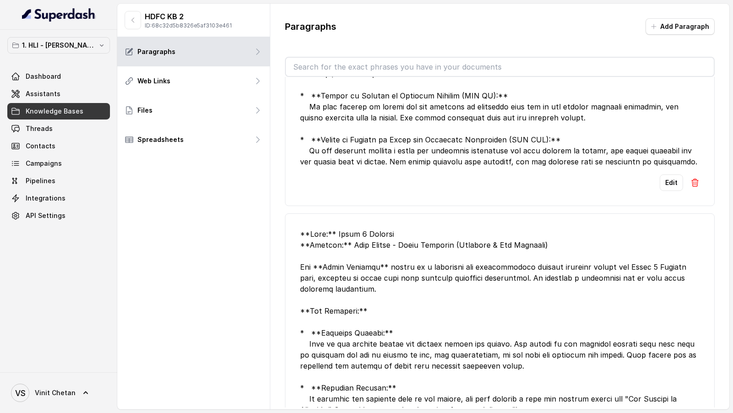
scroll to position [1452, 0]
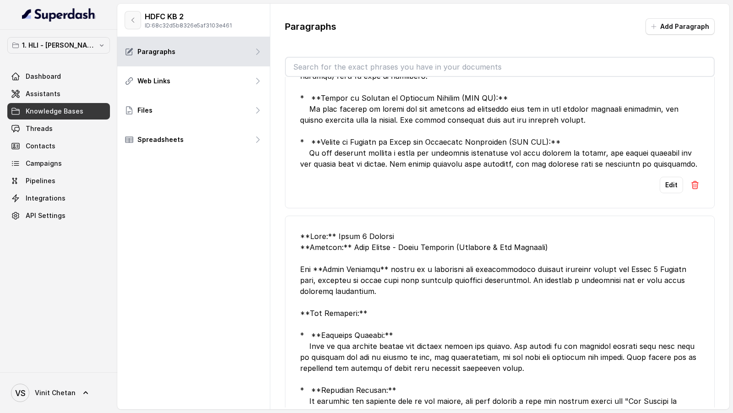
click at [138, 17] on button "button" at bounding box center [133, 20] width 17 height 18
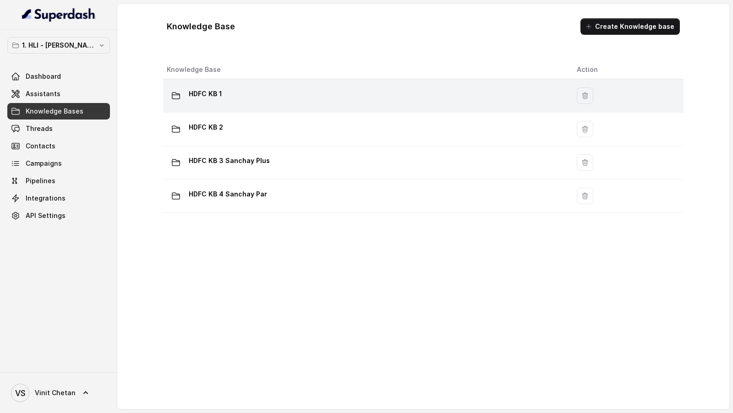
click at [222, 110] on td "HDFC KB 1" at bounding box center [366, 95] width 407 height 33
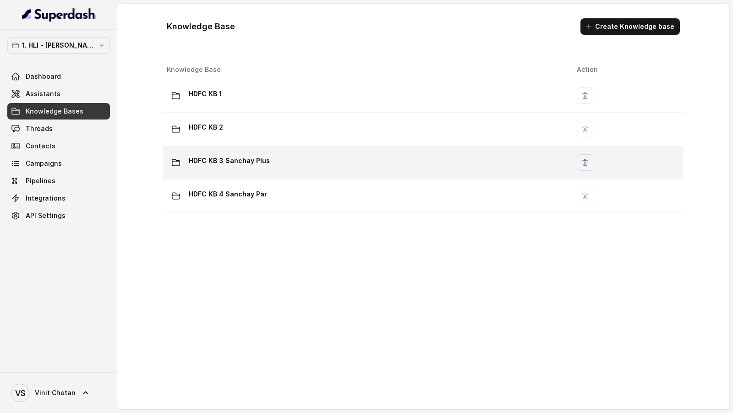
click at [325, 152] on td "HDFC KB 3 Sanchay Plus" at bounding box center [366, 162] width 407 height 33
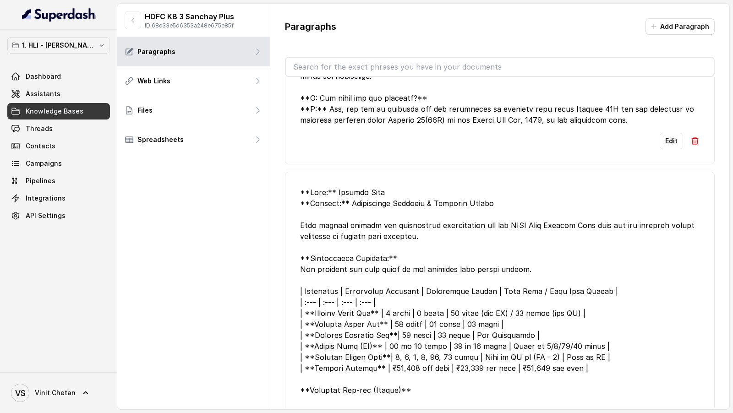
scroll to position [420, 0]
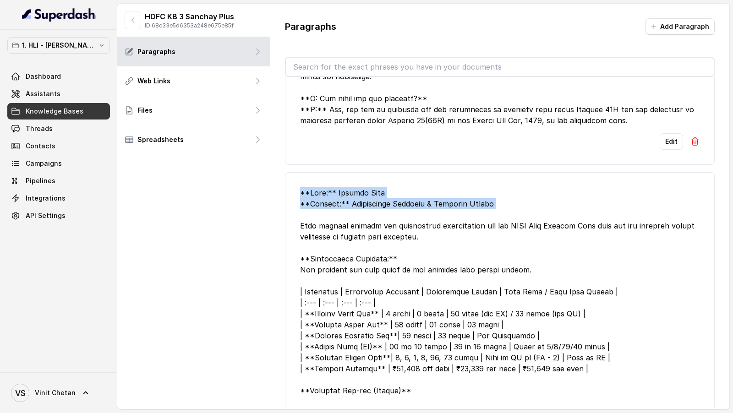
drag, startPoint x: 292, startPoint y: 194, endPoint x: 471, endPoint y: 211, distance: 180.0
click at [471, 211] on li "Edit" at bounding box center [500, 342] width 430 height 340
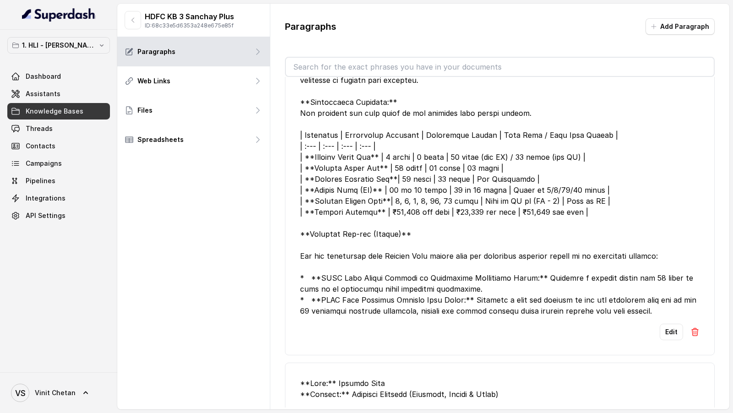
scroll to position [612, 0]
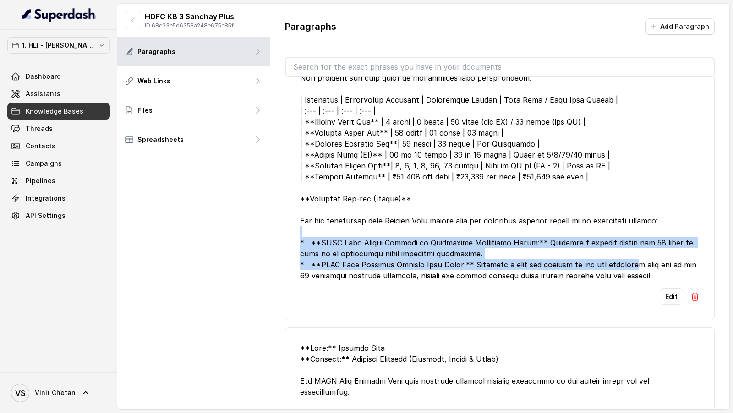
drag, startPoint x: 314, startPoint y: 224, endPoint x: 625, endPoint y: 260, distance: 313.9
click at [625, 260] on div at bounding box center [500, 138] width 400 height 286
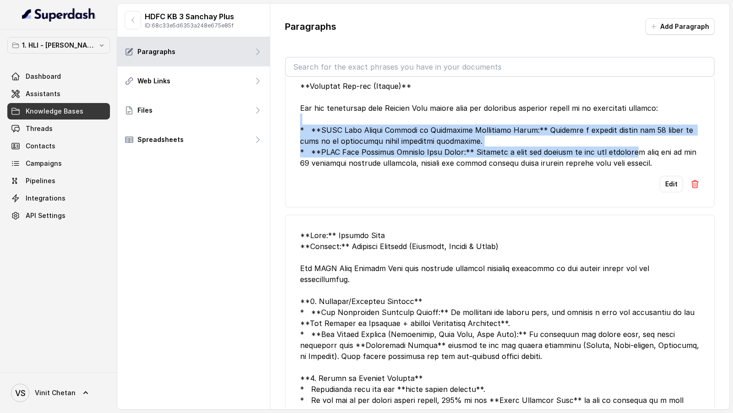
scroll to position [764, 0]
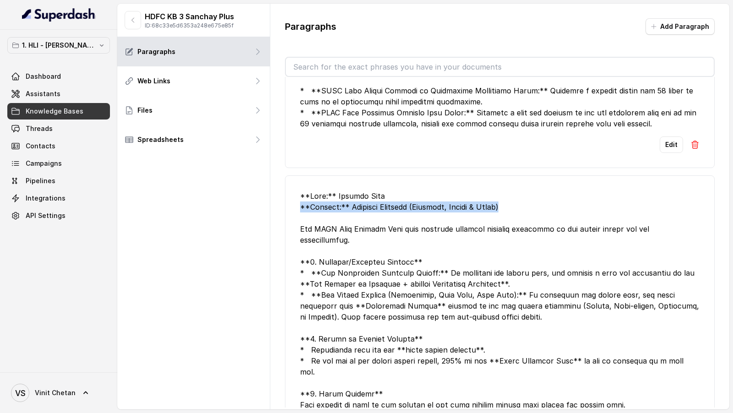
drag, startPoint x: 511, startPoint y: 201, endPoint x: 289, endPoint y: 198, distance: 221.4
click at [289, 198] on li "Edit" at bounding box center [500, 362] width 430 height 373
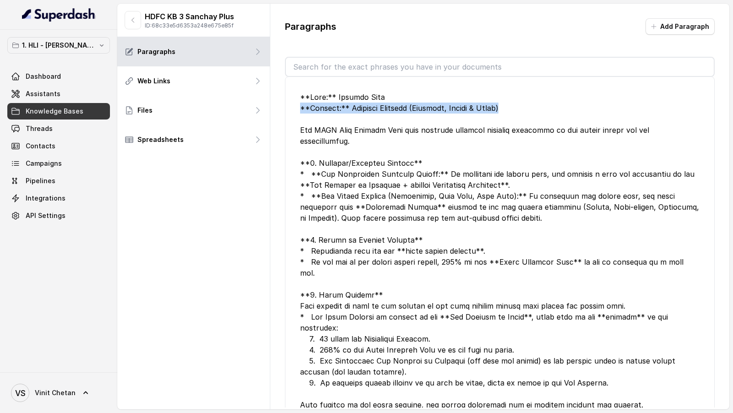
scroll to position [862, 0]
click at [407, 147] on div at bounding box center [500, 252] width 400 height 319
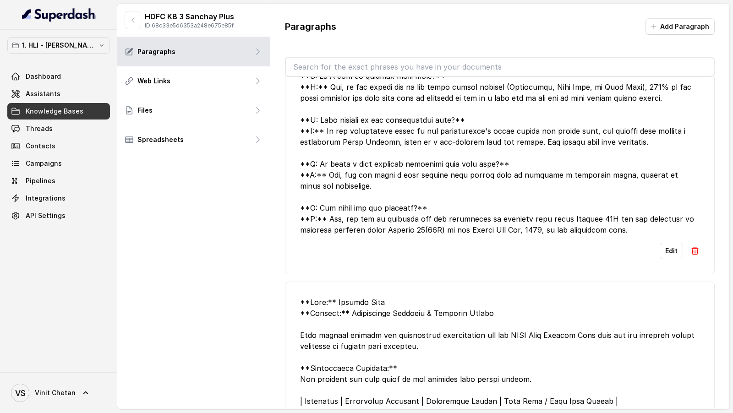
scroll to position [0, 0]
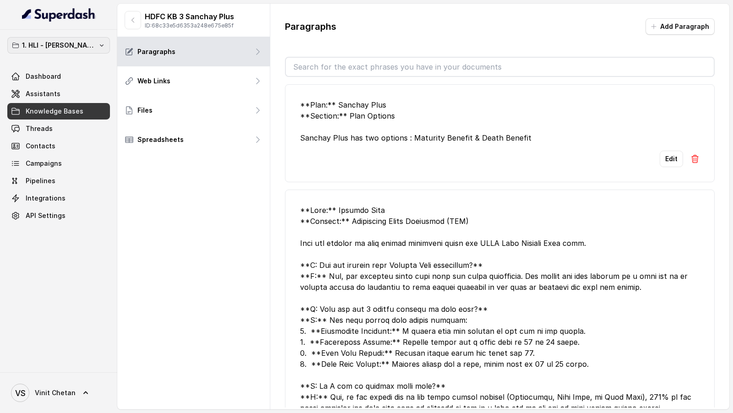
click at [71, 44] on p "1. HLI - [PERSON_NAME] & Team Workspace" at bounding box center [58, 45] width 73 height 11
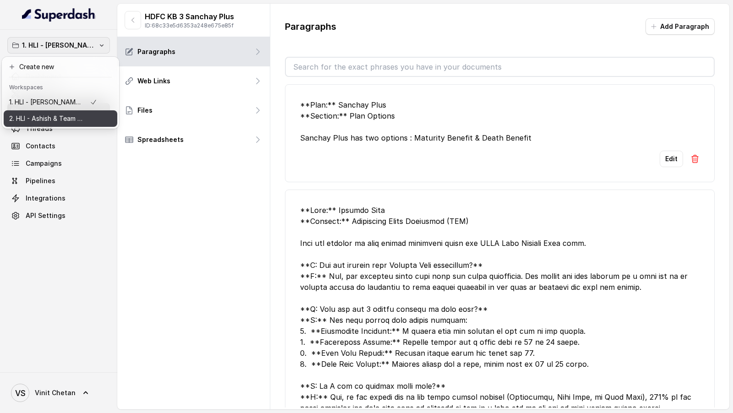
click at [60, 120] on p "2. HLI - Ashish & Team Workspace" at bounding box center [45, 118] width 73 height 11
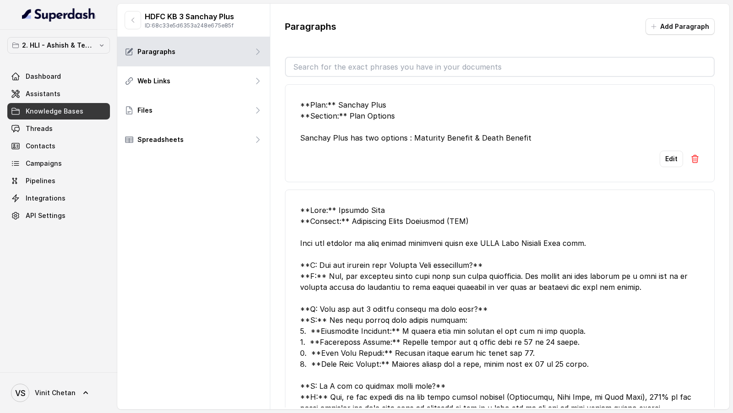
click at [171, 211] on div "HDFC KB 3 Sanchay Plus ID: 68c33e5d6353a248e675e85f Paragraphs Web Links Files …" at bounding box center [193, 207] width 153 height 406
click at [84, 114] on link "Knowledge Bases" at bounding box center [58, 111] width 103 height 17
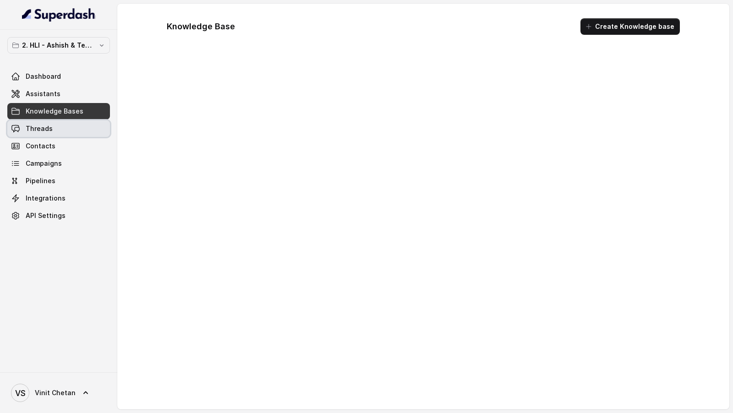
click at [83, 125] on link "Threads" at bounding box center [58, 129] width 103 height 17
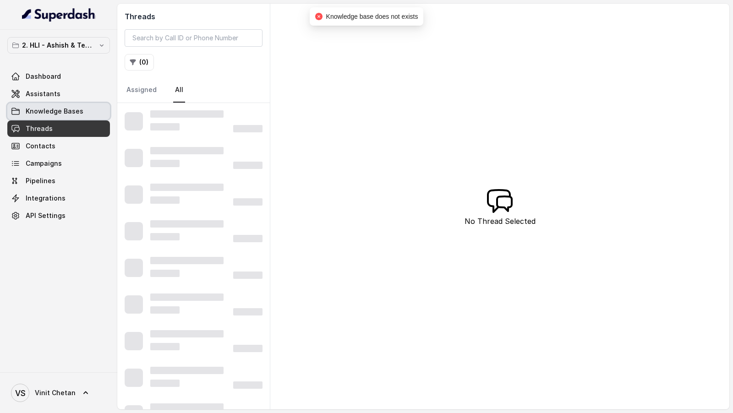
click at [83, 112] on link "Knowledge Bases" at bounding box center [58, 111] width 103 height 17
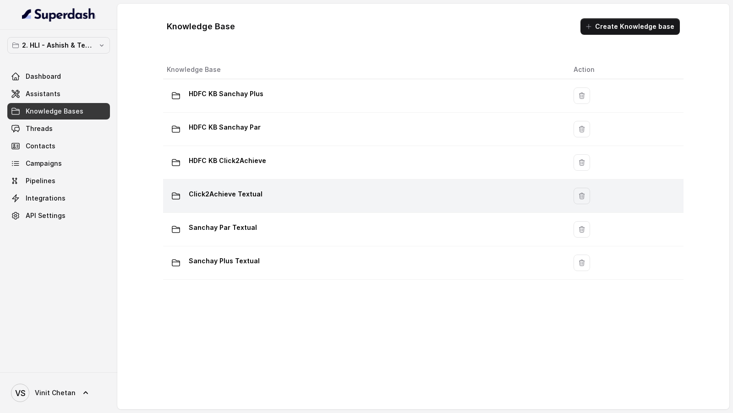
click at [316, 194] on div "Click2Achieve Textual" at bounding box center [363, 196] width 392 height 18
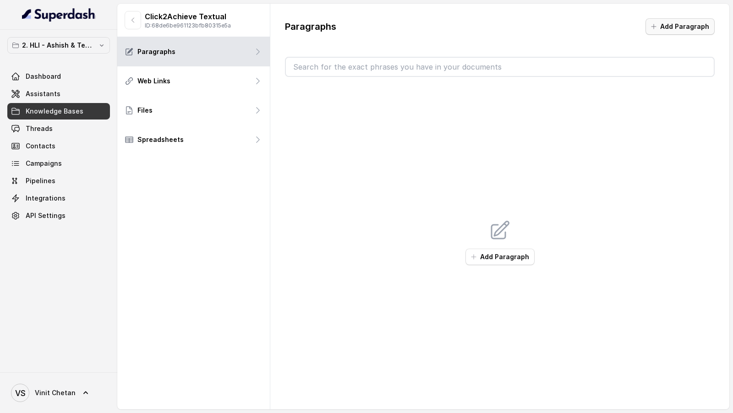
click at [662, 30] on button "Add Paragraph" at bounding box center [680, 26] width 69 height 17
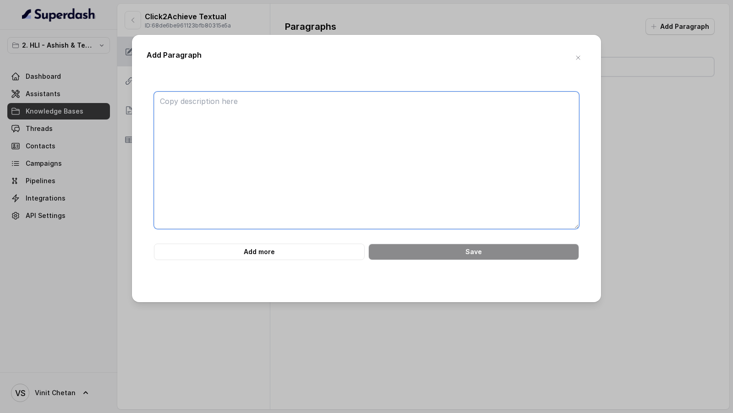
click at [334, 132] on textarea at bounding box center [366, 161] width 425 height 138
